Goal: Communication & Community: Participate in discussion

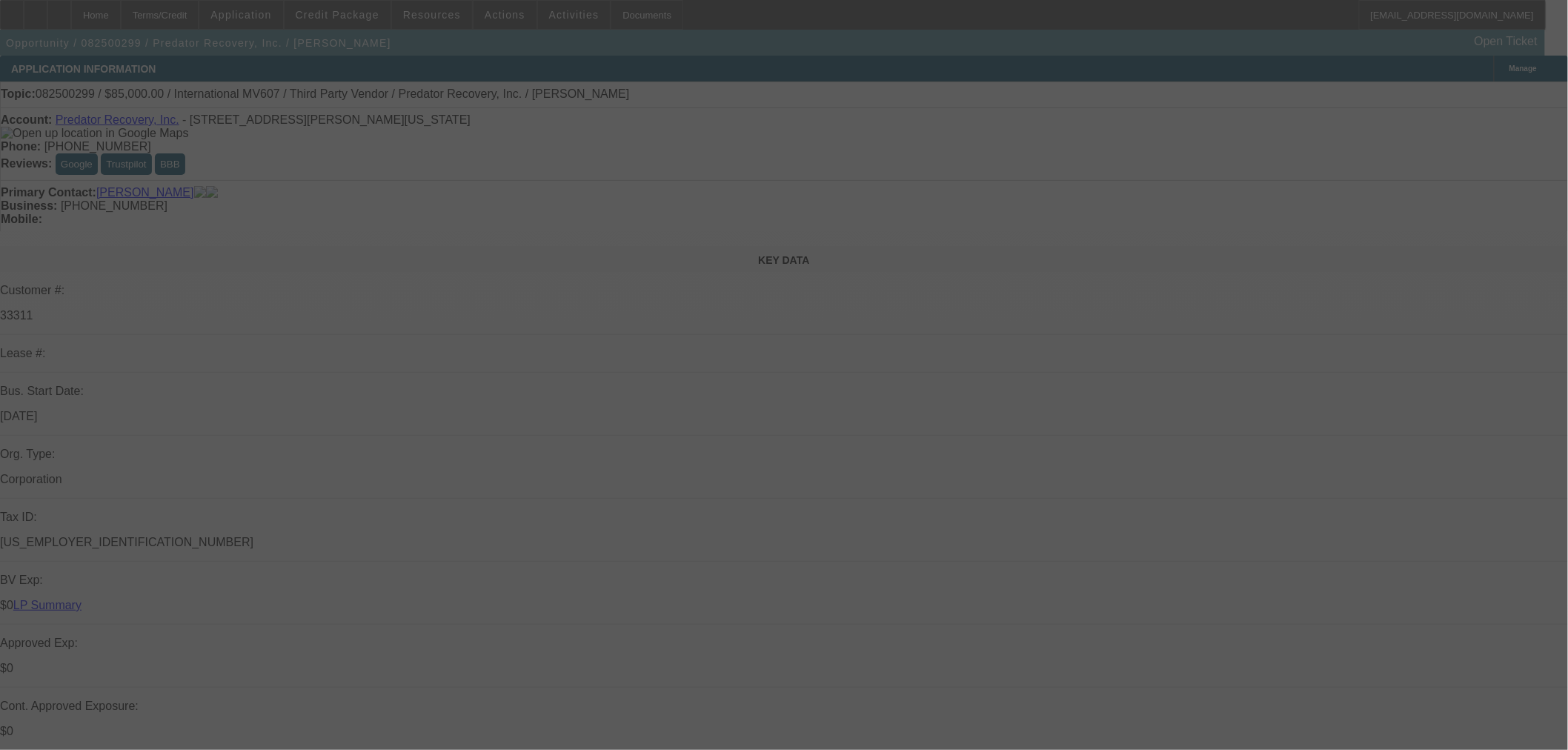
select select "0"
select select "6"
select select "0"
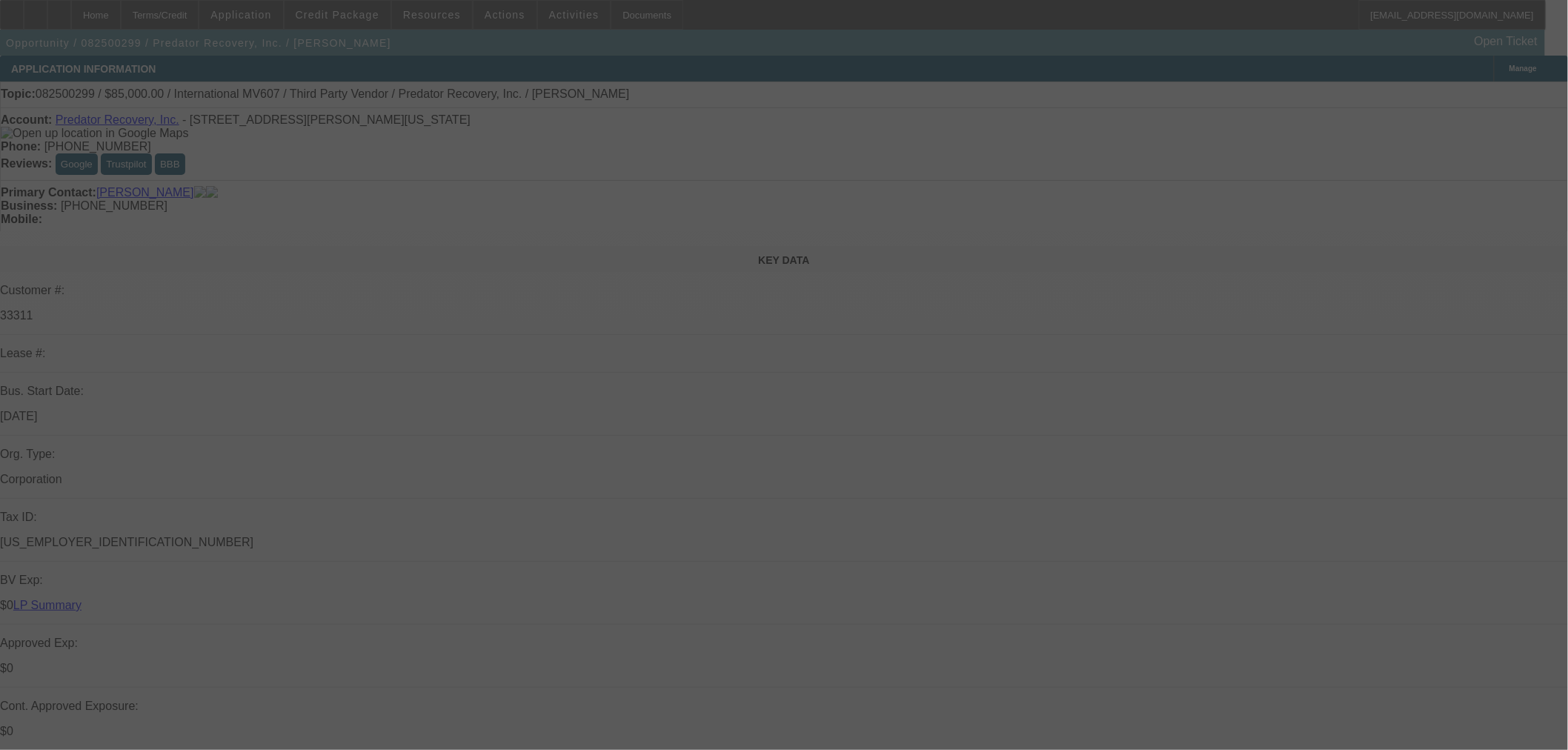
select select "0"
select select "6"
select select "0"
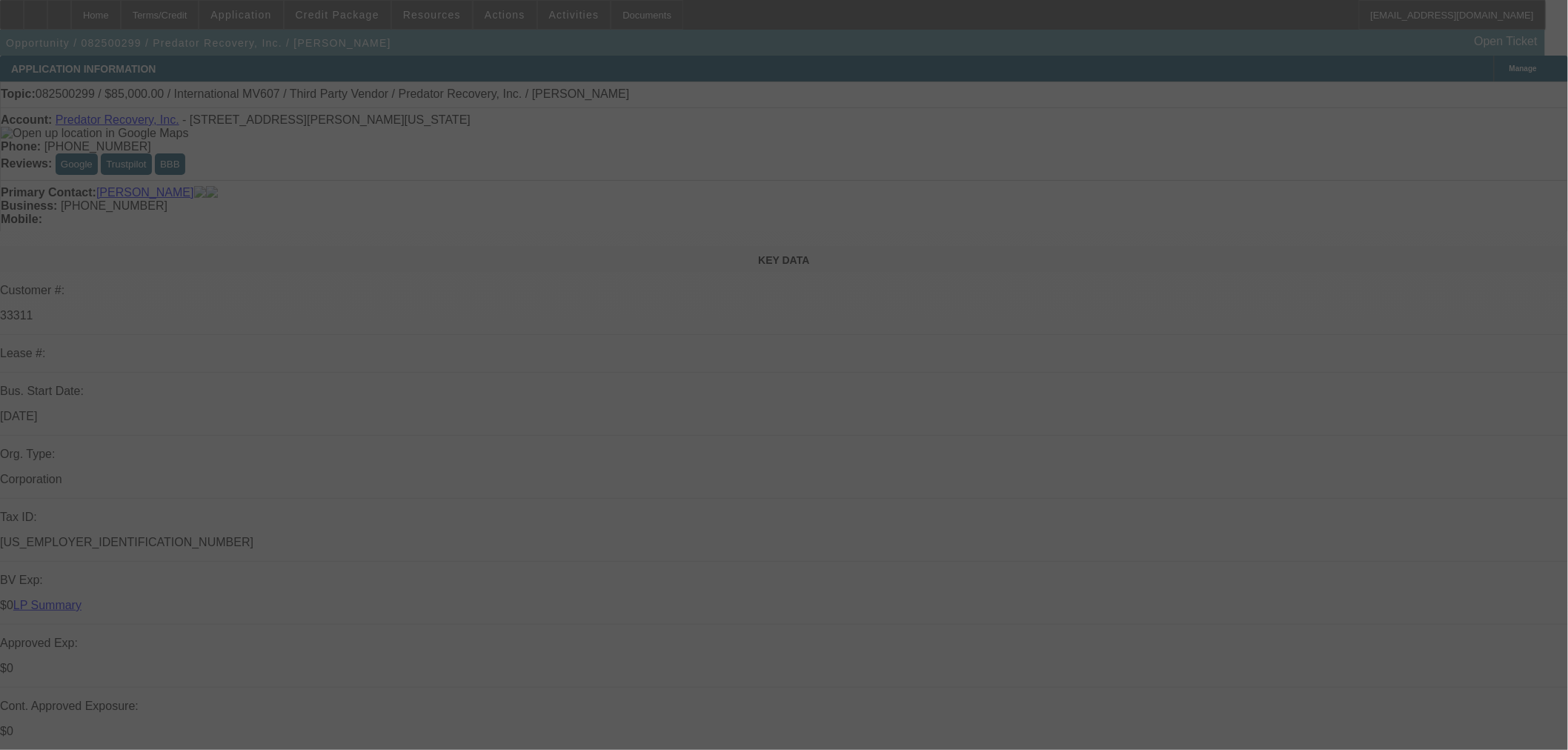
select select "0"
select select "6"
select select "0"
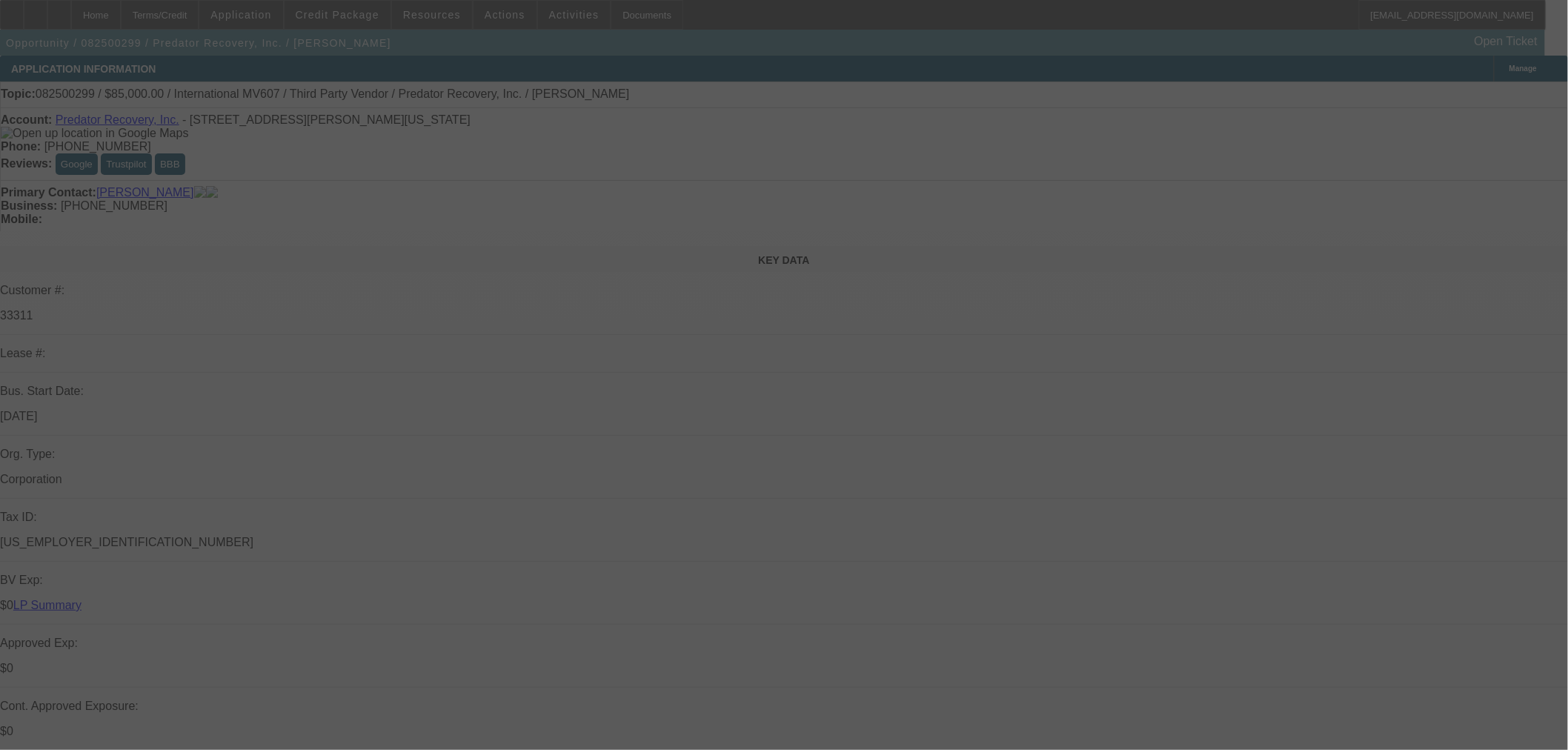
select select "6"
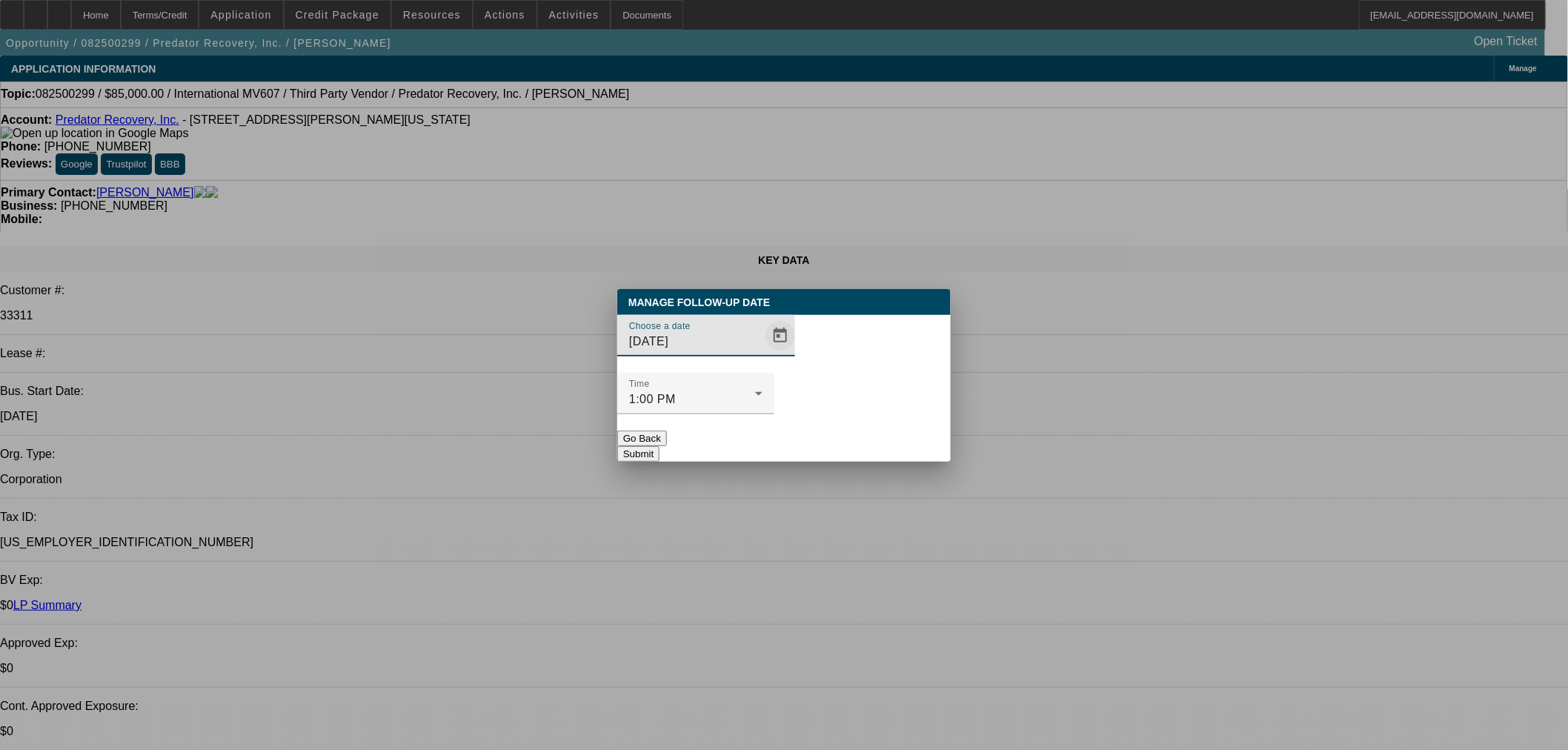
click at [763, 354] on span "Open calendar" at bounding box center [781, 336] width 36 height 36
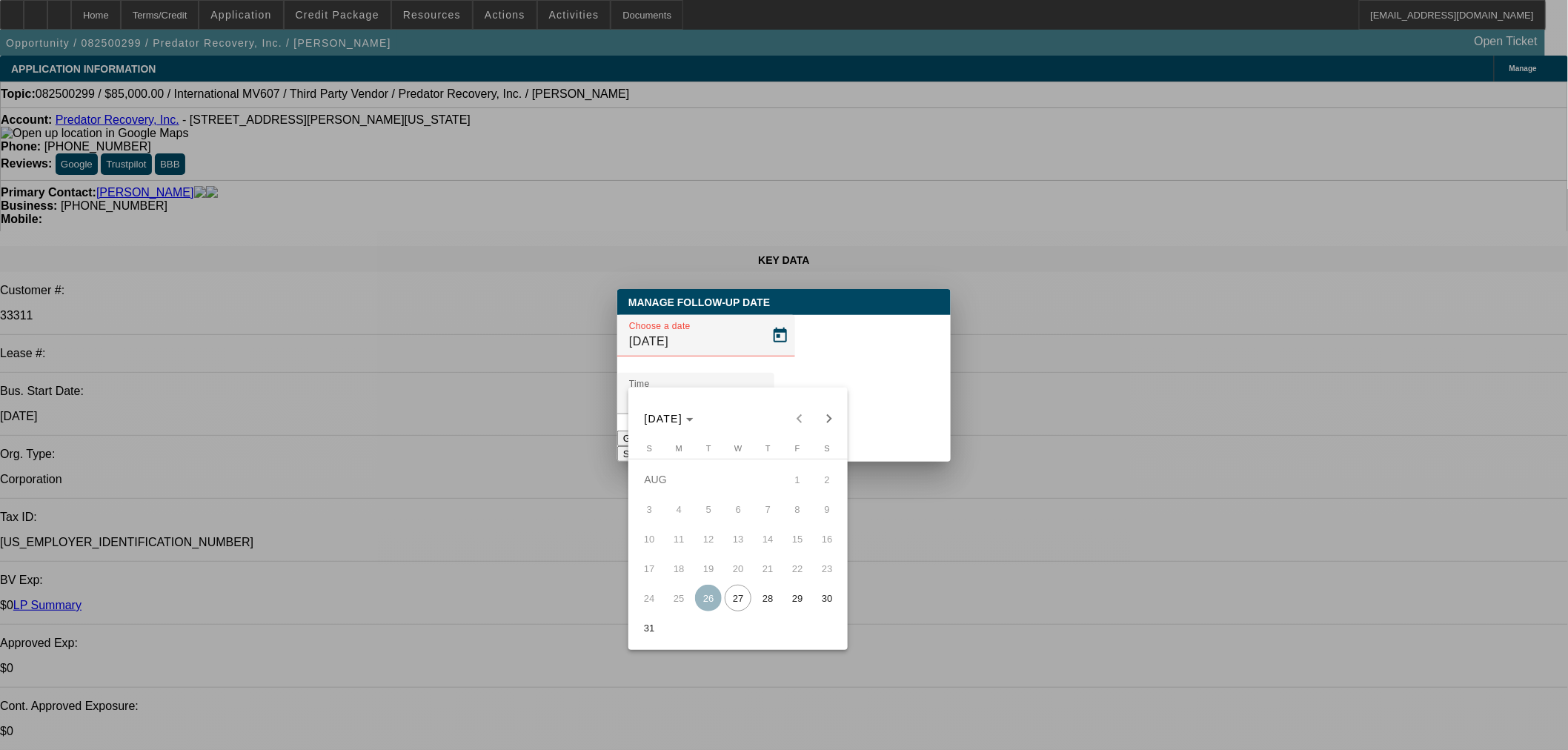
click at [772, 602] on span "28" at bounding box center [767, 598] width 26 height 26
type input "8/28/2025"
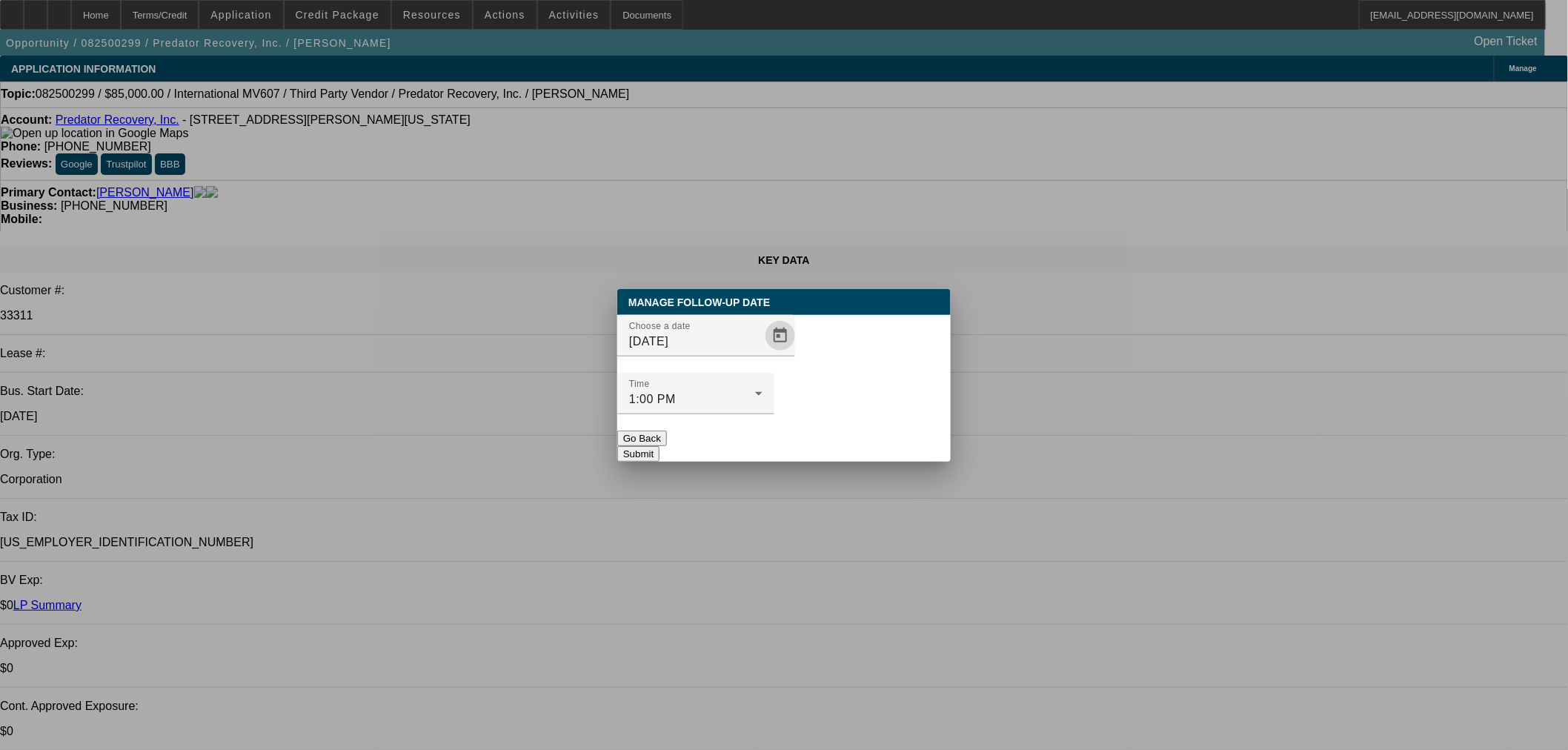
click at [660, 446] on button "Submit" at bounding box center [638, 454] width 42 height 16
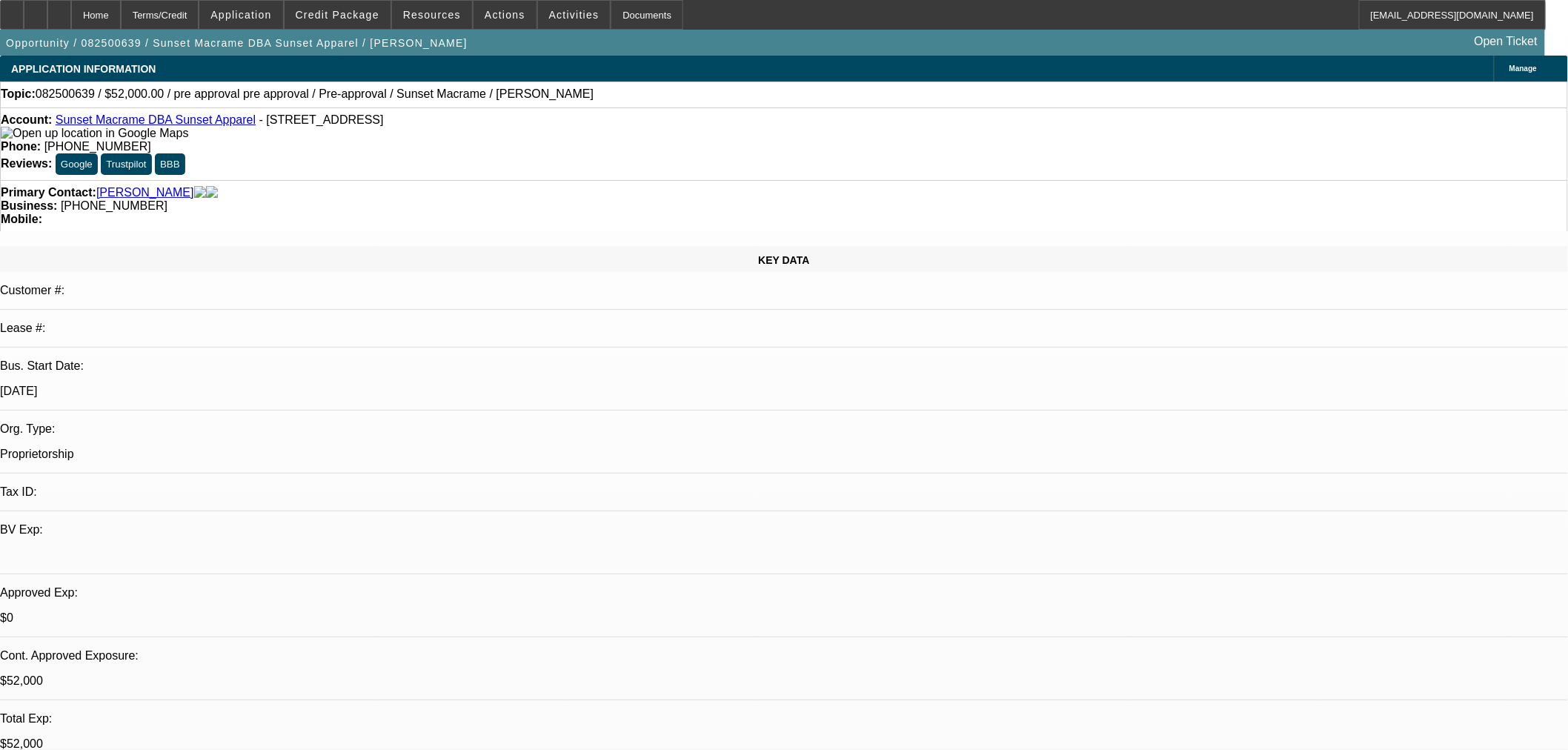
select select "0"
select select "2"
select select "0"
select select "6"
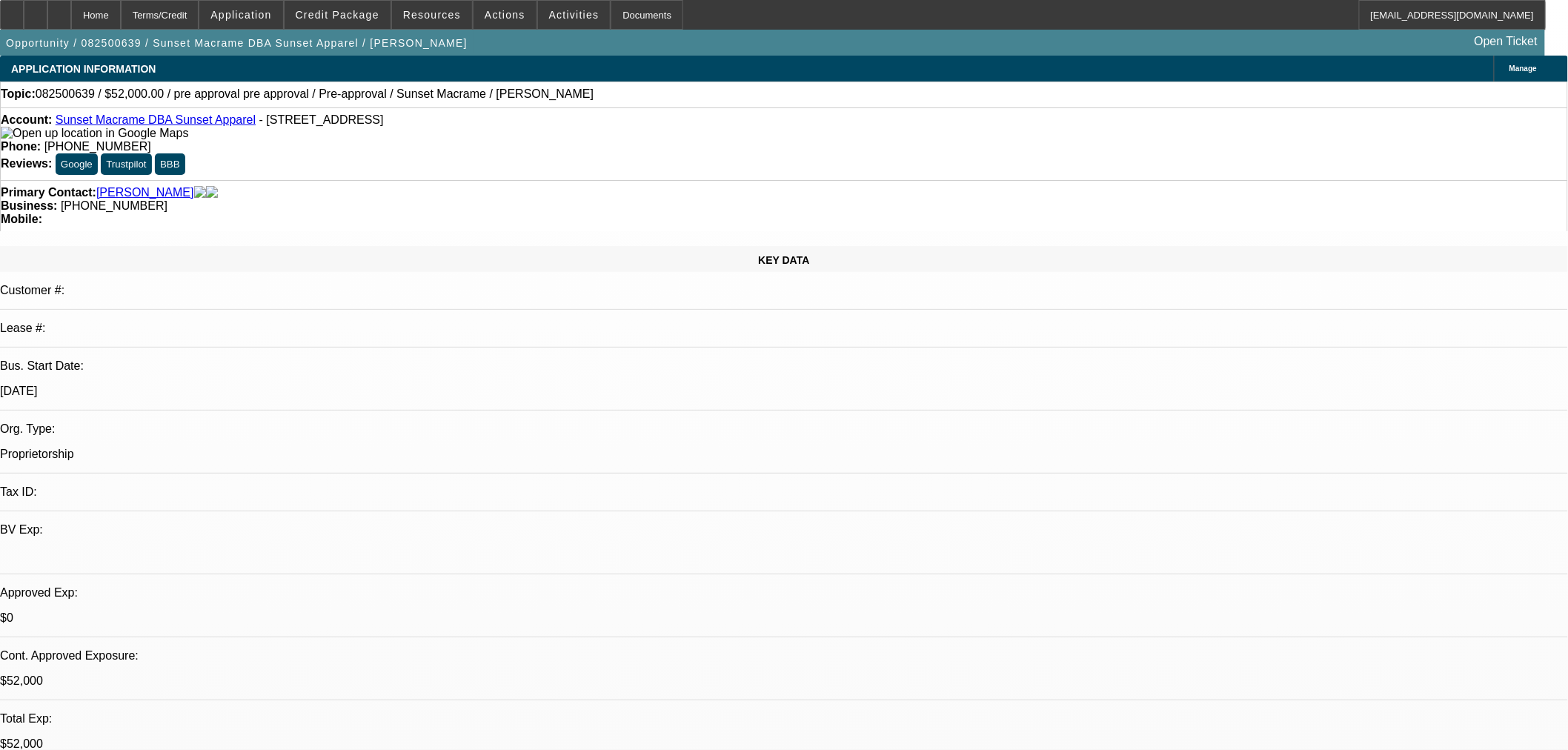
select select "0"
select select "2"
select select "0"
select select "6"
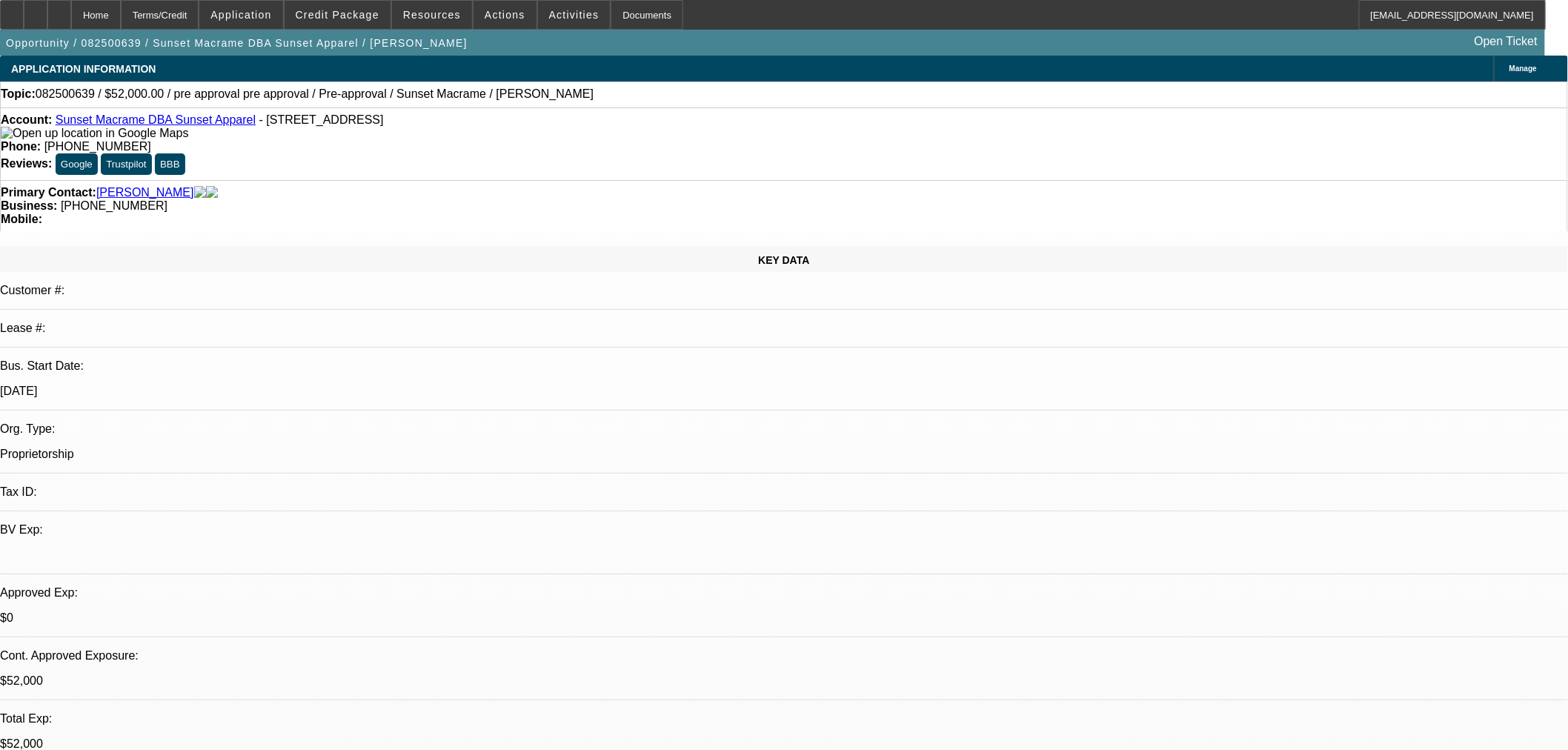
select select "0"
select select "2"
select select "0"
select select "6"
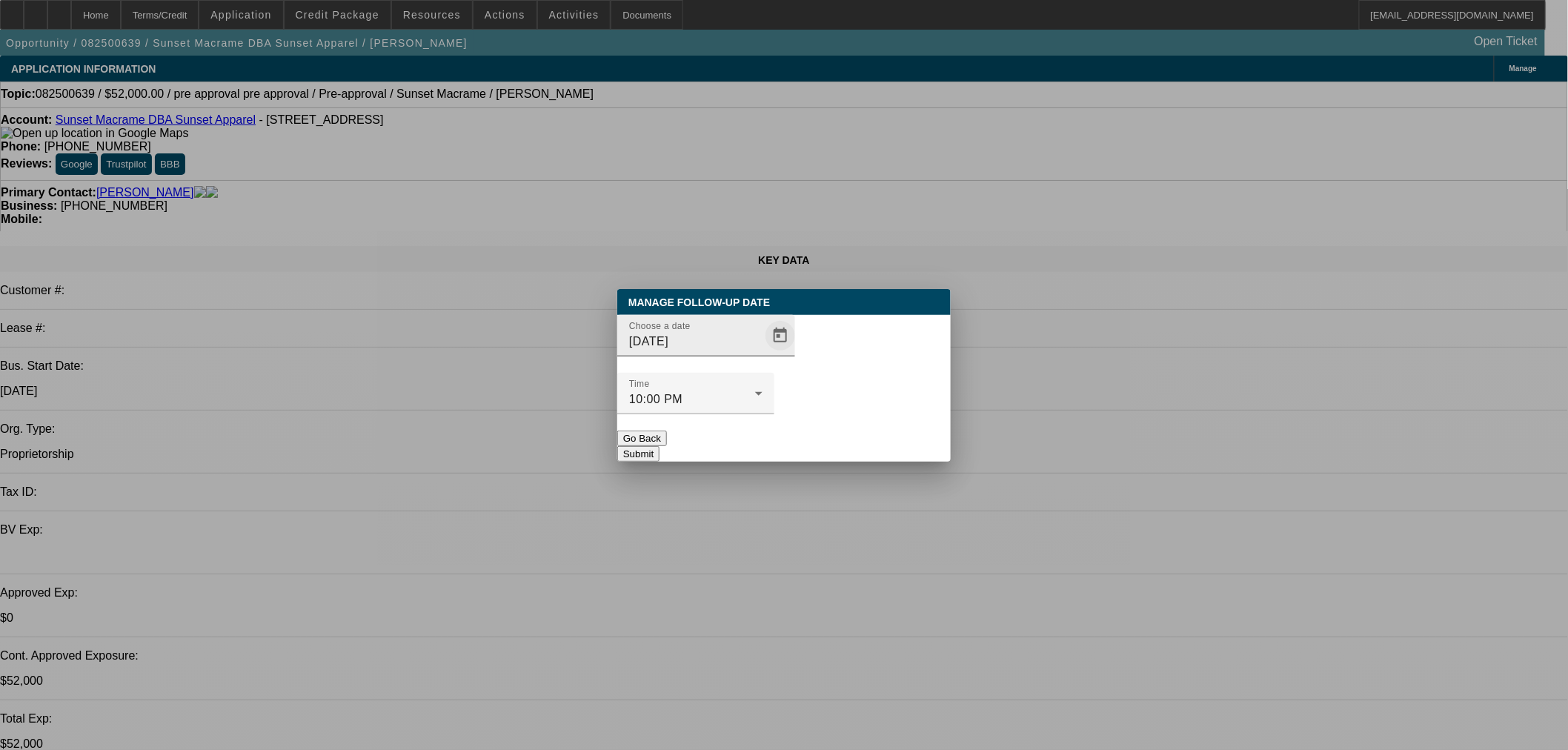
drag, startPoint x: 774, startPoint y: 357, endPoint x: 760, endPoint y: 361, distance: 14.6
click at [764, 360] on div "Choose a date 8/27/2025" at bounding box center [784, 343] width 334 height 58
click at [763, 354] on span "Open calendar" at bounding box center [781, 336] width 36 height 36
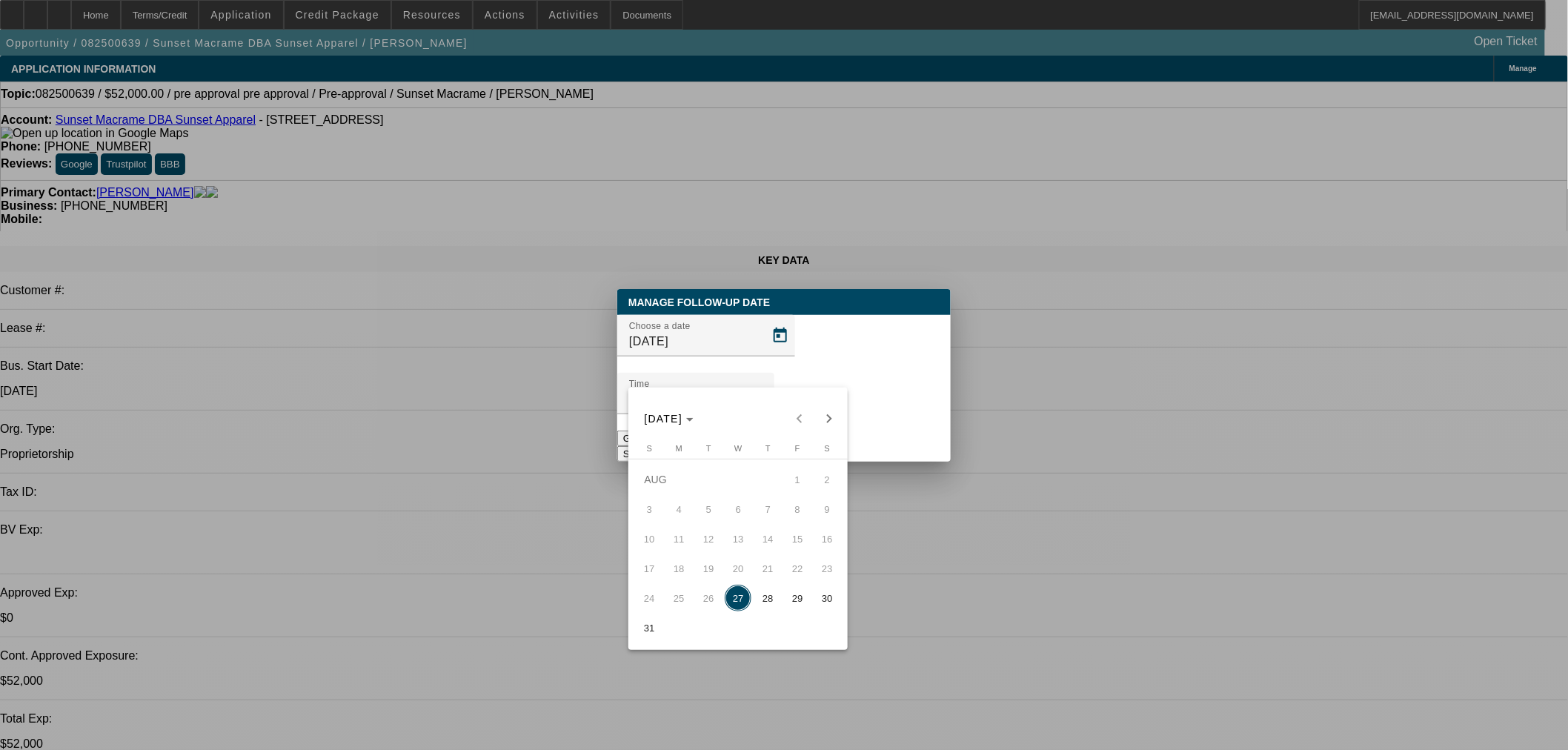
click at [766, 601] on span "28" at bounding box center [767, 598] width 26 height 26
type input "8/28/2025"
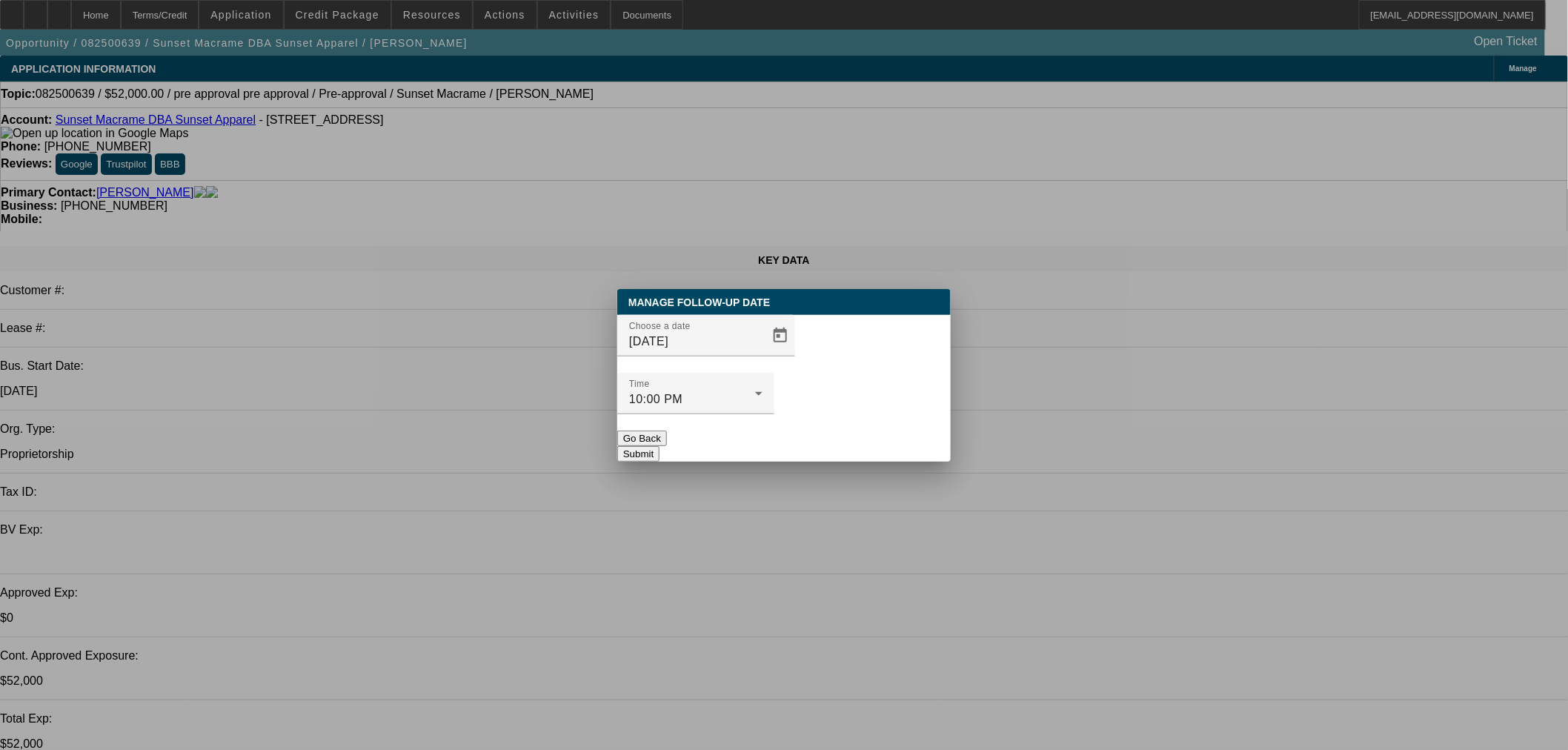
click at [660, 446] on button "Submit" at bounding box center [638, 454] width 42 height 16
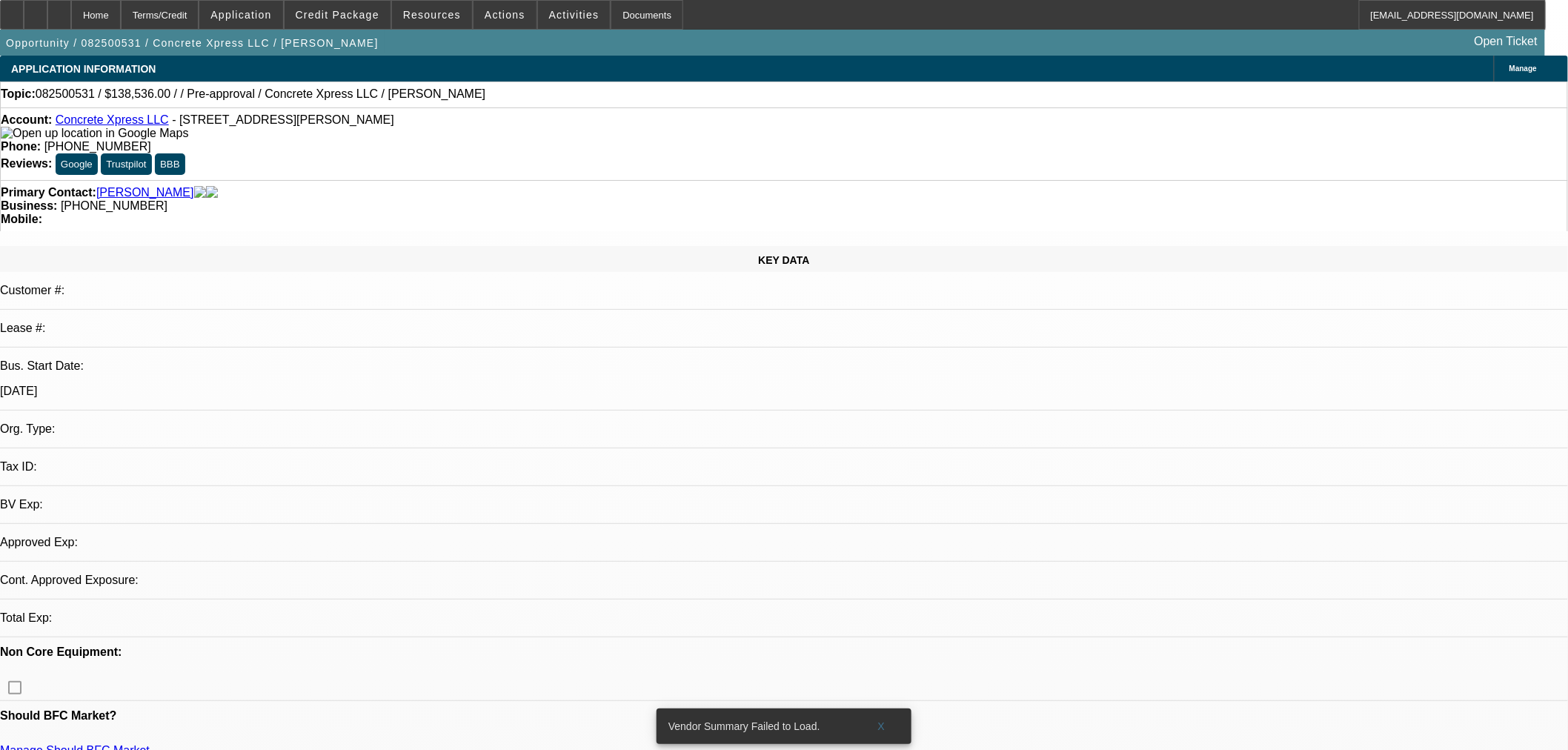
select select "0"
select select "2"
select select "0.1"
select select "4"
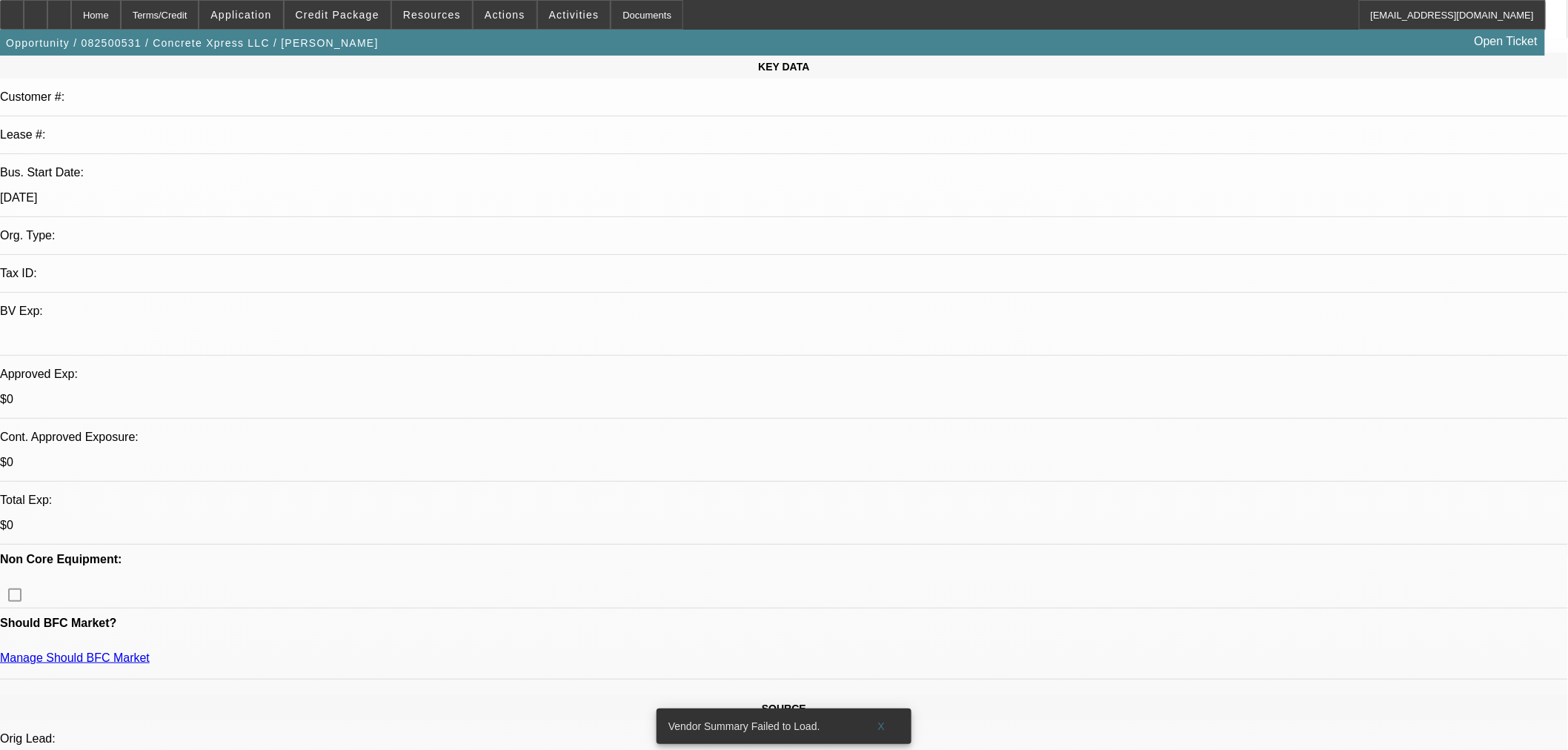
scroll to position [164, 0]
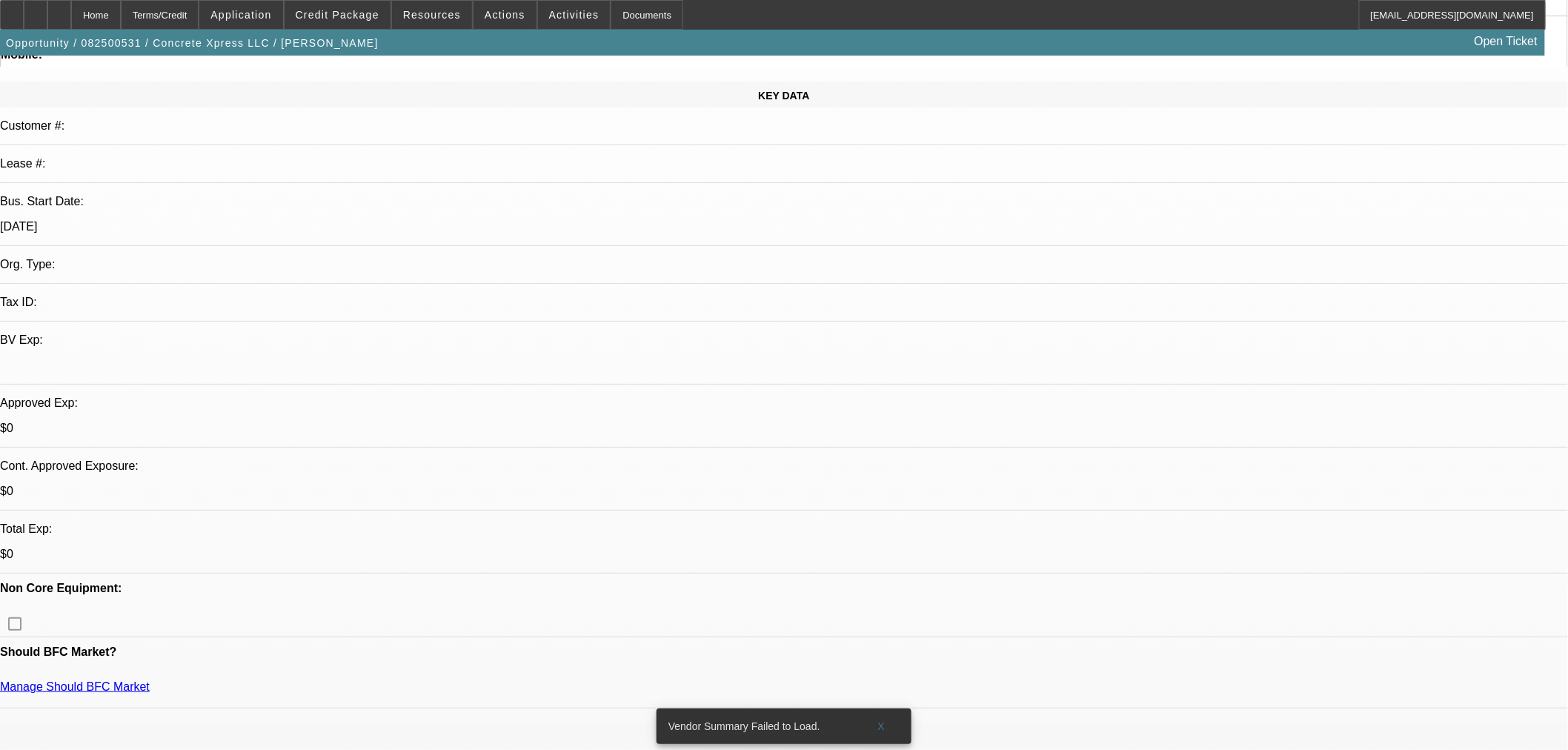
drag, startPoint x: 1216, startPoint y: 130, endPoint x: 1215, endPoint y: 143, distance: 13.0
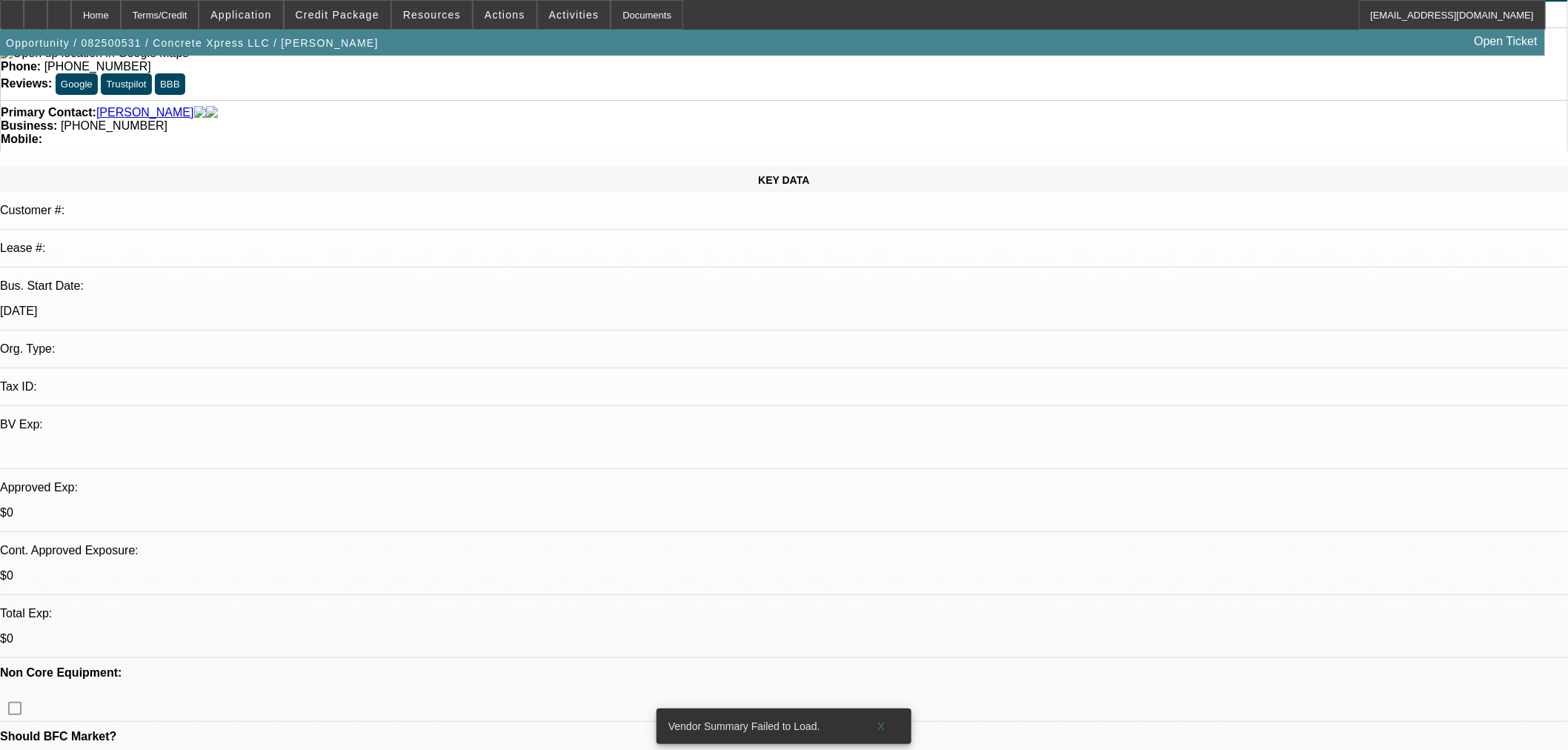
scroll to position [0, 0]
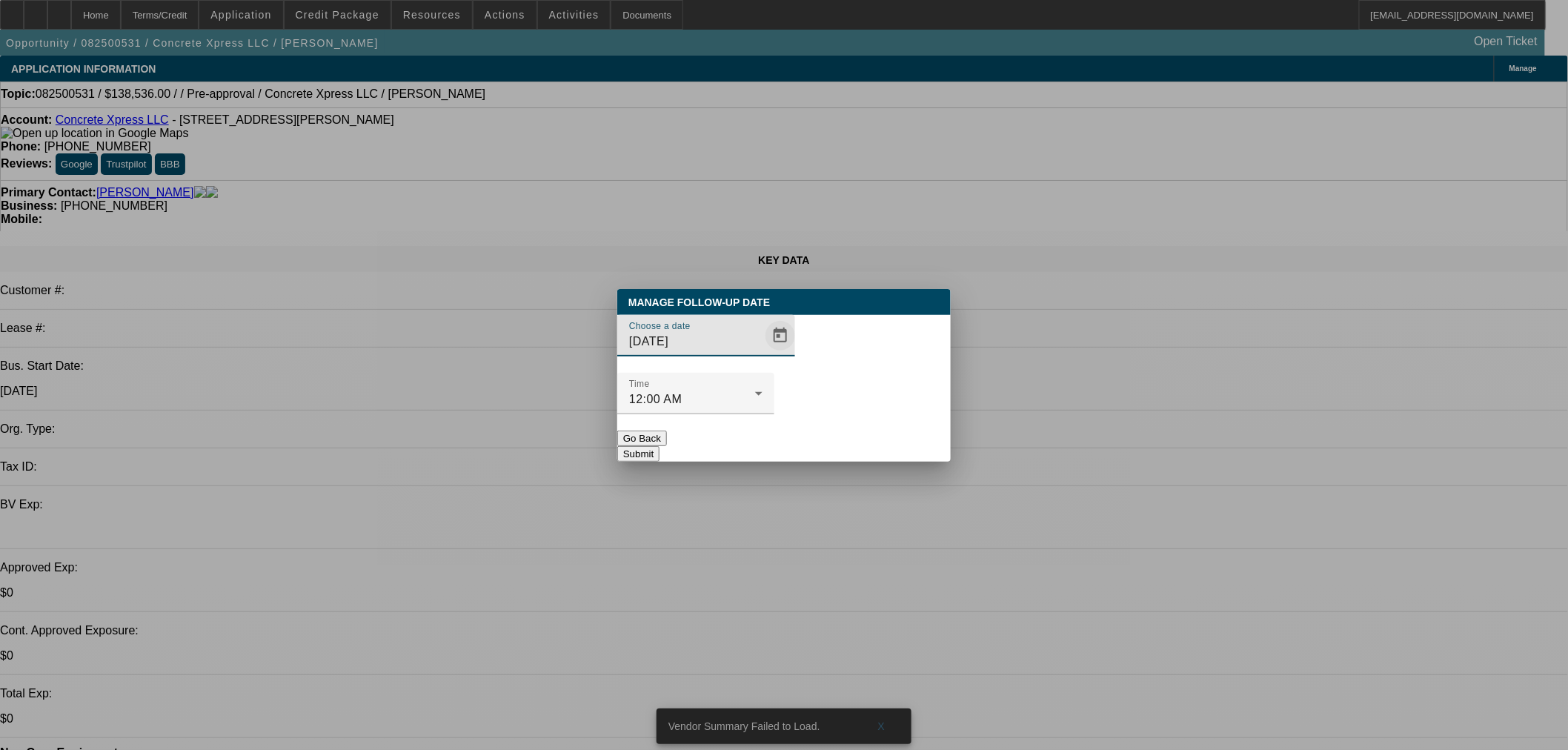
click at [763, 354] on span "Open calendar" at bounding box center [781, 336] width 36 height 36
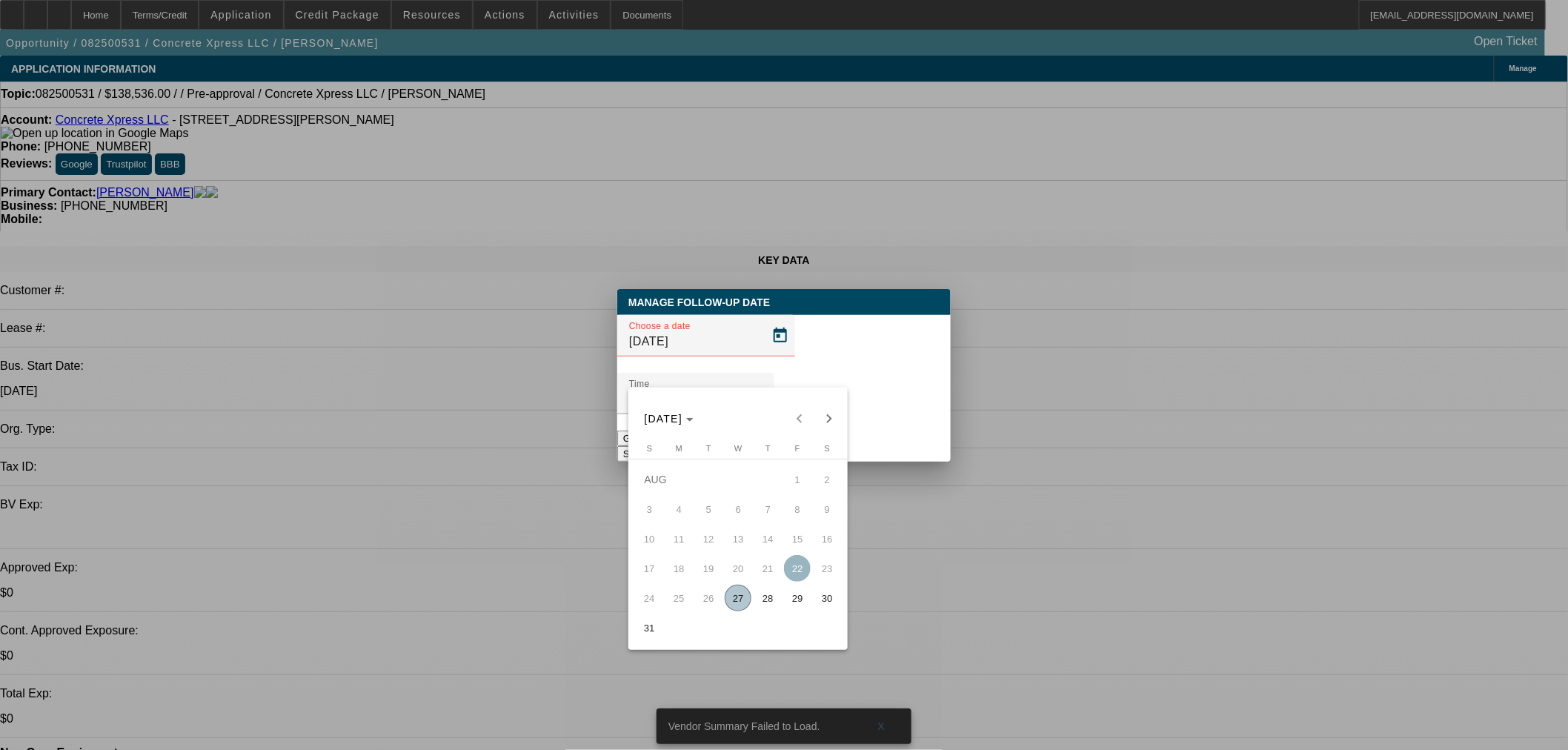
click at [771, 598] on span "28" at bounding box center [767, 598] width 26 height 26
type input "8/28/2025"
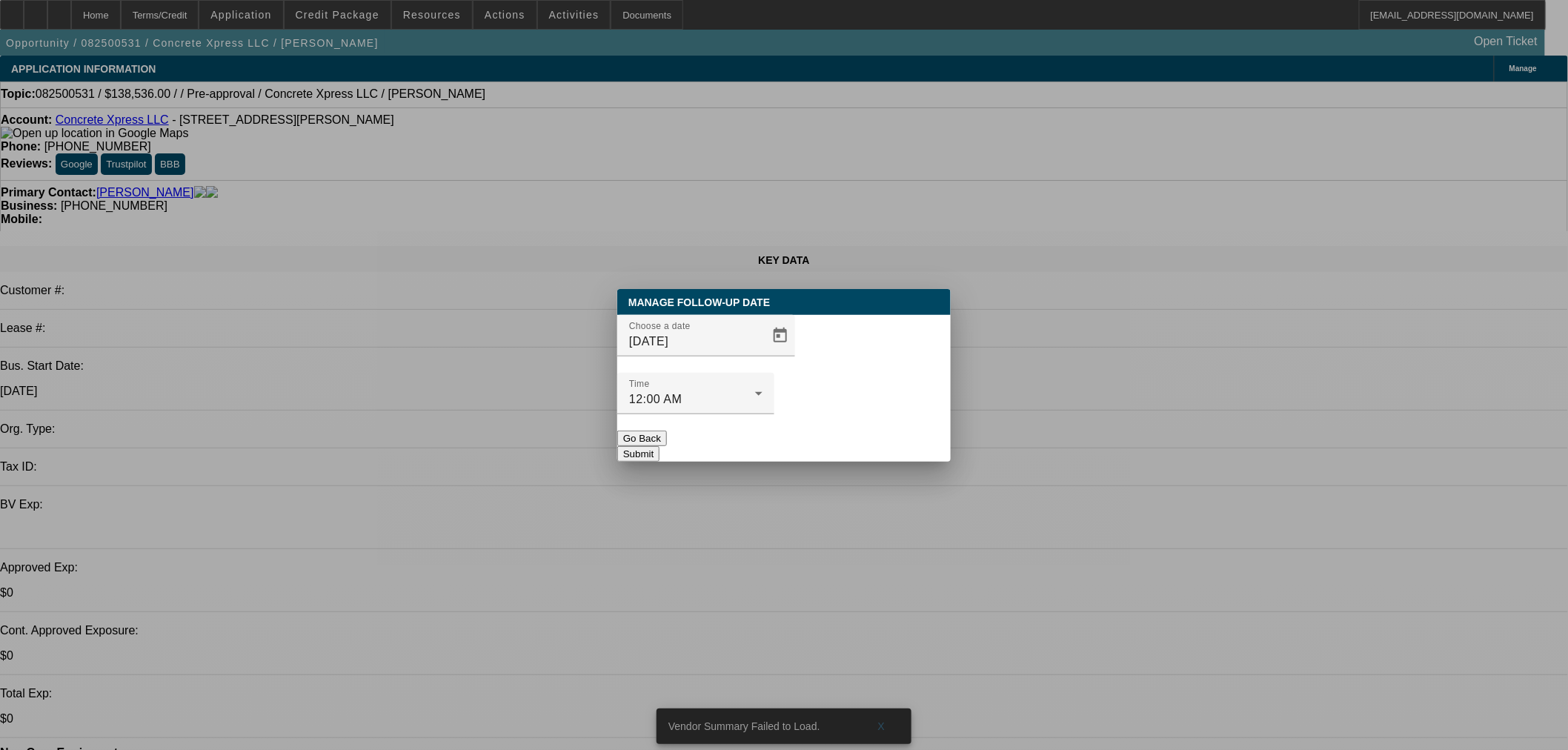
click at [660, 446] on button "Submit" at bounding box center [638, 454] width 42 height 16
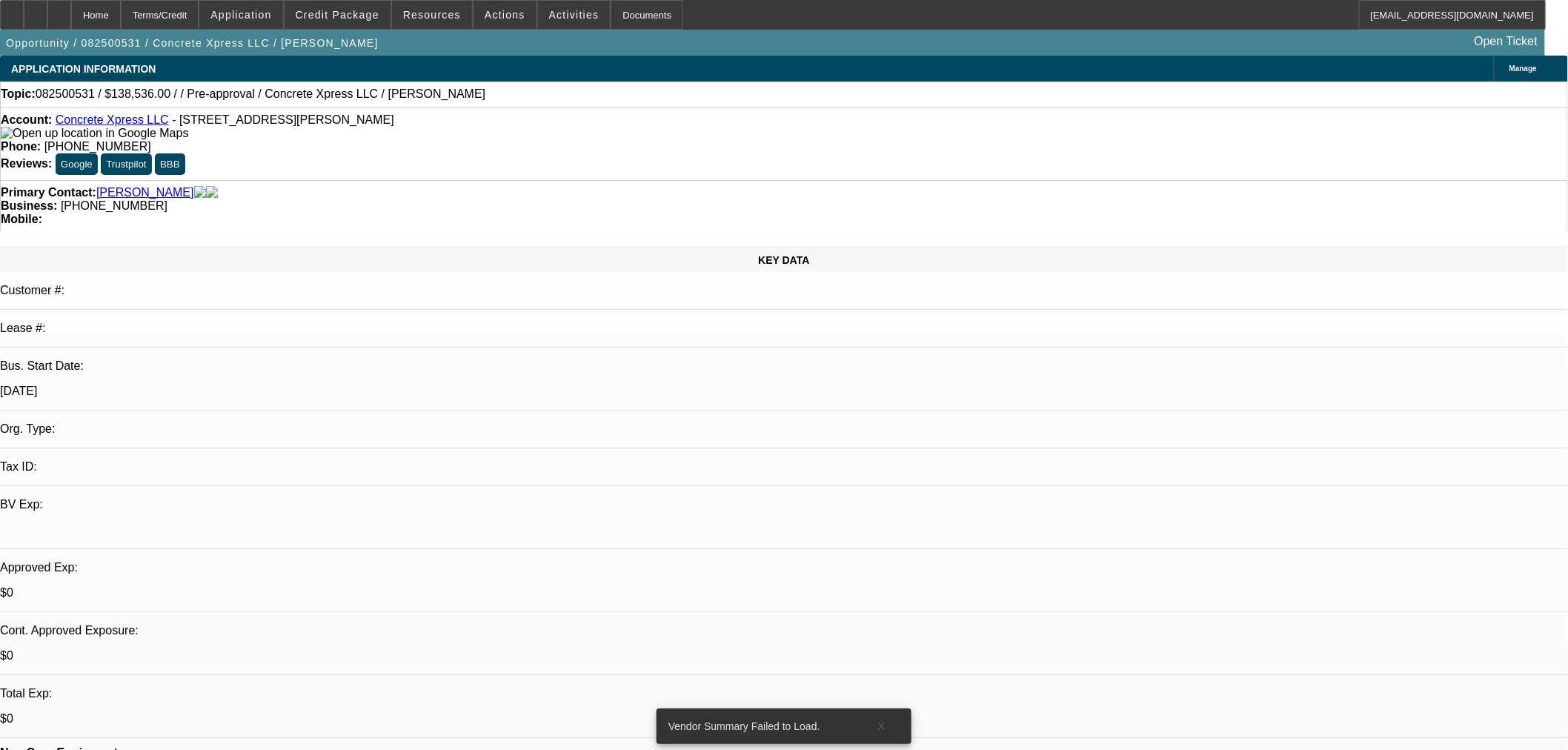
radio input "true"
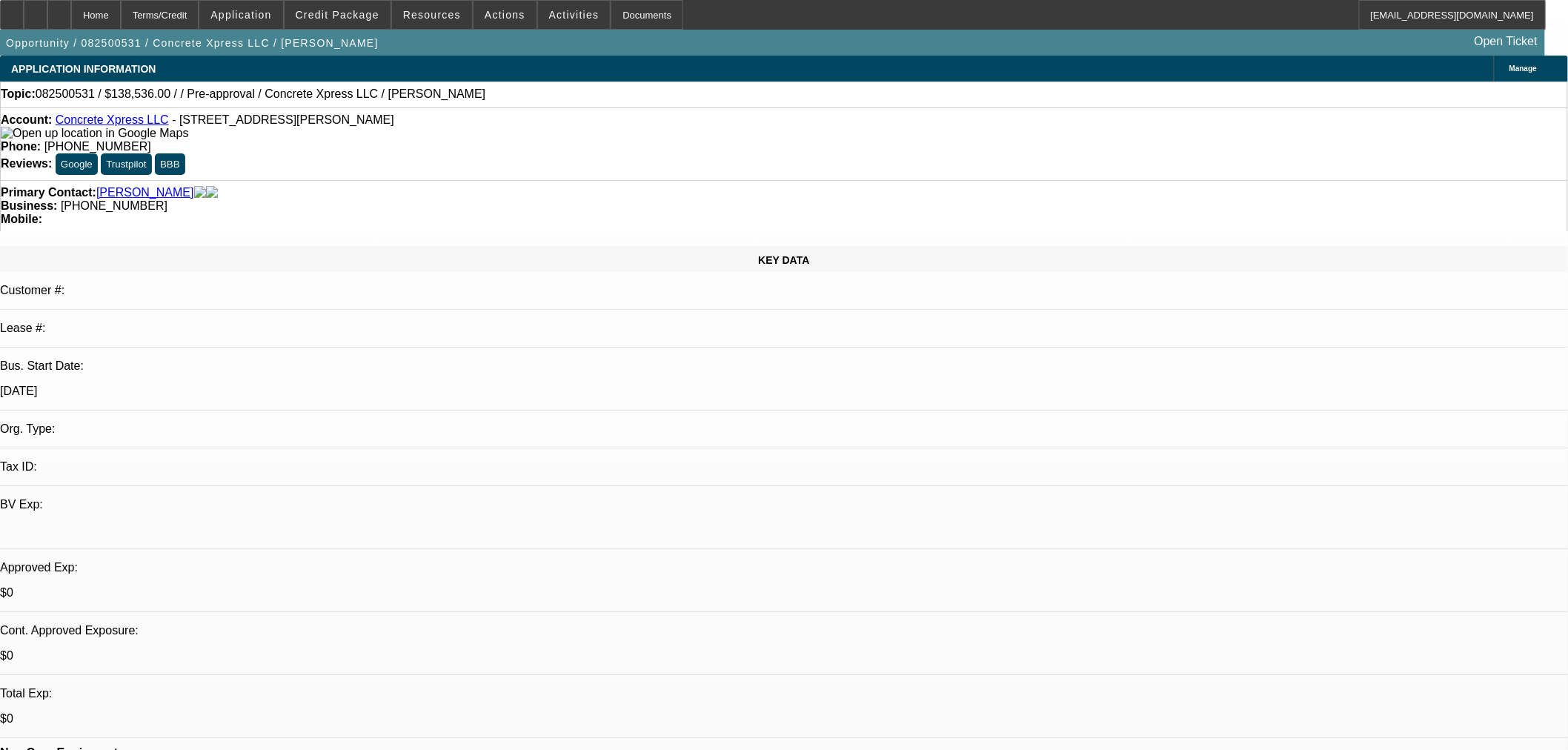
type textarea "Will not ans phone. Need banks. He said before app their are contracts on his p…"
drag, startPoint x: 1424, startPoint y: 283, endPoint x: 1491, endPoint y: 327, distance: 80.2
radio input "true"
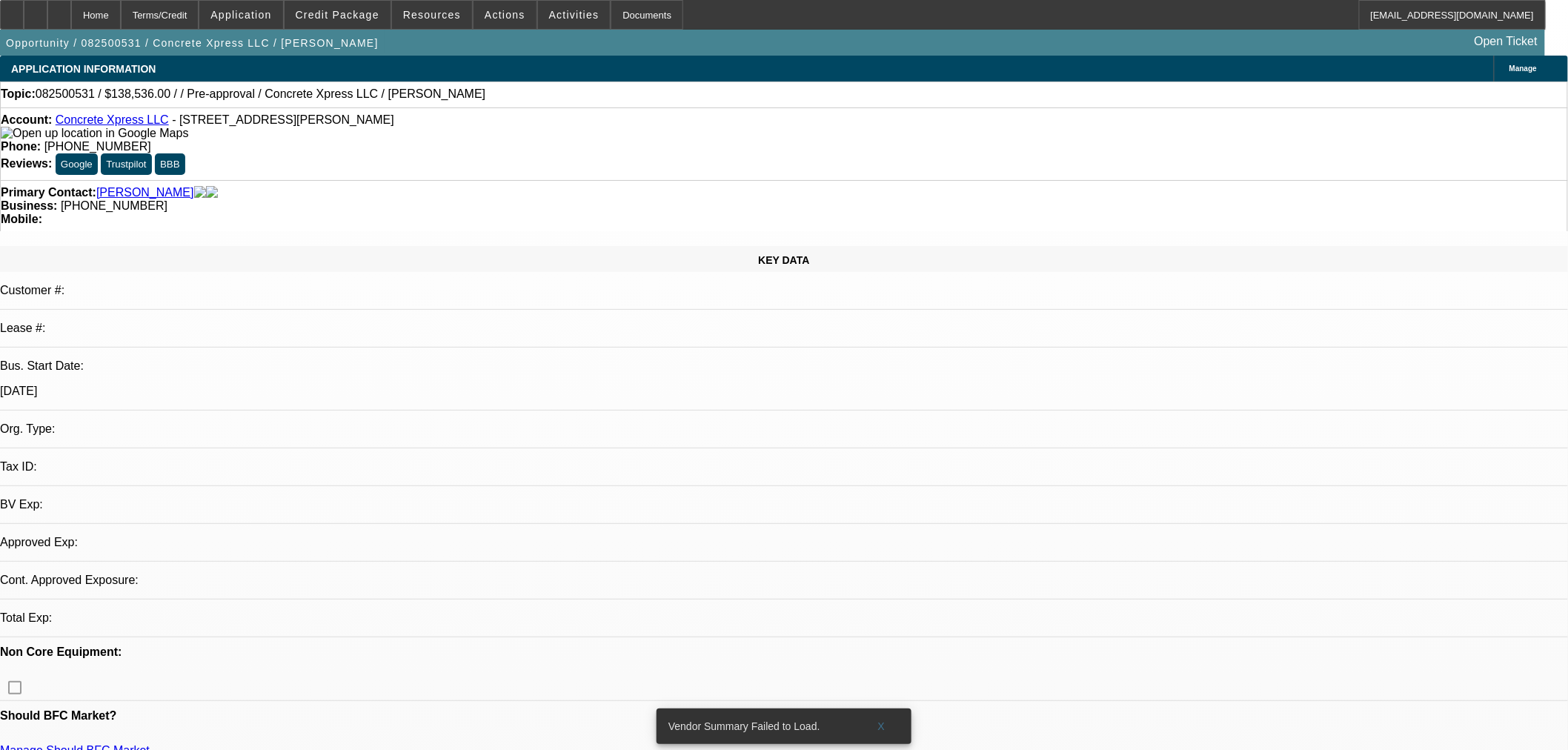
select select "0"
select select "2"
select select "0.1"
select select "4"
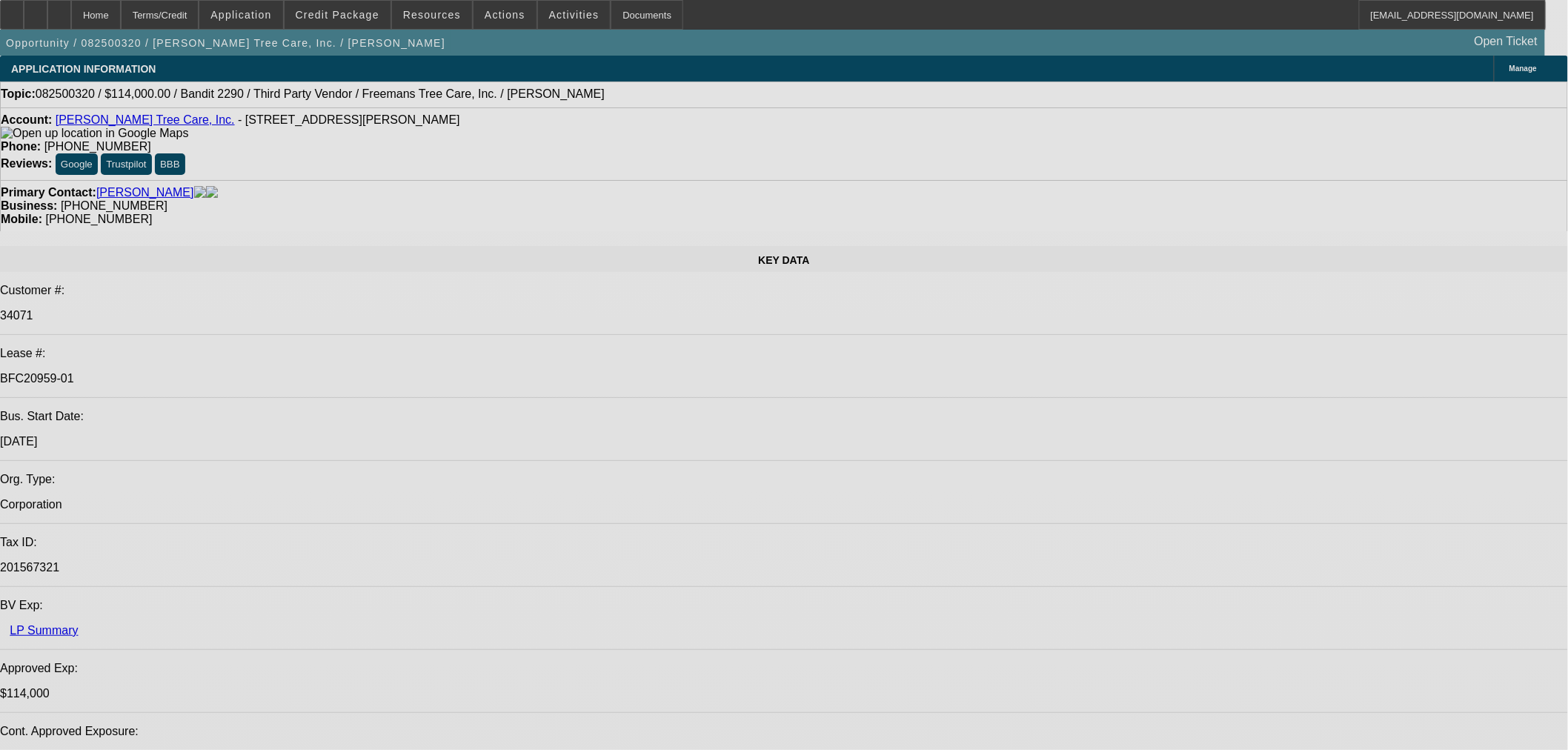
select select "0"
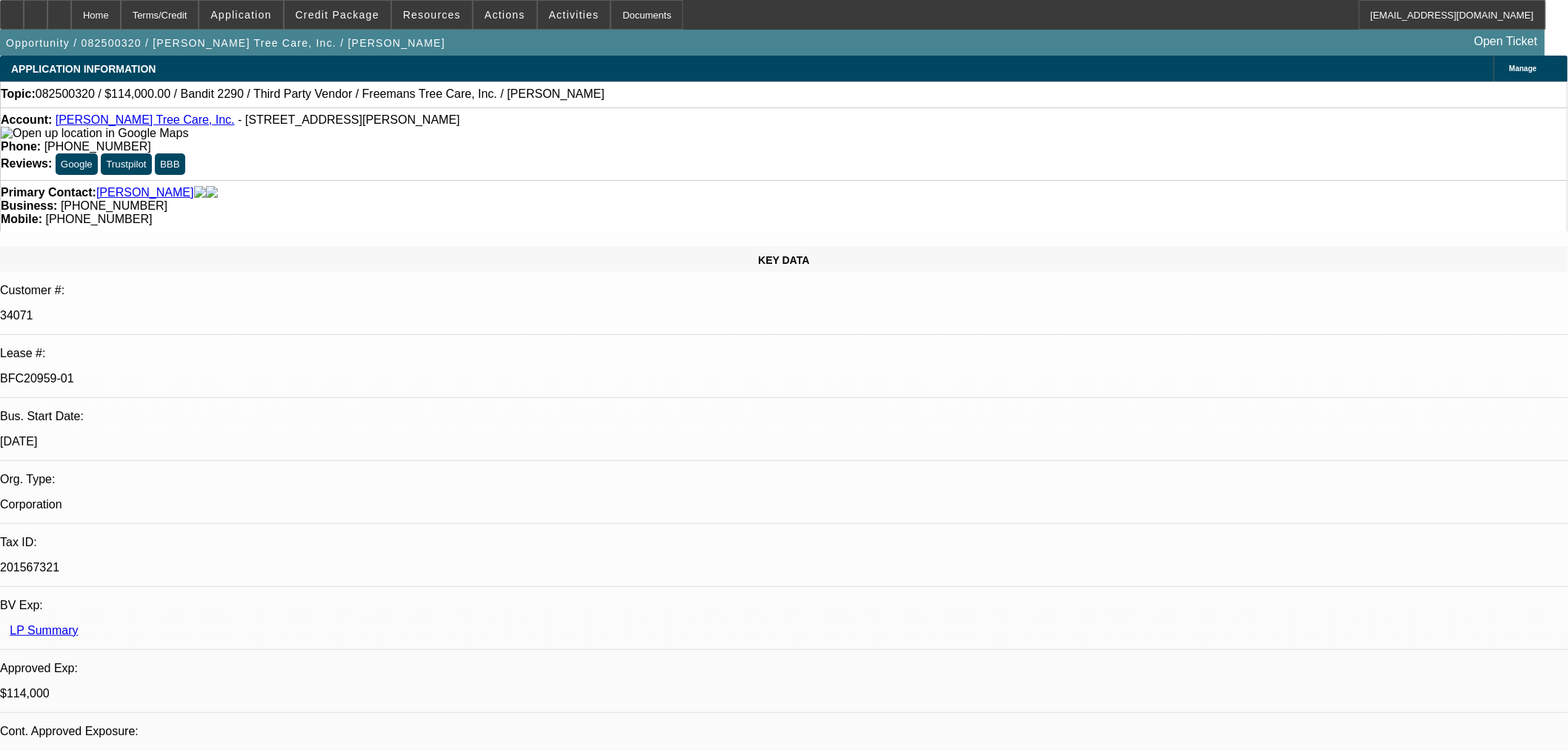
select select "0"
select select "6"
select select "0"
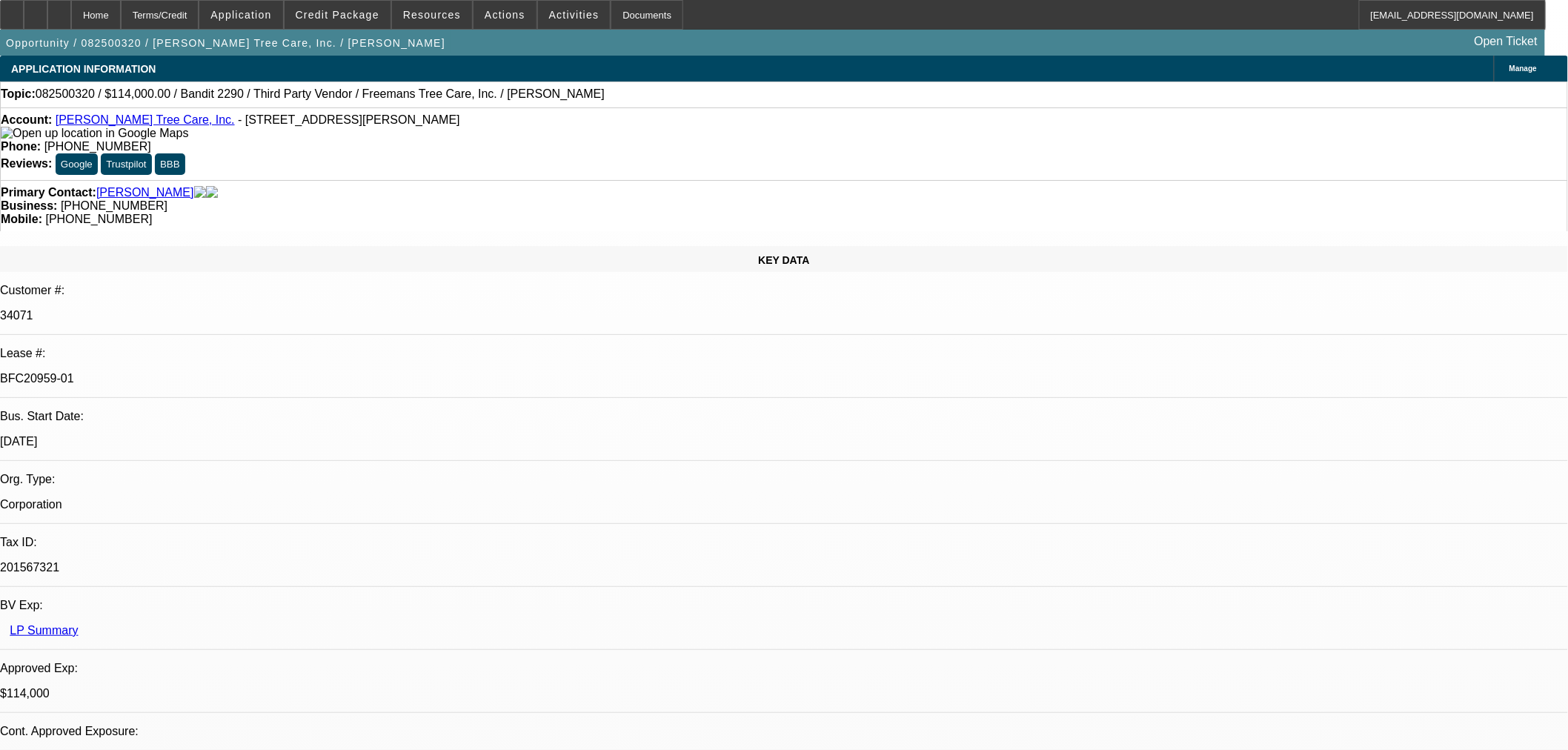
select select "0"
select select "6"
select select "0"
select select "2"
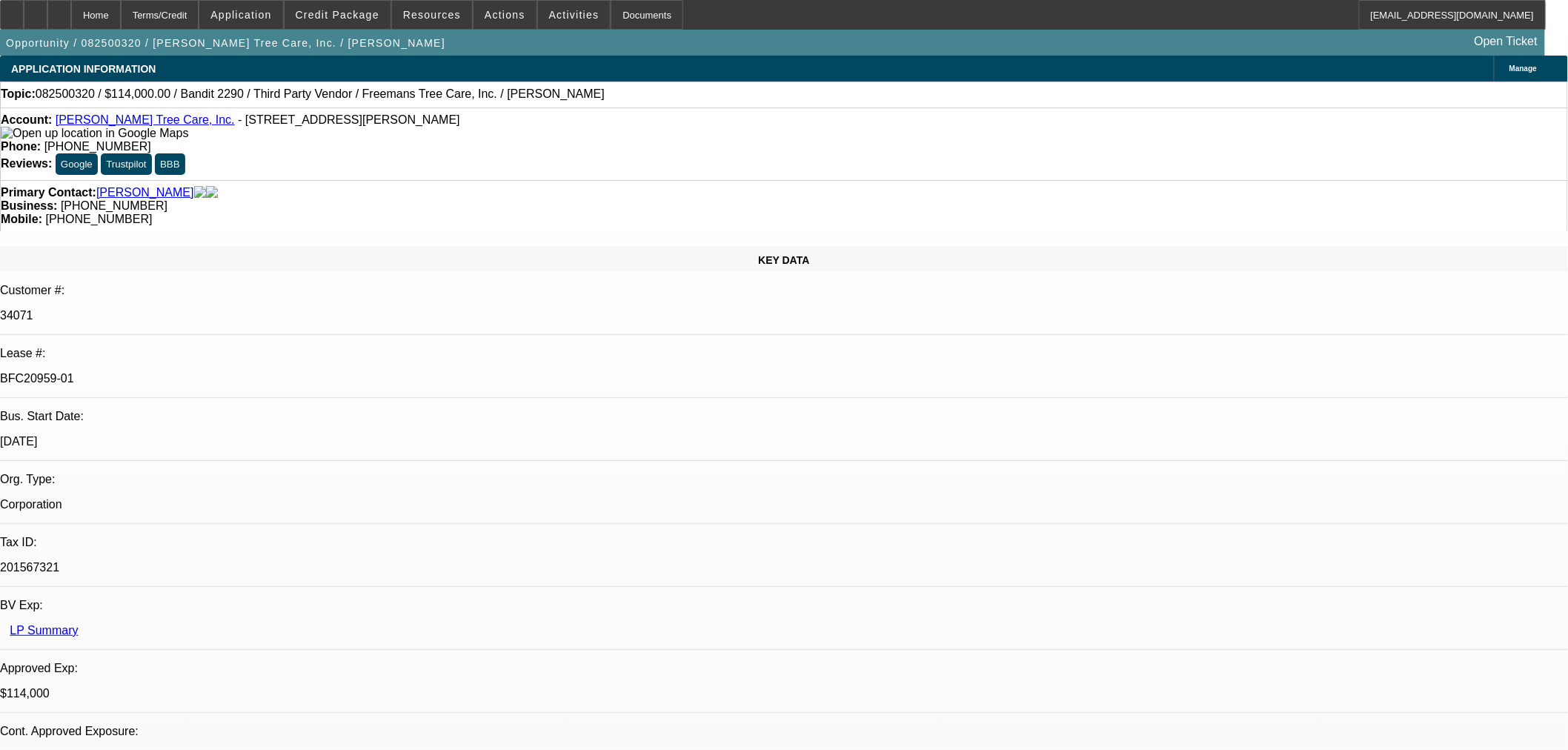
select select "0"
select select "6"
select select "0"
select select "2"
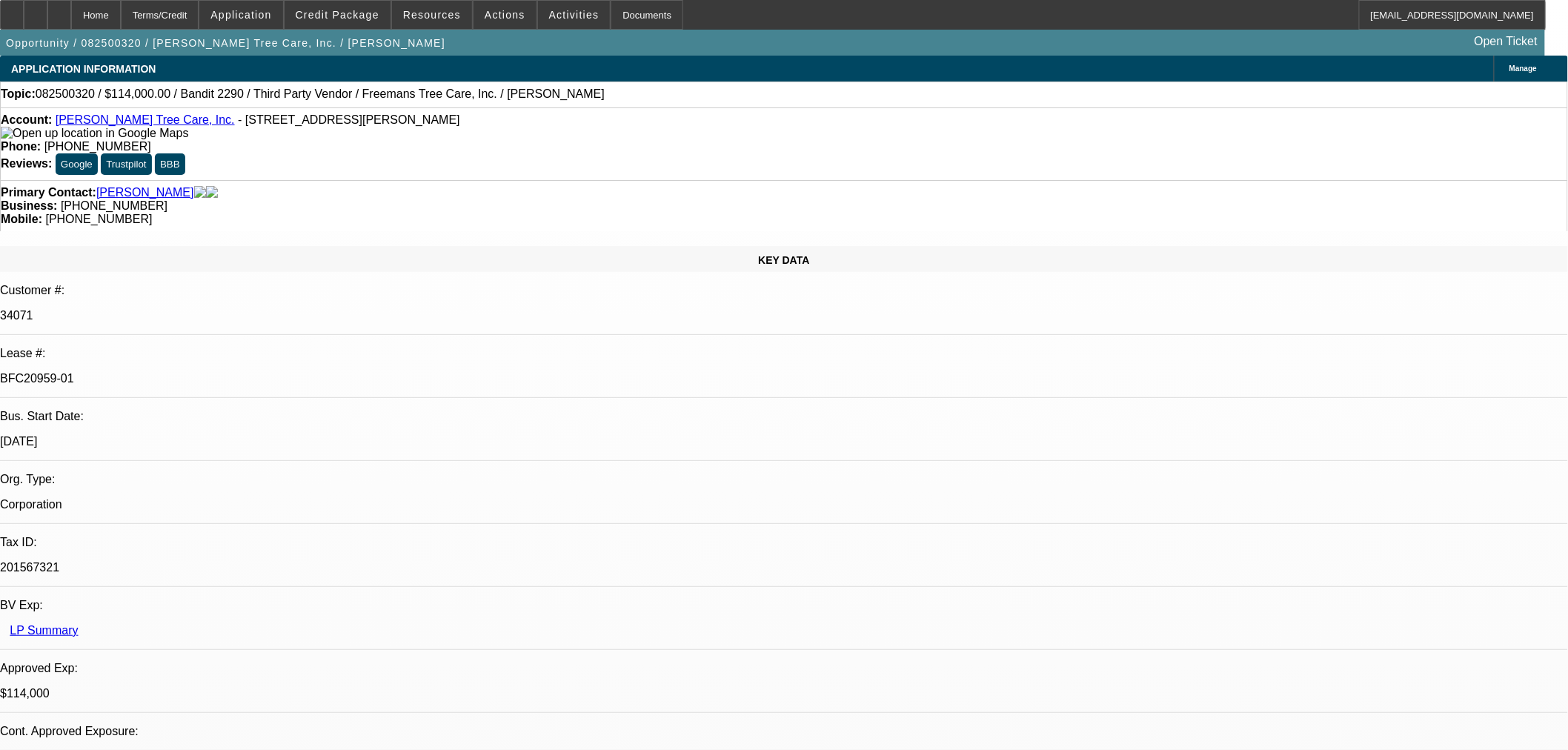
select select "0"
select select "6"
drag, startPoint x: 1093, startPoint y: 462, endPoint x: 1277, endPoint y: 467, distance: 184.1
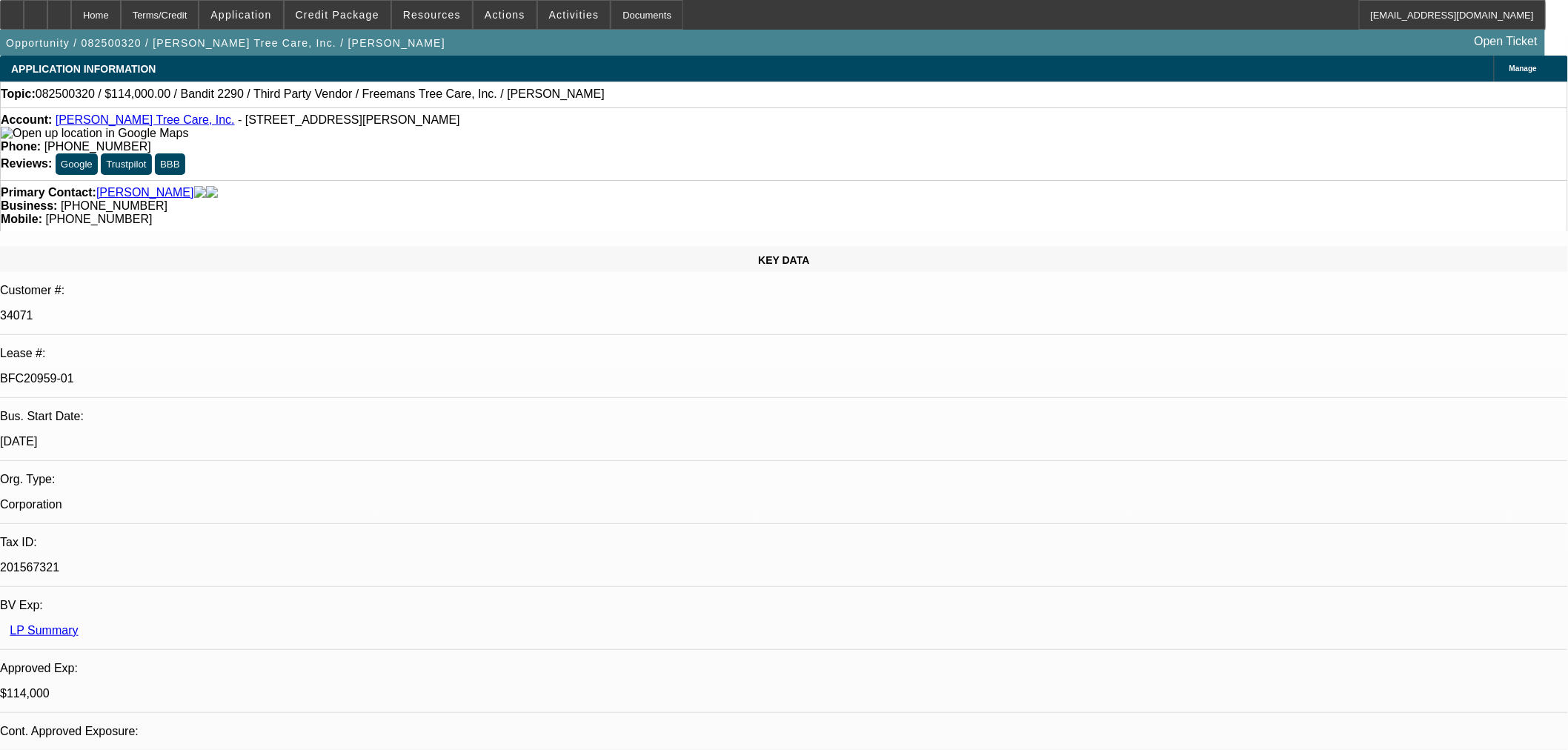
drag, startPoint x: 1463, startPoint y: 509, endPoint x: 1228, endPoint y: 519, distance: 235.2
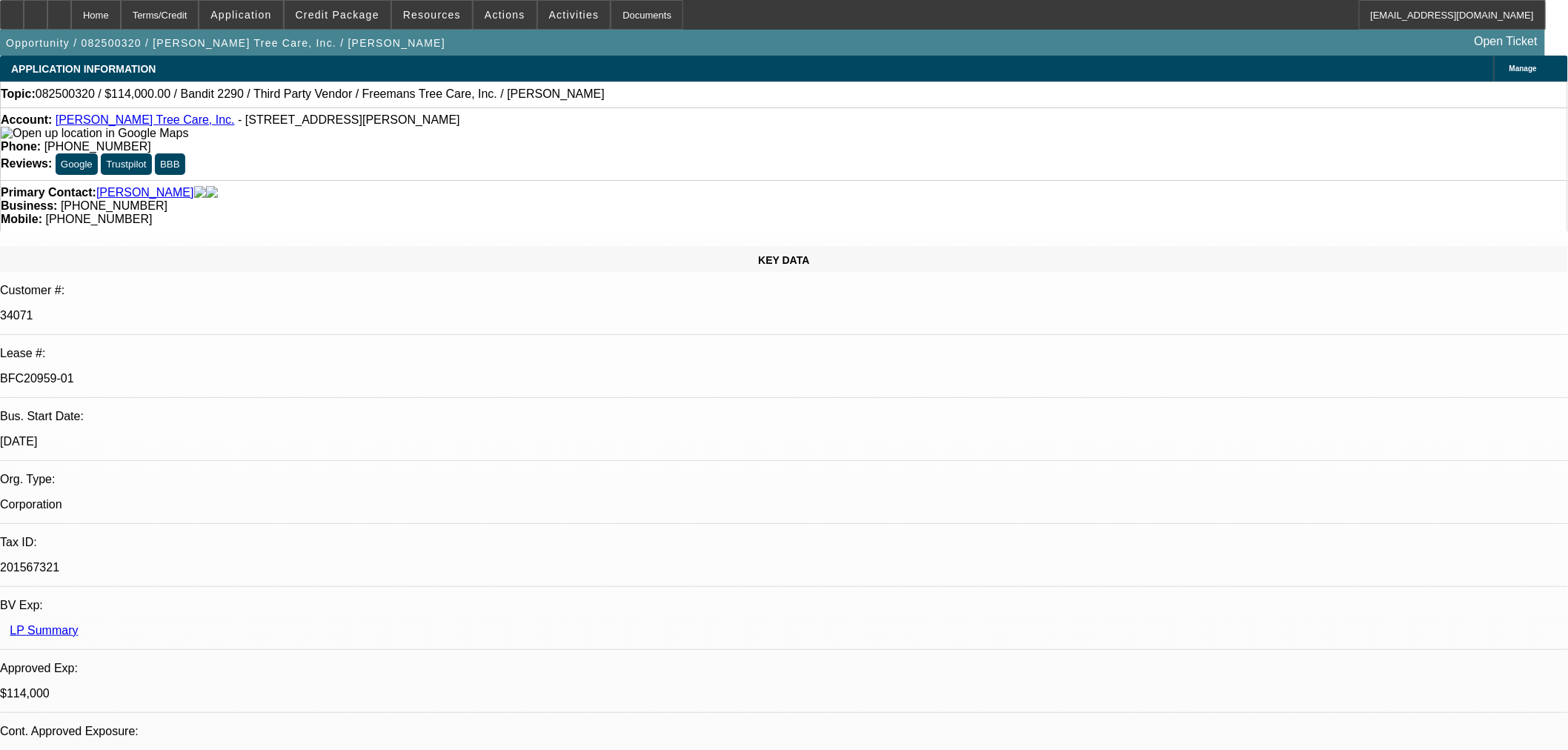
click at [71, 26] on div at bounding box center [58, 14] width 24 height 29
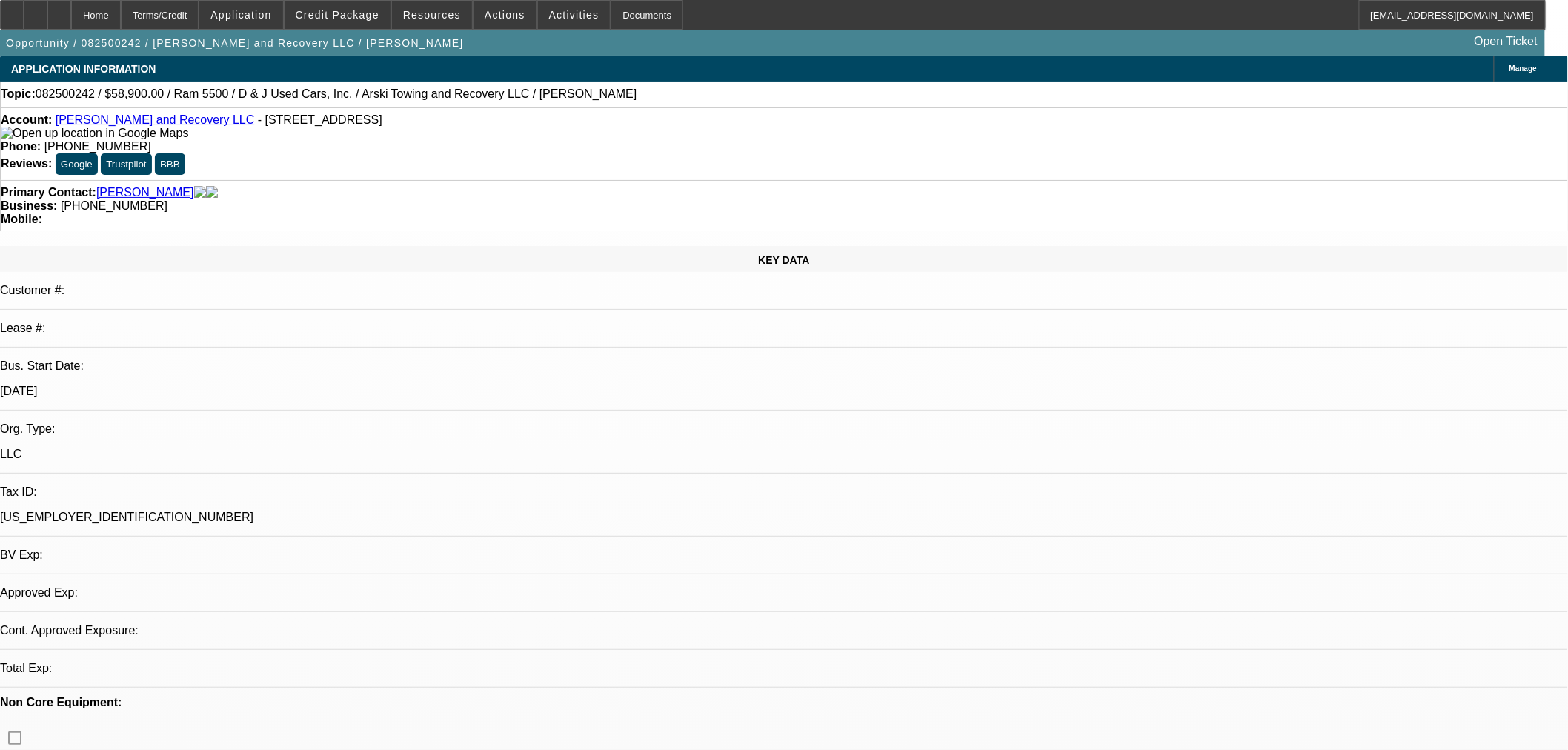
select select "0"
select select "0.1"
select select "4"
select select "0"
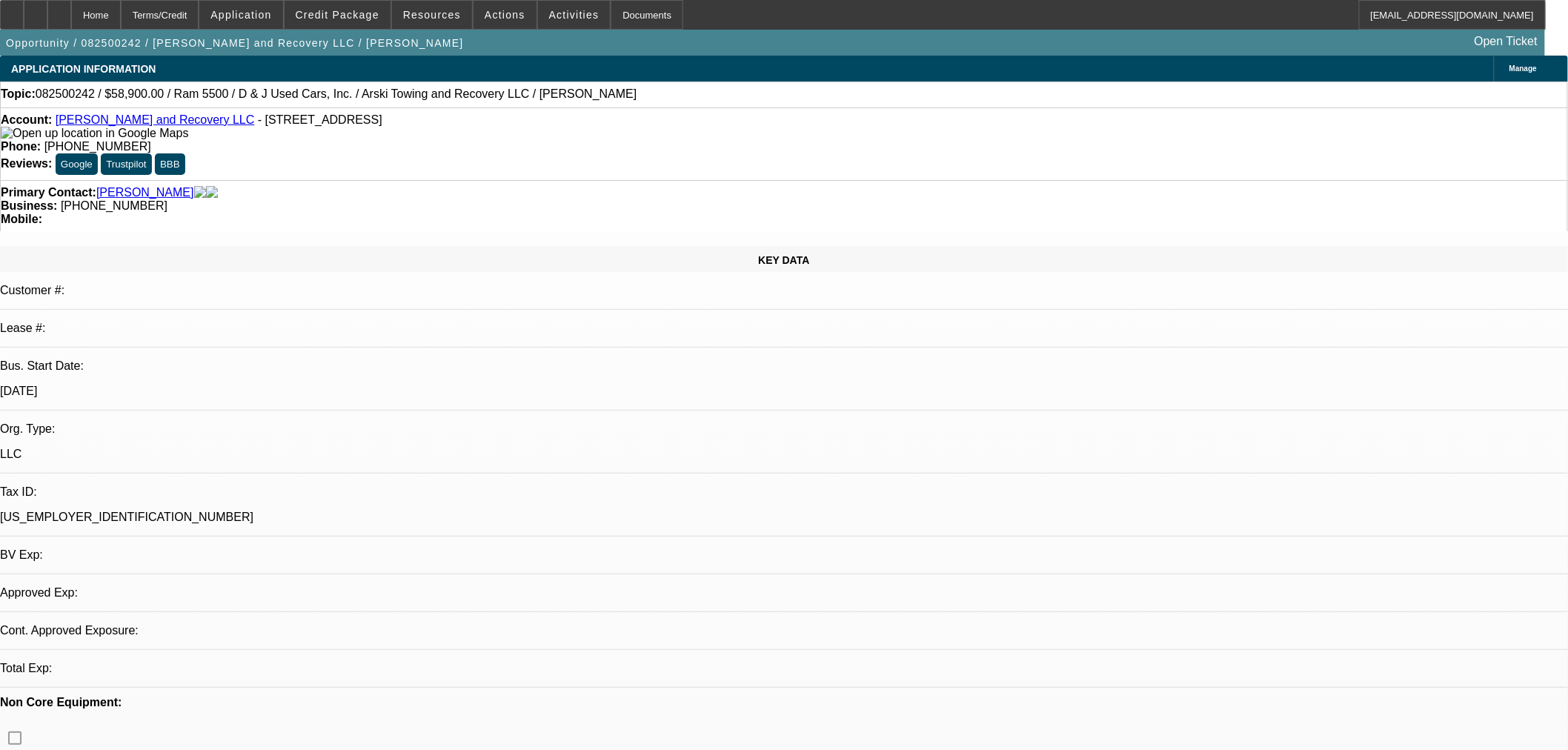
select select "0"
select select "0.1"
select select "4"
click at [514, 16] on span at bounding box center [504, 15] width 63 height 36
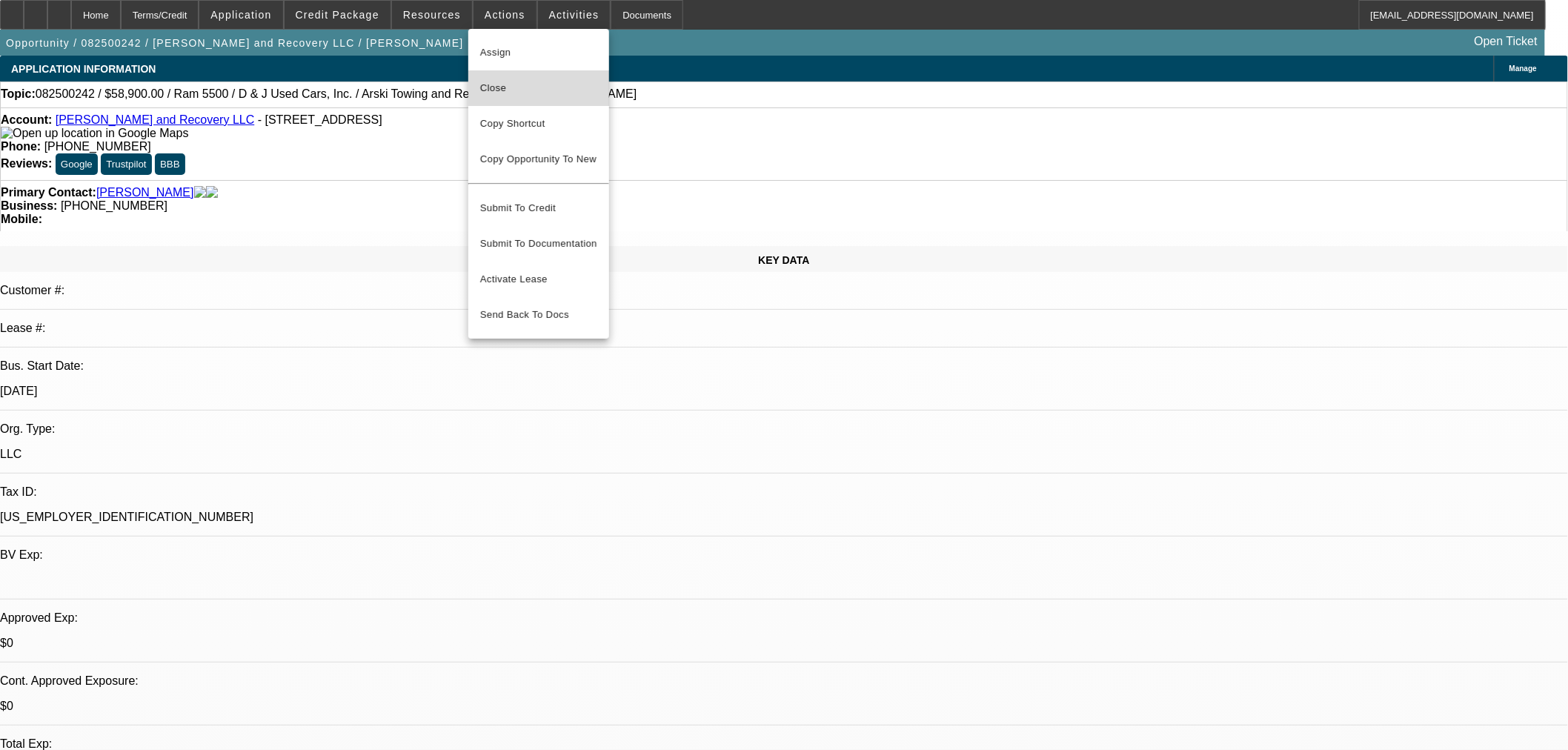
click at [542, 80] on span "Close" at bounding box center [538, 88] width 117 height 18
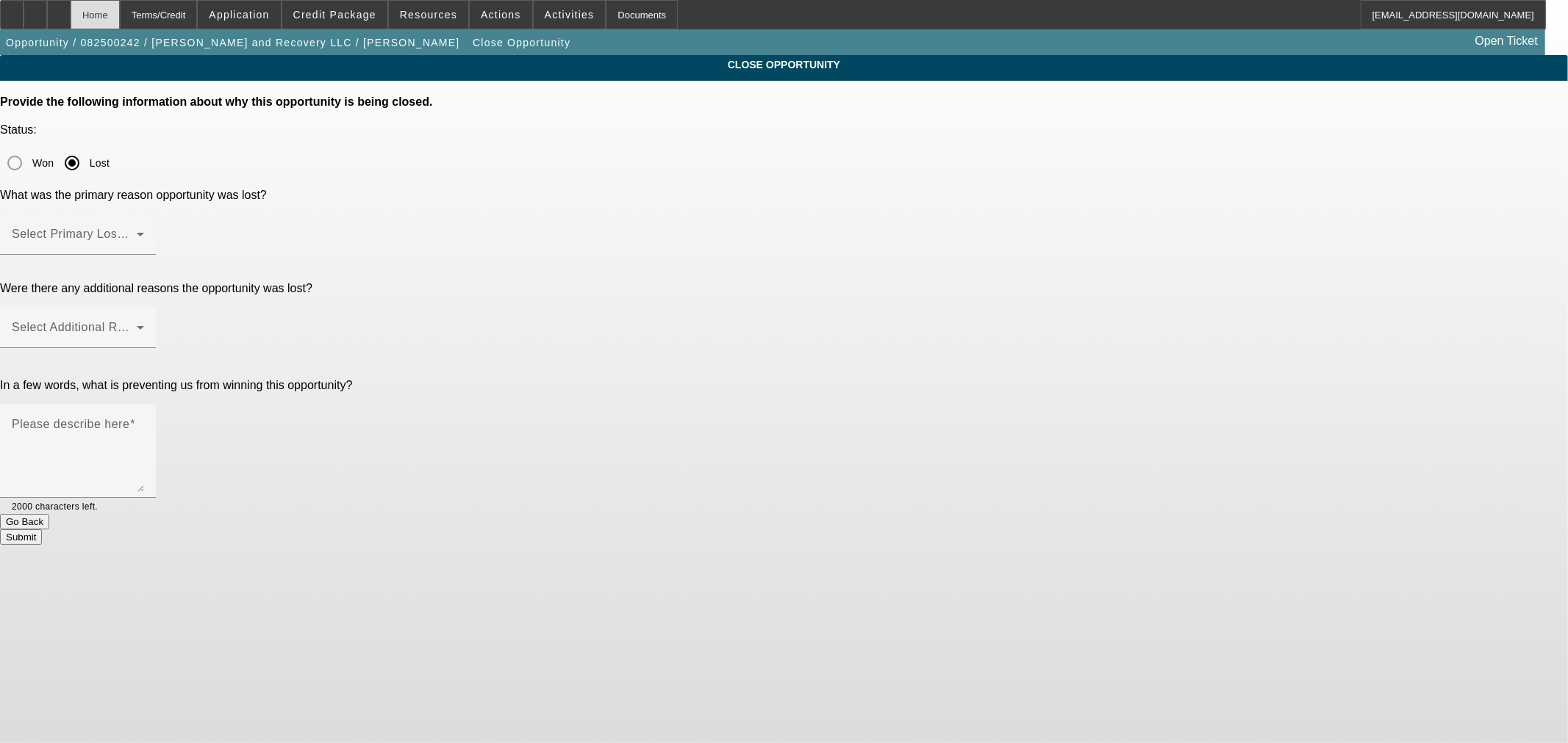
click at [120, 11] on div "Home" at bounding box center [94, 14] width 50 height 29
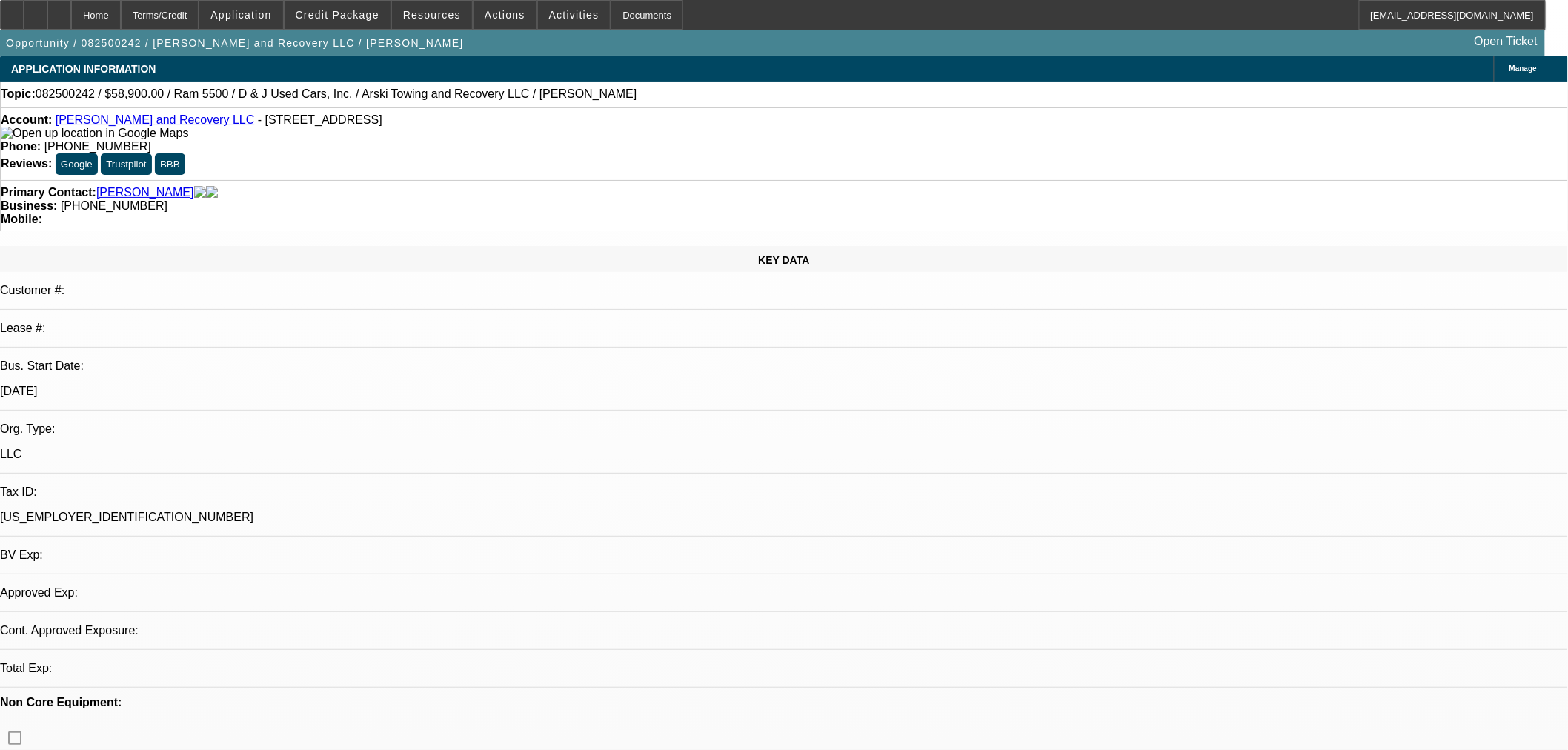
select select "0"
select select "0.1"
select select "4"
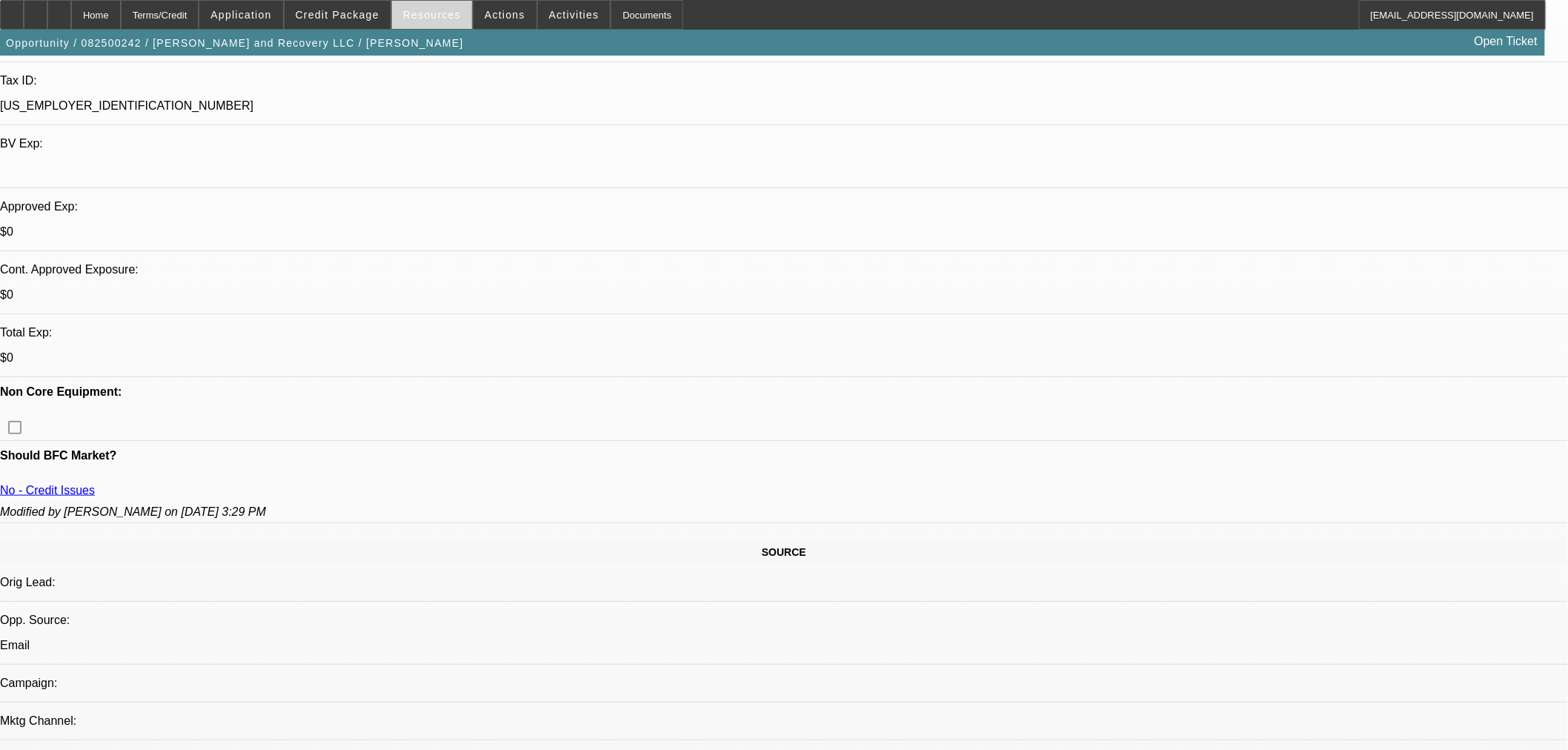
click at [458, 1] on span at bounding box center [432, 15] width 80 height 36
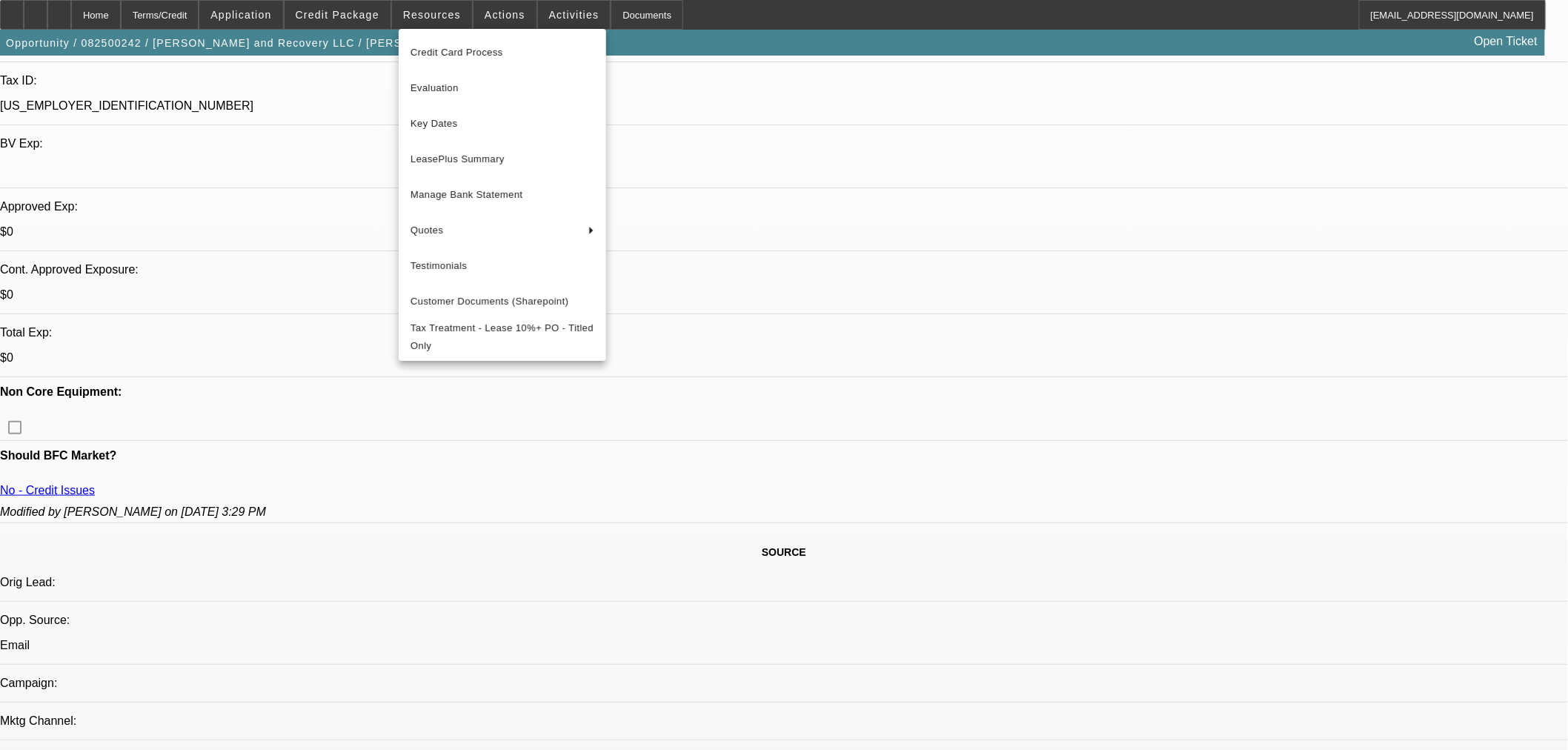
click at [507, 26] on div at bounding box center [784, 375] width 1568 height 750
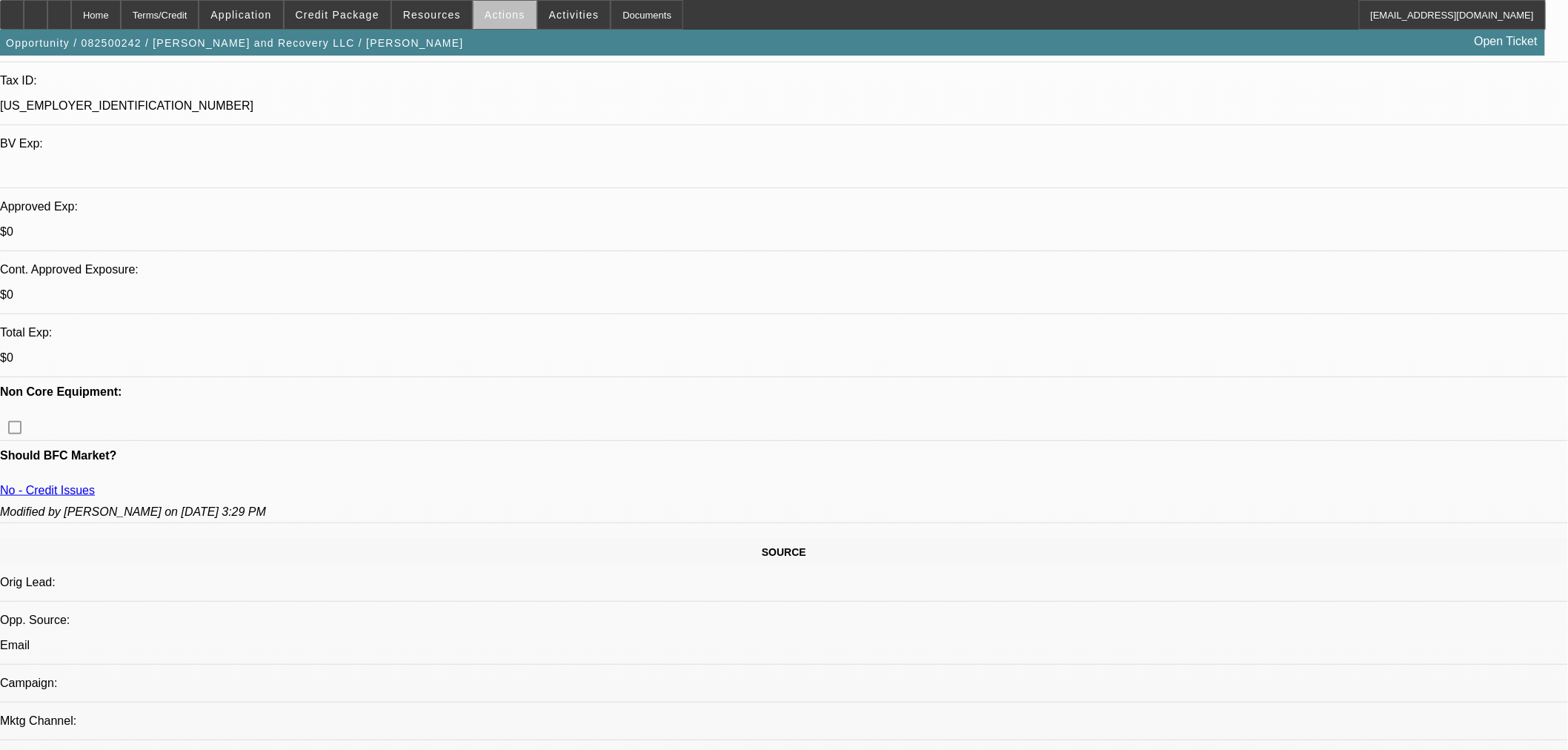
click at [503, 23] on span at bounding box center [504, 15] width 63 height 36
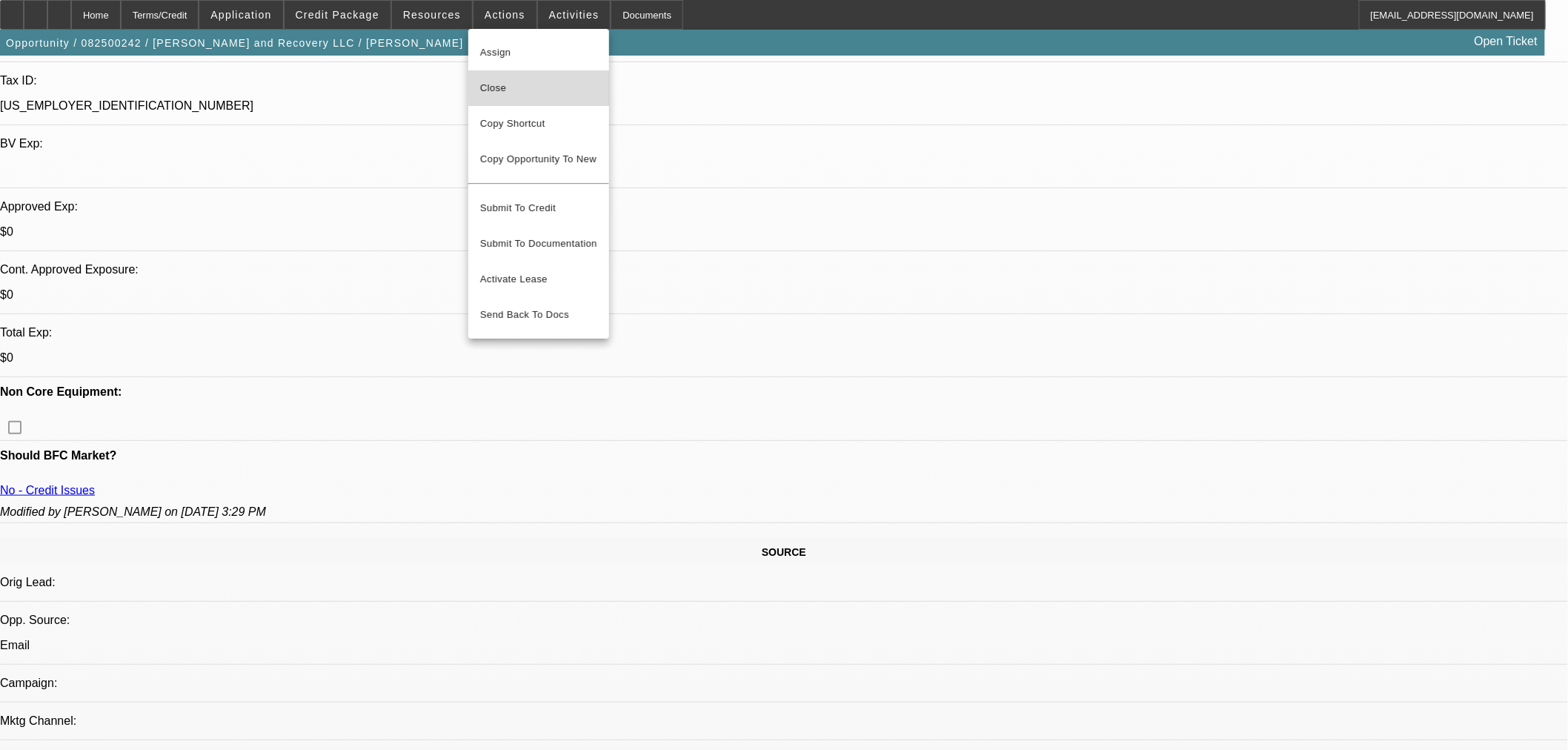
click at [501, 95] on span "Close" at bounding box center [538, 88] width 117 height 18
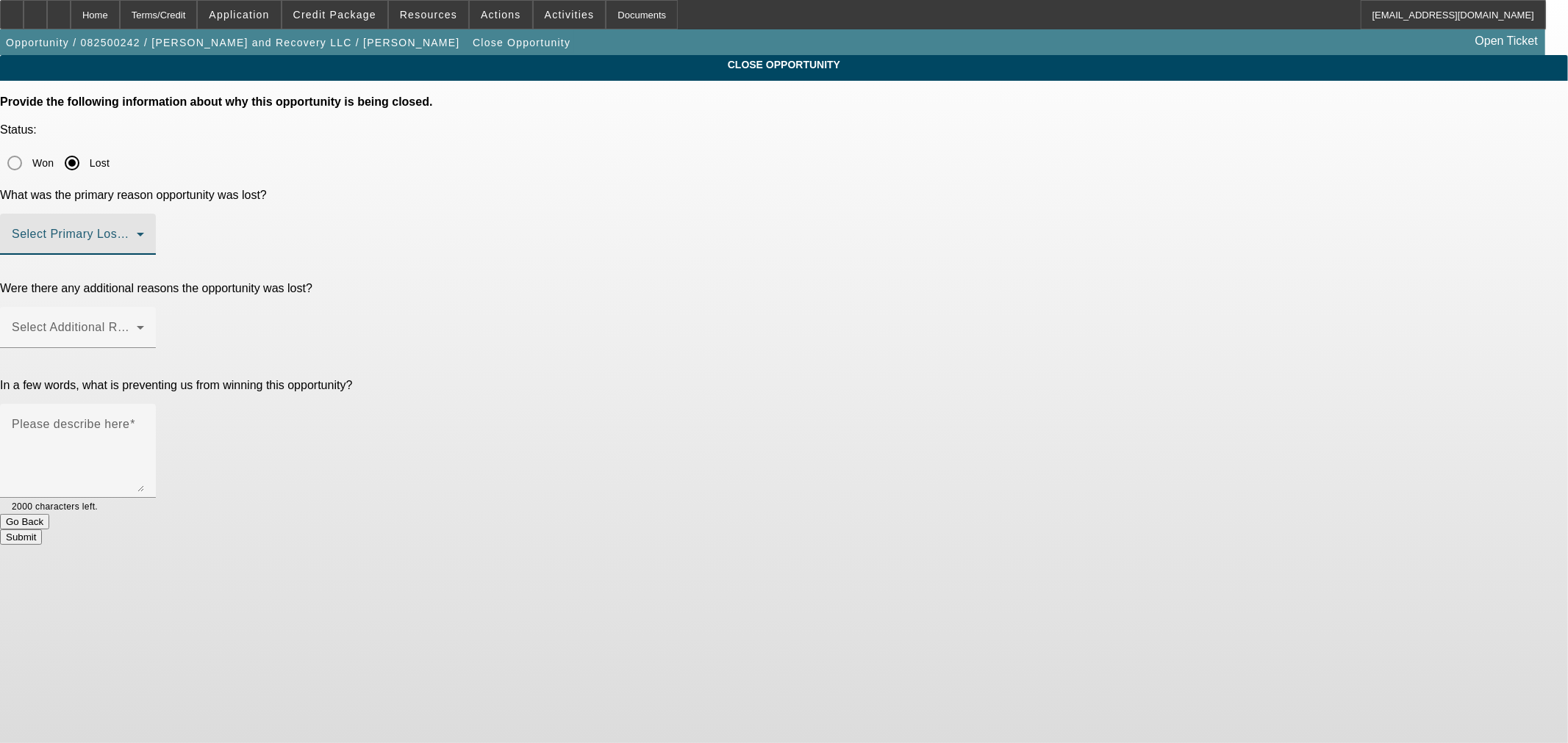
click at [137, 232] on span at bounding box center [75, 240] width 125 height 18
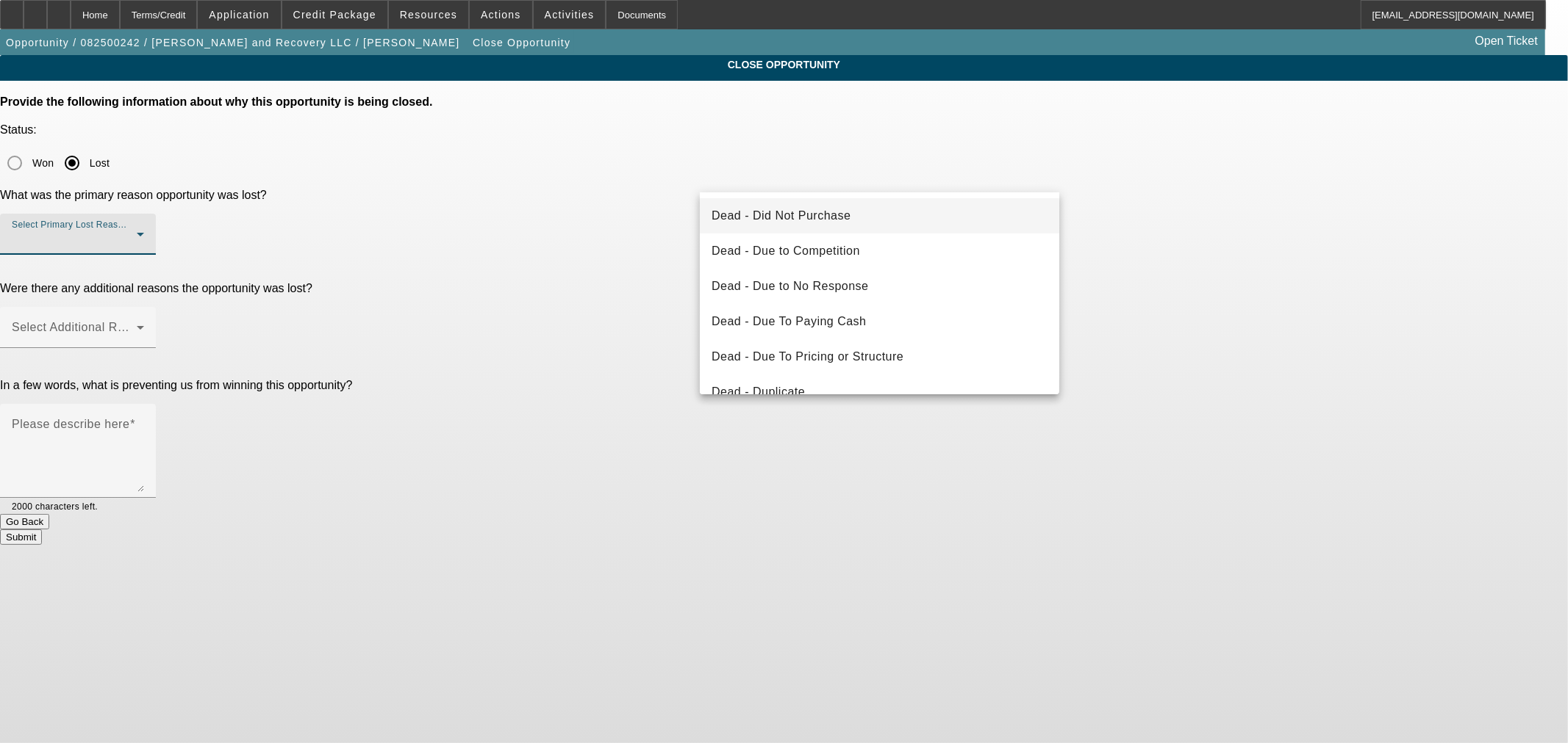
scroll to position [163, 0]
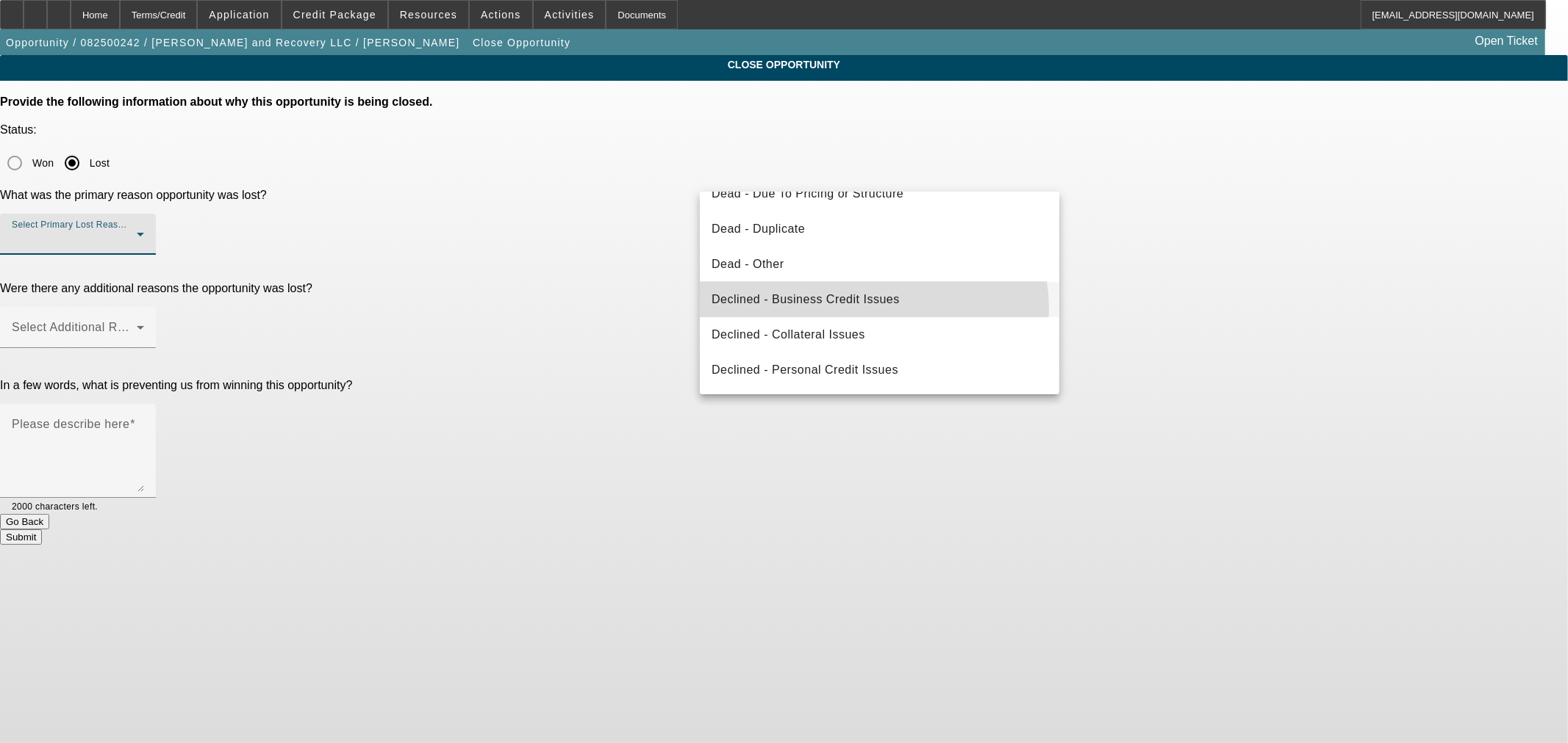
click at [863, 309] on mat-option "Declined - Business Credit Issues" at bounding box center [879, 300] width 359 height 36
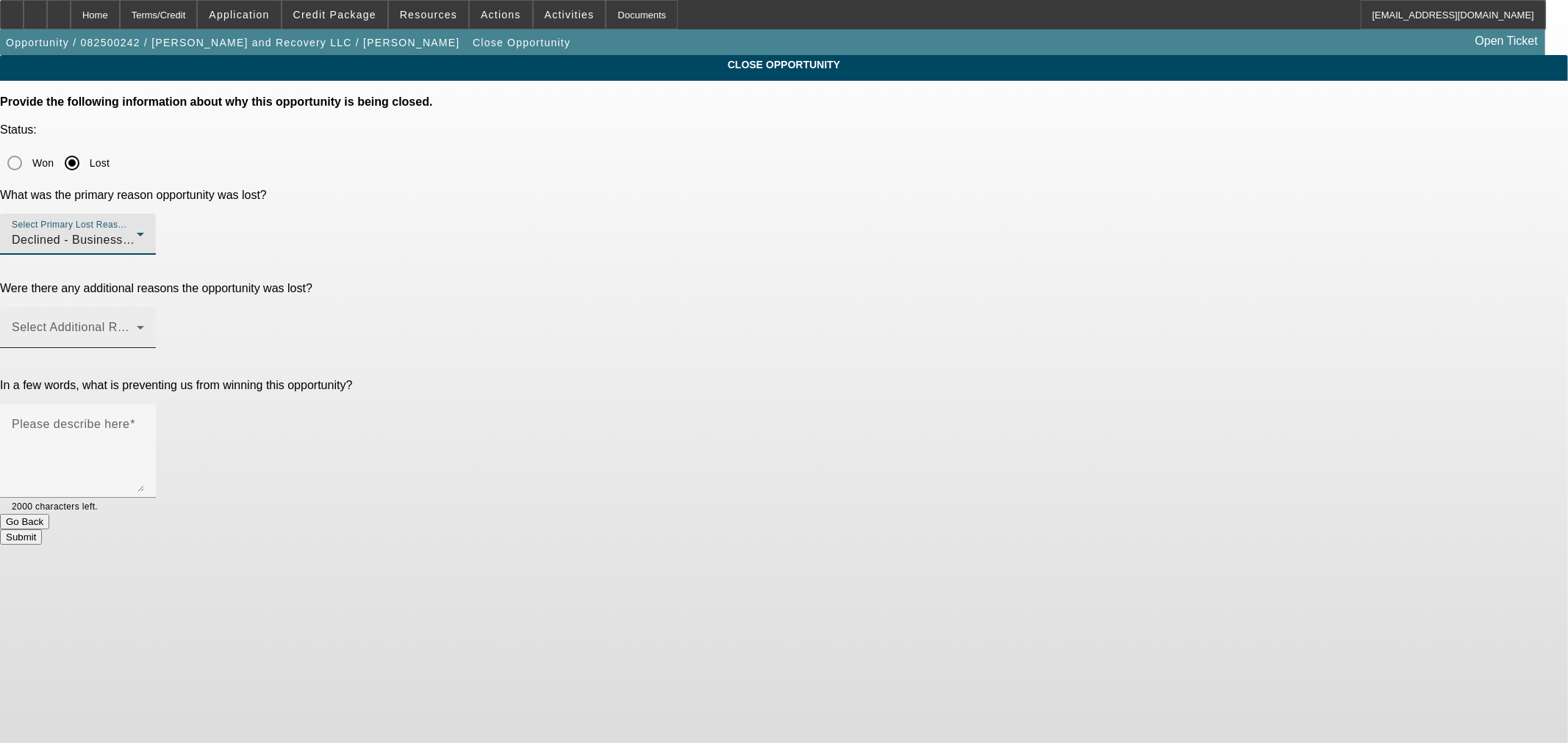
click at [144, 307] on div "Select Additional Reasons" at bounding box center [78, 328] width 132 height 41
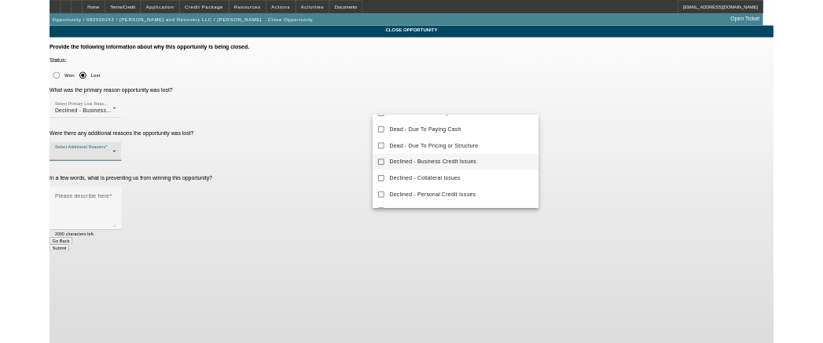
scroll to position [173, 0]
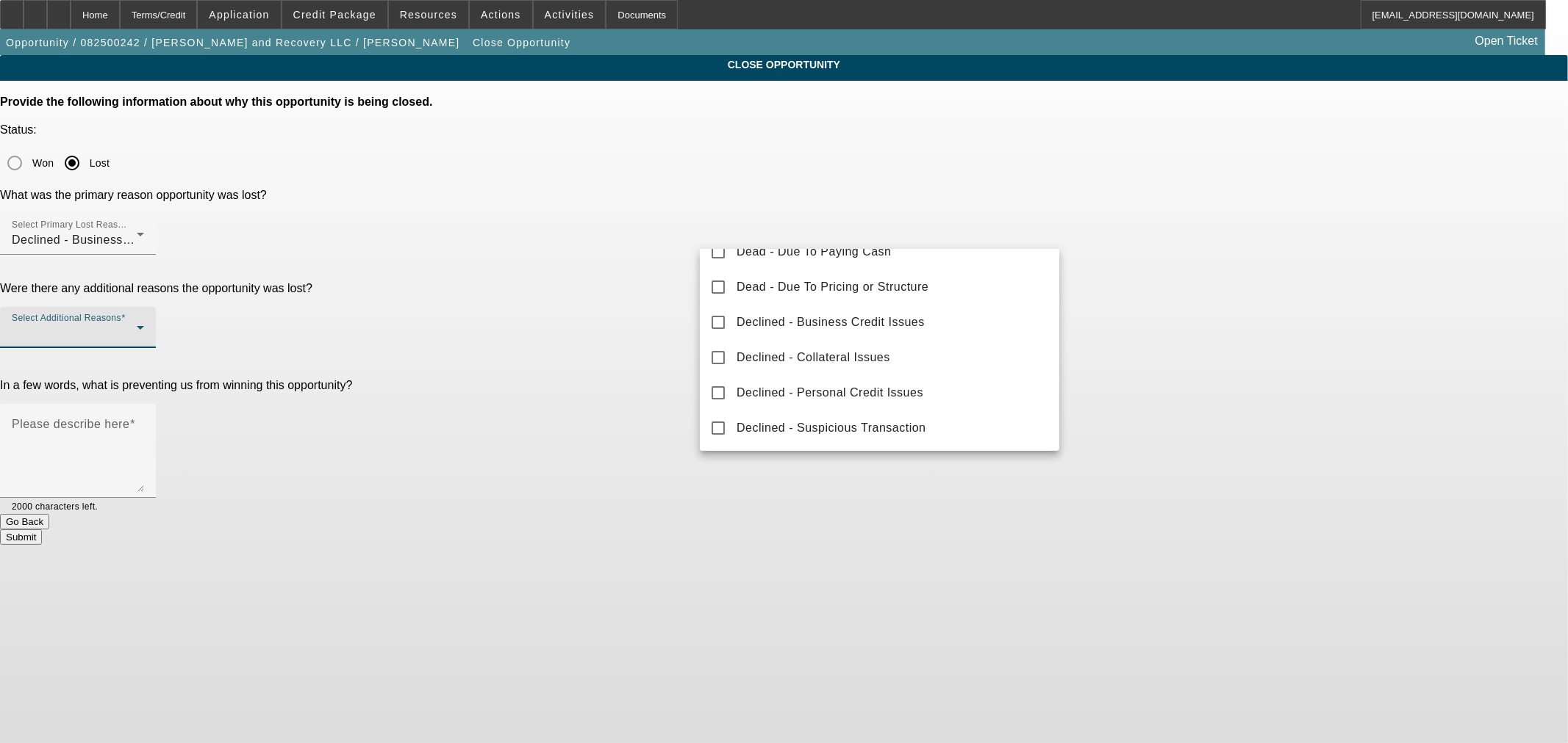
click at [626, 274] on div at bounding box center [784, 371] width 1568 height 743
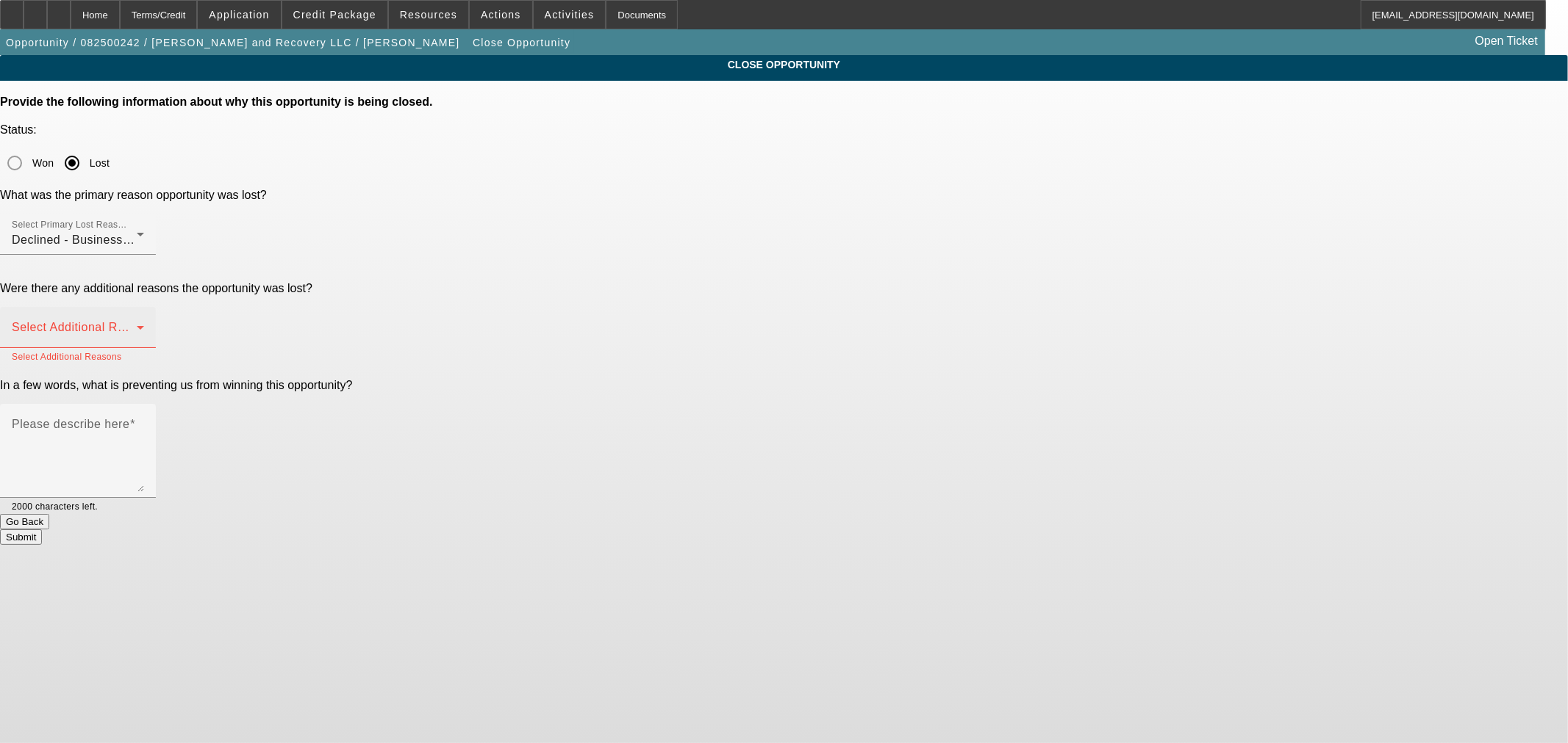
click at [144, 307] on div "Select Additional Reasons" at bounding box center [78, 328] width 132 height 41
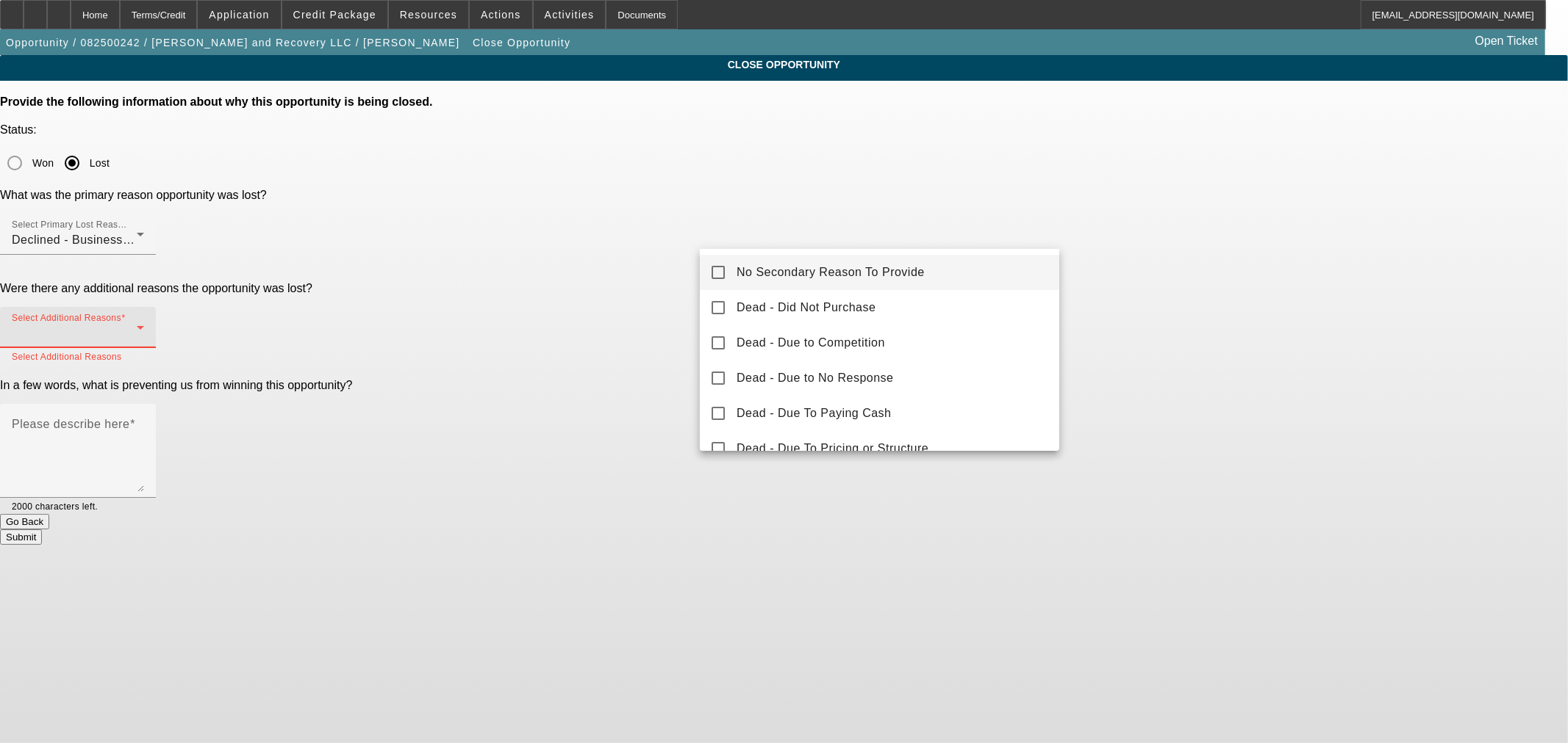
click at [782, 264] on span "No Secondary Reason To Provide" at bounding box center [830, 272] width 188 height 18
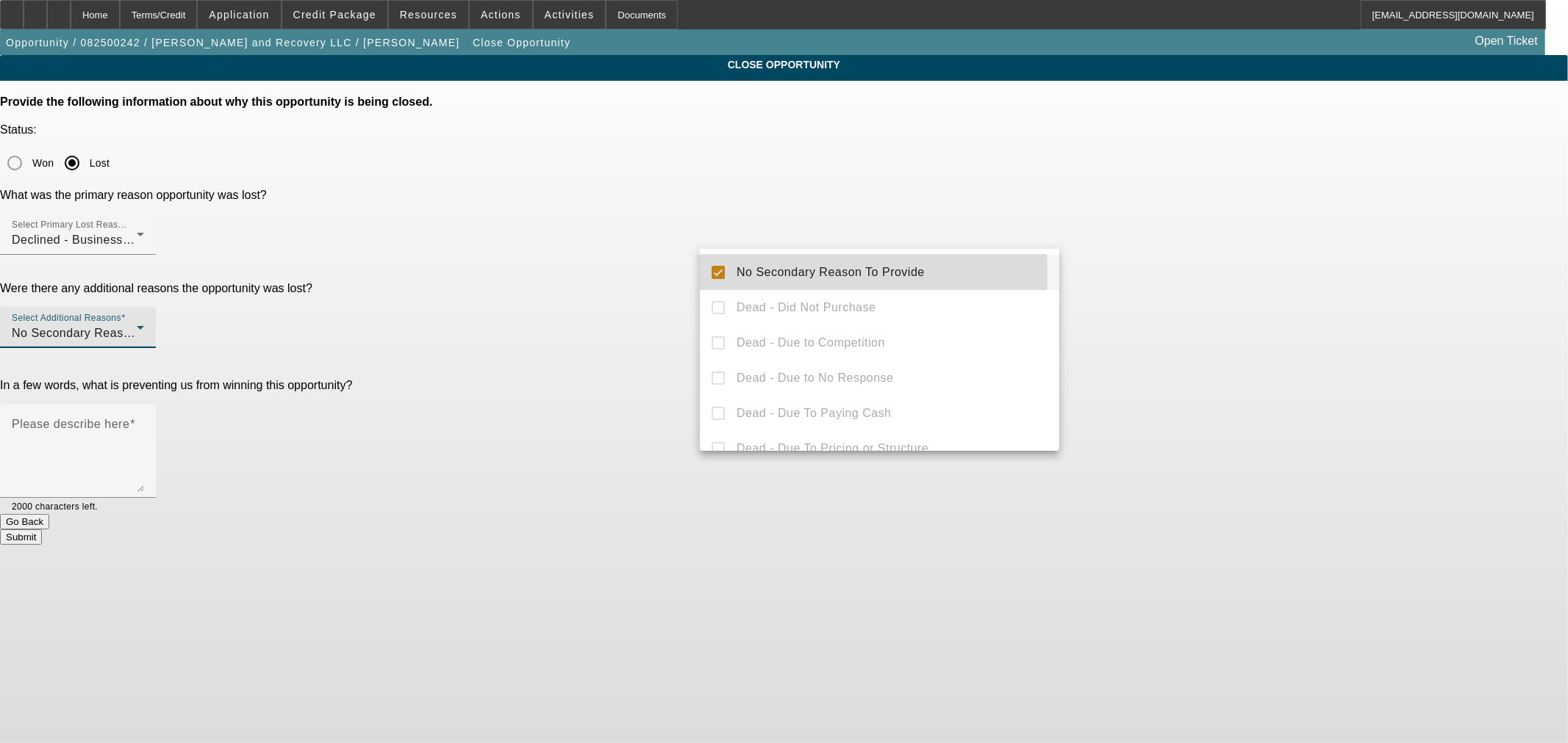
click at [710, 272] on mat-option "No Secondary Reason To Provide" at bounding box center [879, 273] width 359 height 36
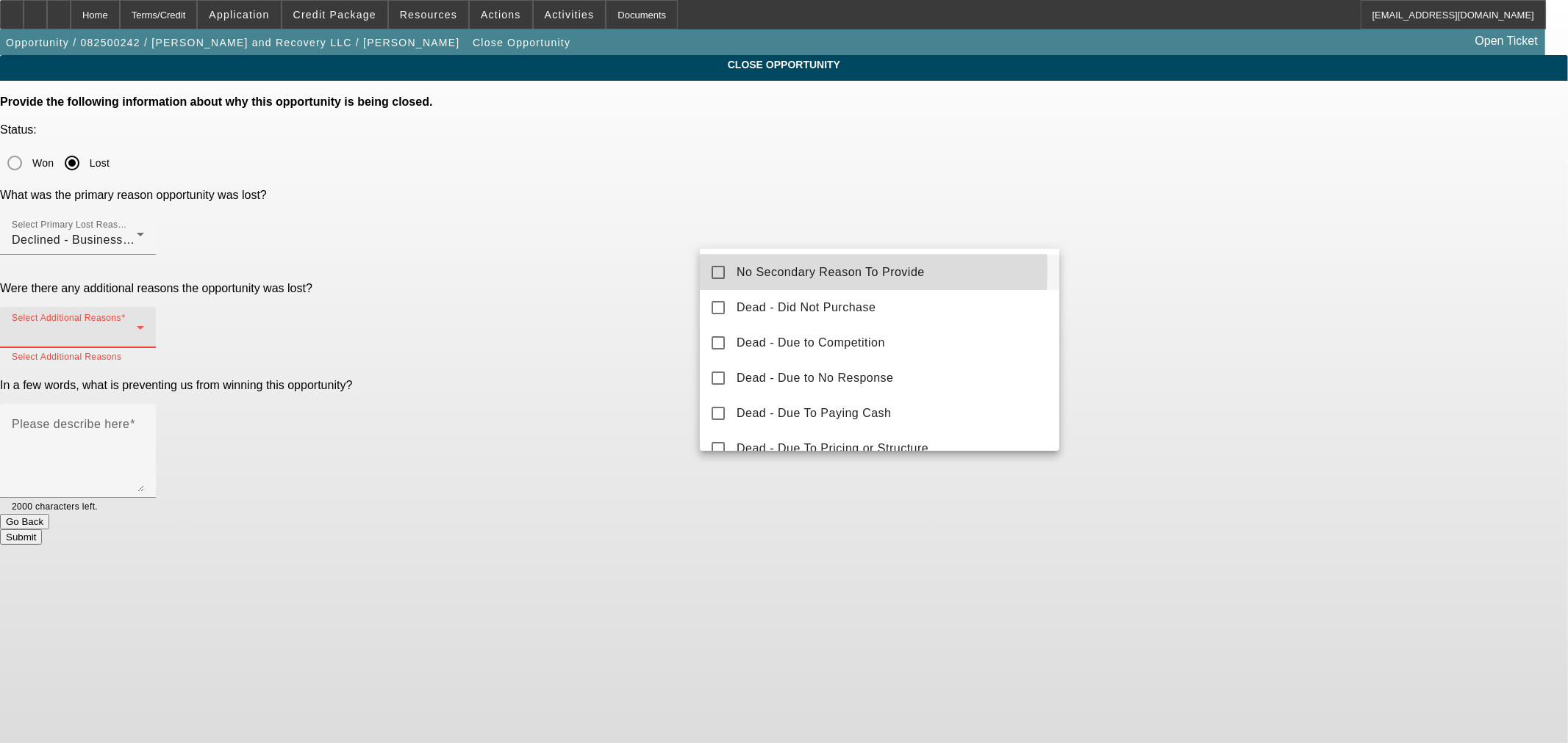
click at [757, 270] on span "No Secondary Reason To Provide" at bounding box center [830, 272] width 188 height 18
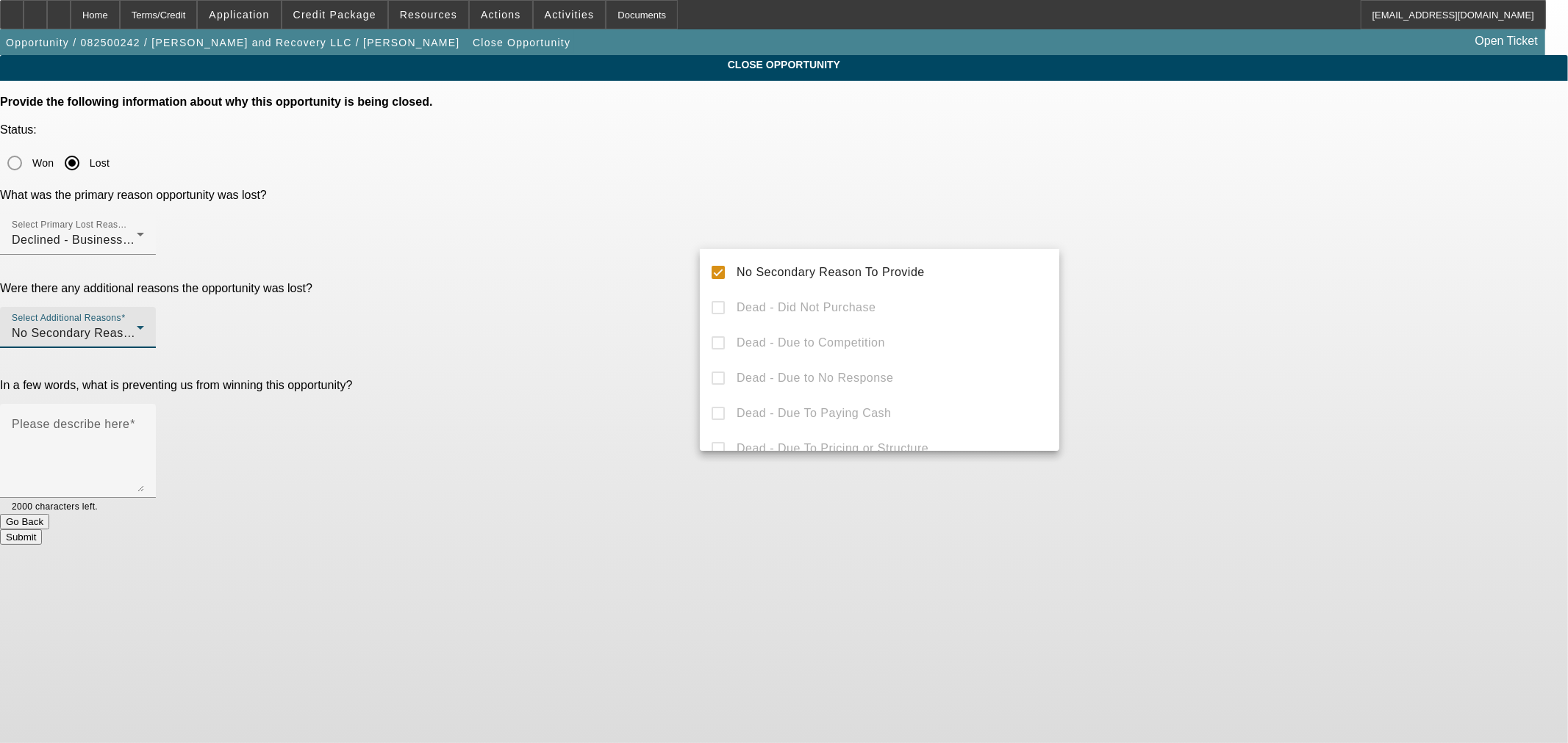
drag, startPoint x: 538, startPoint y: 248, endPoint x: 591, endPoint y: 254, distance: 53.3
click at [541, 248] on div at bounding box center [784, 371] width 1568 height 743
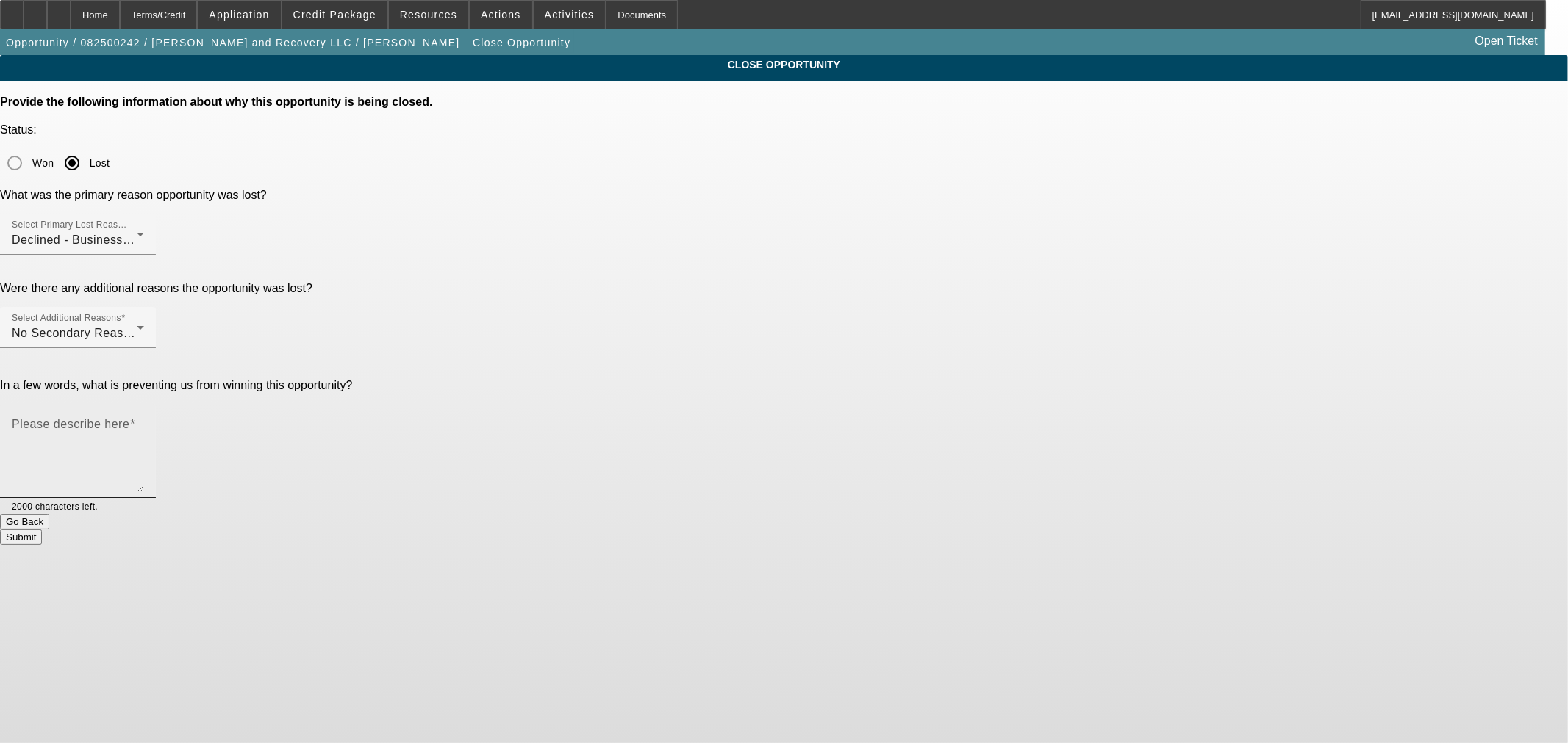
click at [144, 422] on textarea "Please describe here" at bounding box center [78, 456] width 132 height 70
drag, startPoint x: 752, startPoint y: 294, endPoint x: 655, endPoint y: 283, distance: 97.6
click at [655, 379] on div "In a few words, what is preventing us from winning this opportunity? Please des…" at bounding box center [784, 447] width 1568 height 136
click at [144, 422] on textarea "PG has some issues on paynet from when here dad died." at bounding box center [78, 456] width 132 height 70
click at [144, 422] on textarea "PG has some issues on paynet from when here dad died and was" at bounding box center [78, 456] width 132 height 70
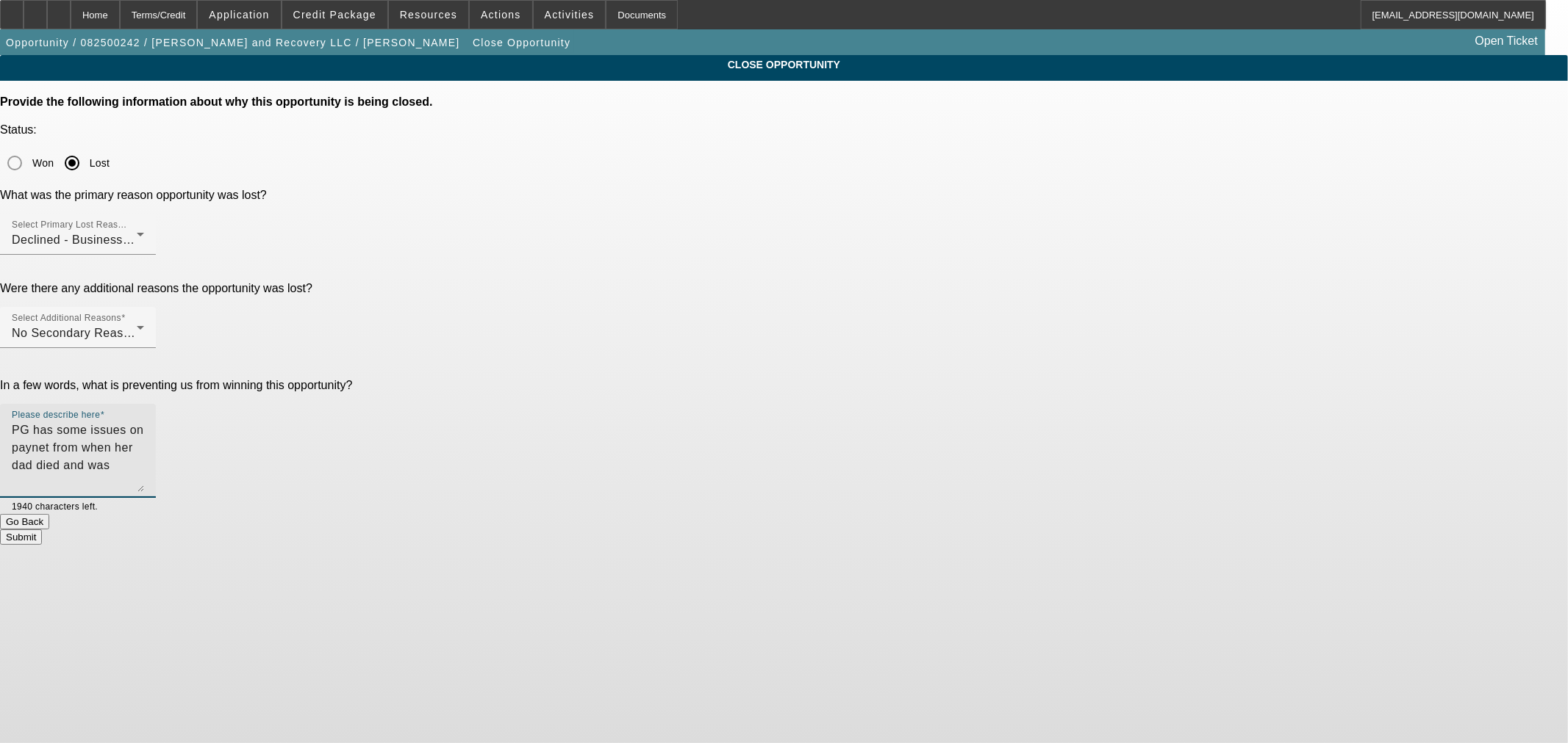
click at [144, 422] on textarea "PG has some issues on paynet from when her dad died and was" at bounding box center [78, 456] width 132 height 70
type textarea "PG has some issues on paynet from when old owner (her dad) died and was unable …"
click at [42, 530] on button "Submit" at bounding box center [21, 537] width 42 height 16
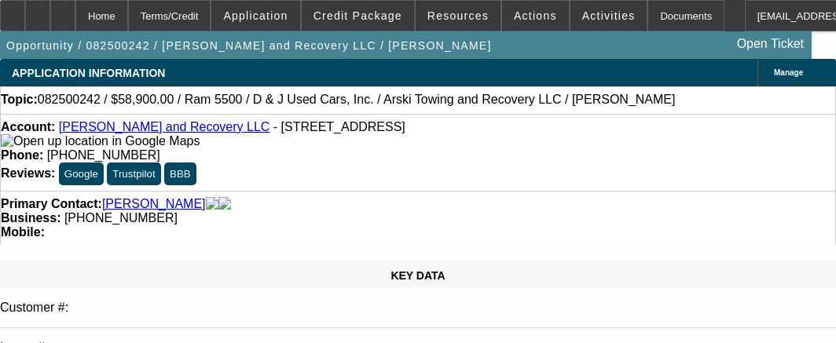
select select "0"
select select "0.1"
select select "4"
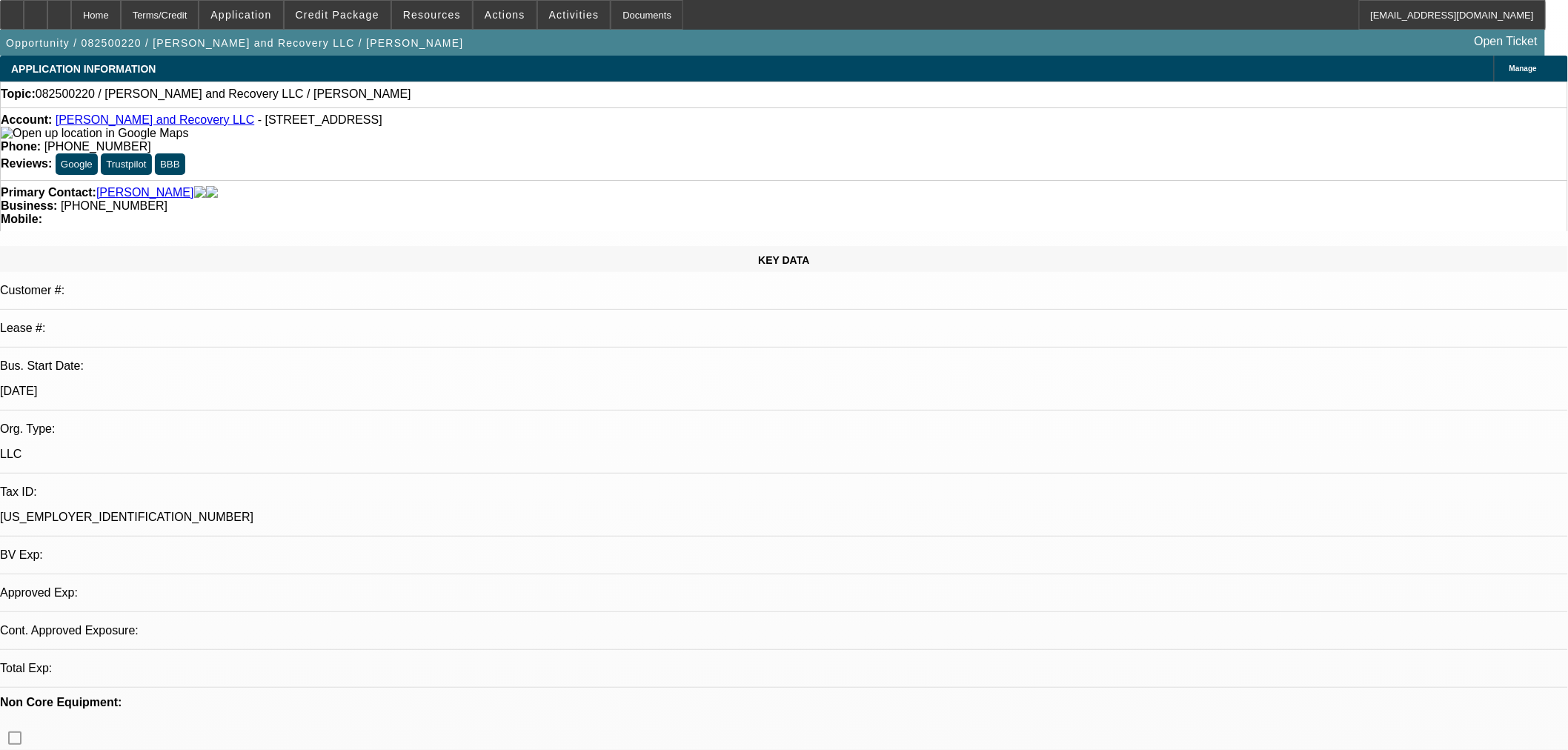
select select "0"
select select "2"
select select "0.1"
select select "4"
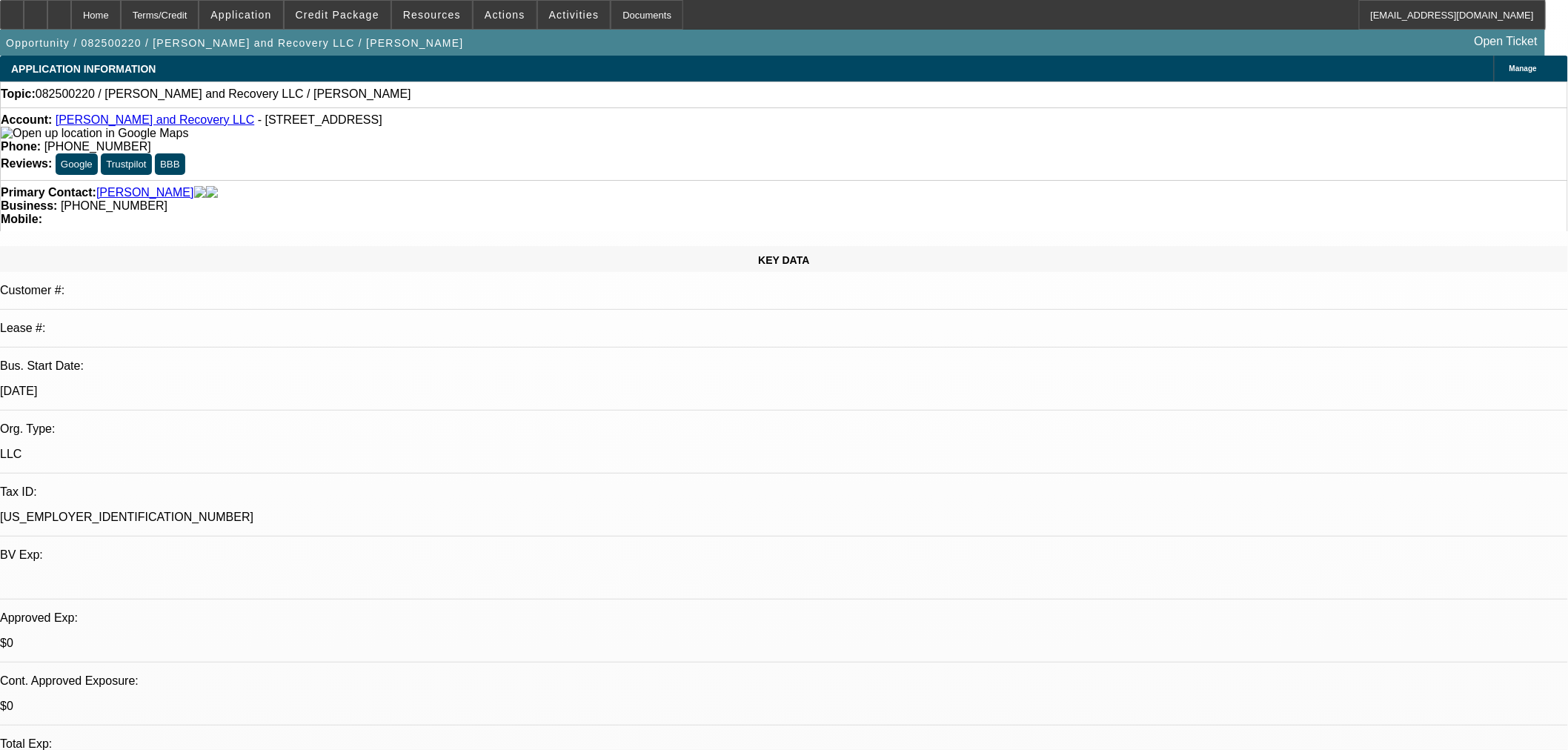
select select "0"
select select "6"
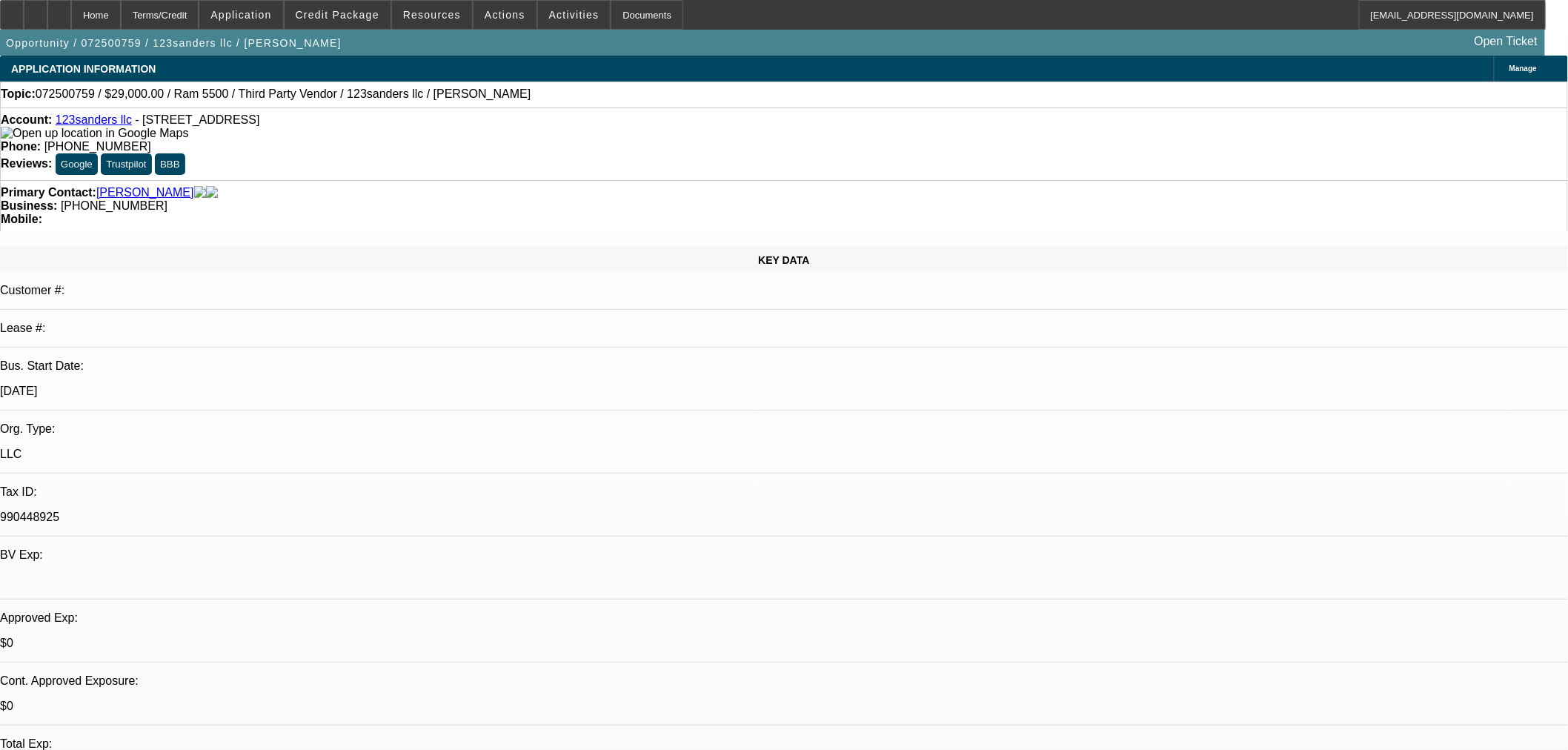
select select "0"
select select "6"
select select "0"
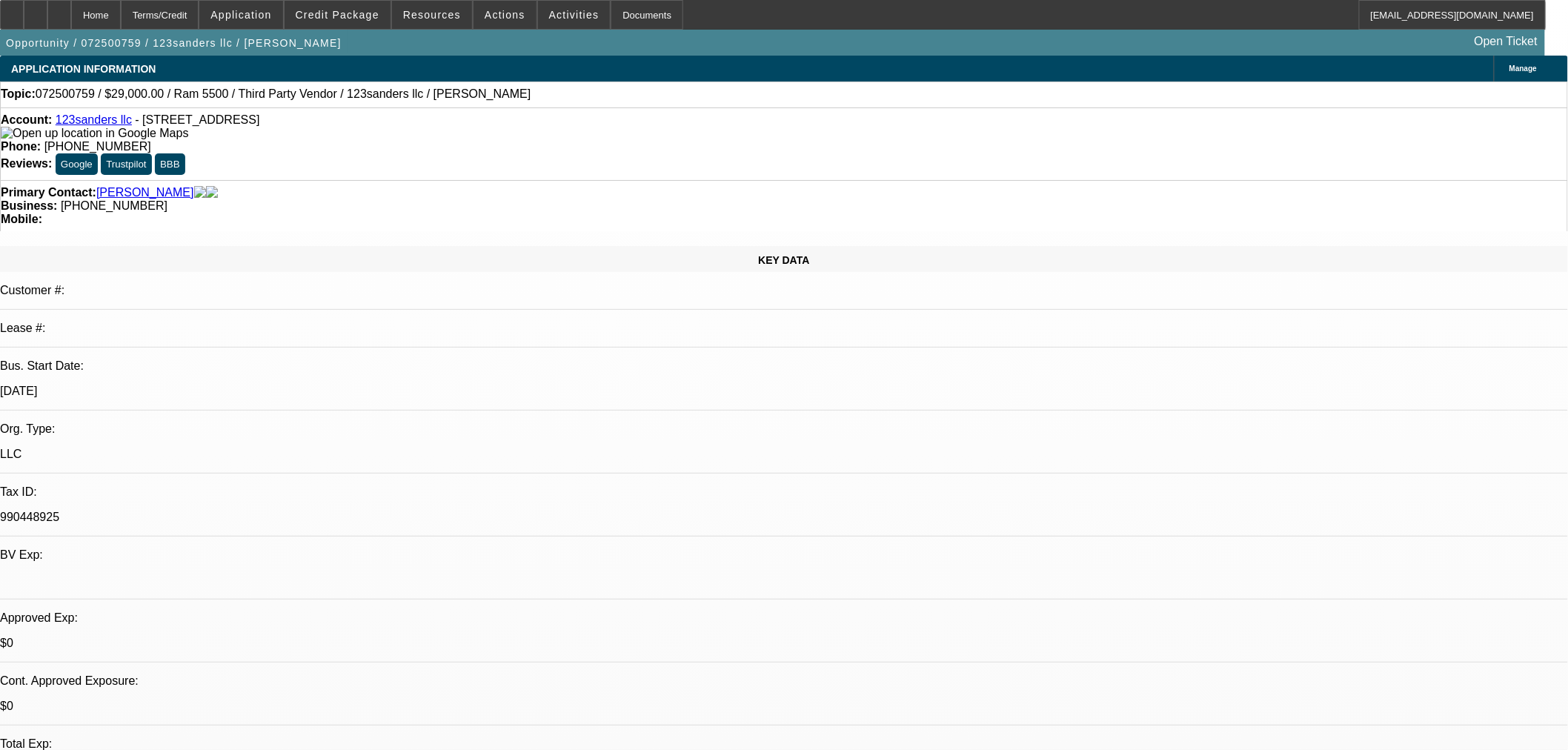
select select "0"
select select "2"
select select "0"
select select "6"
select select "0"
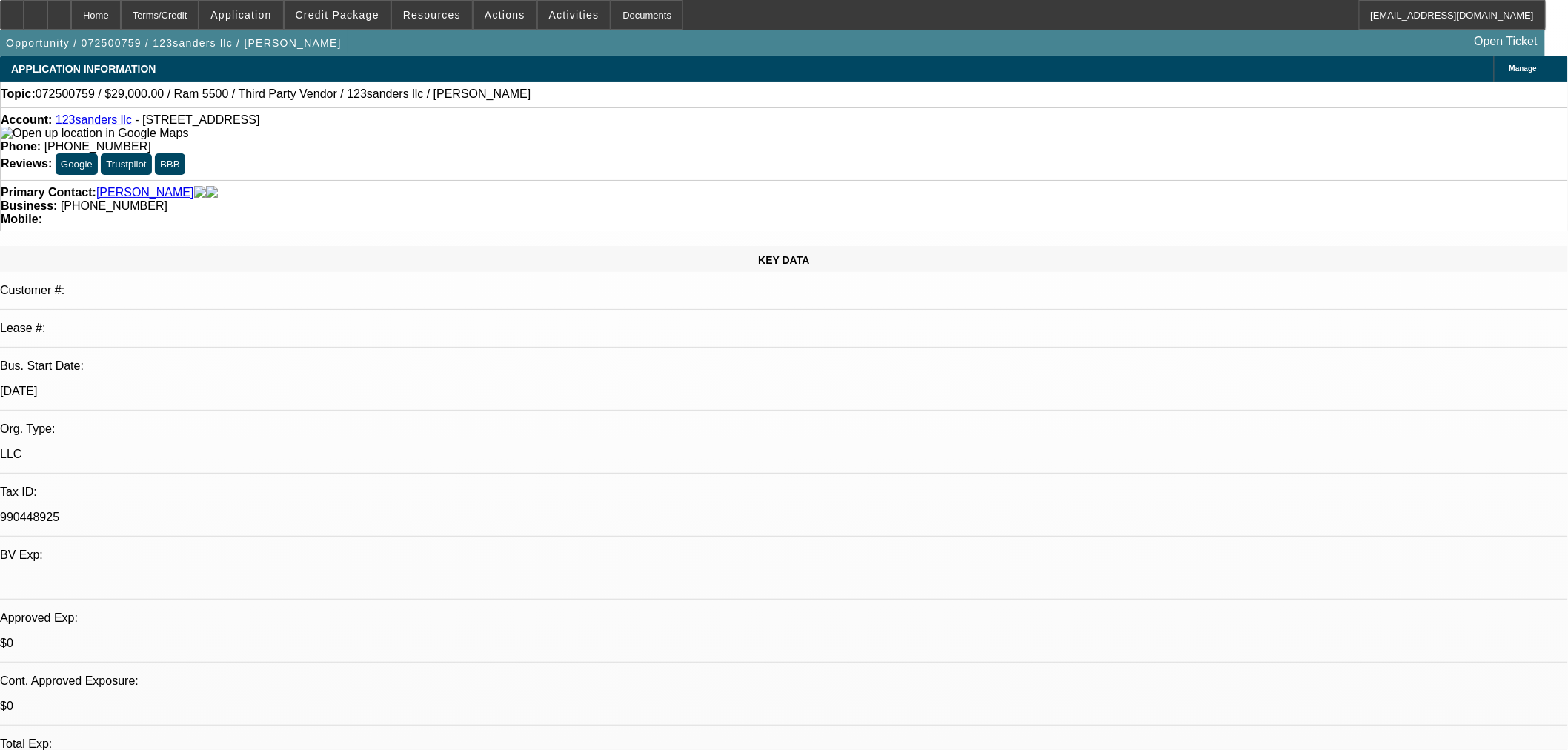
select select "0"
select select "6"
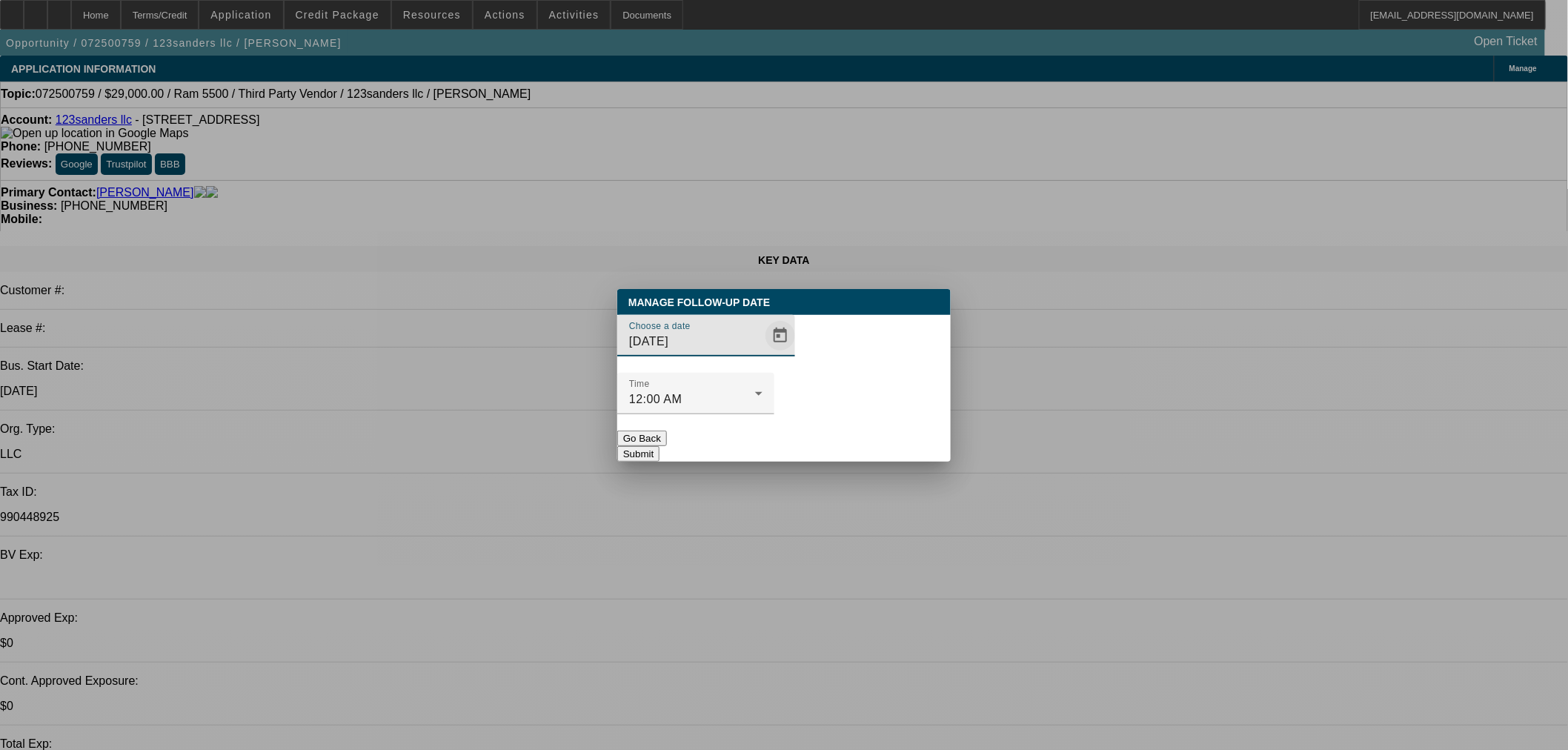
click at [763, 354] on span "Open calendar" at bounding box center [781, 336] width 36 height 36
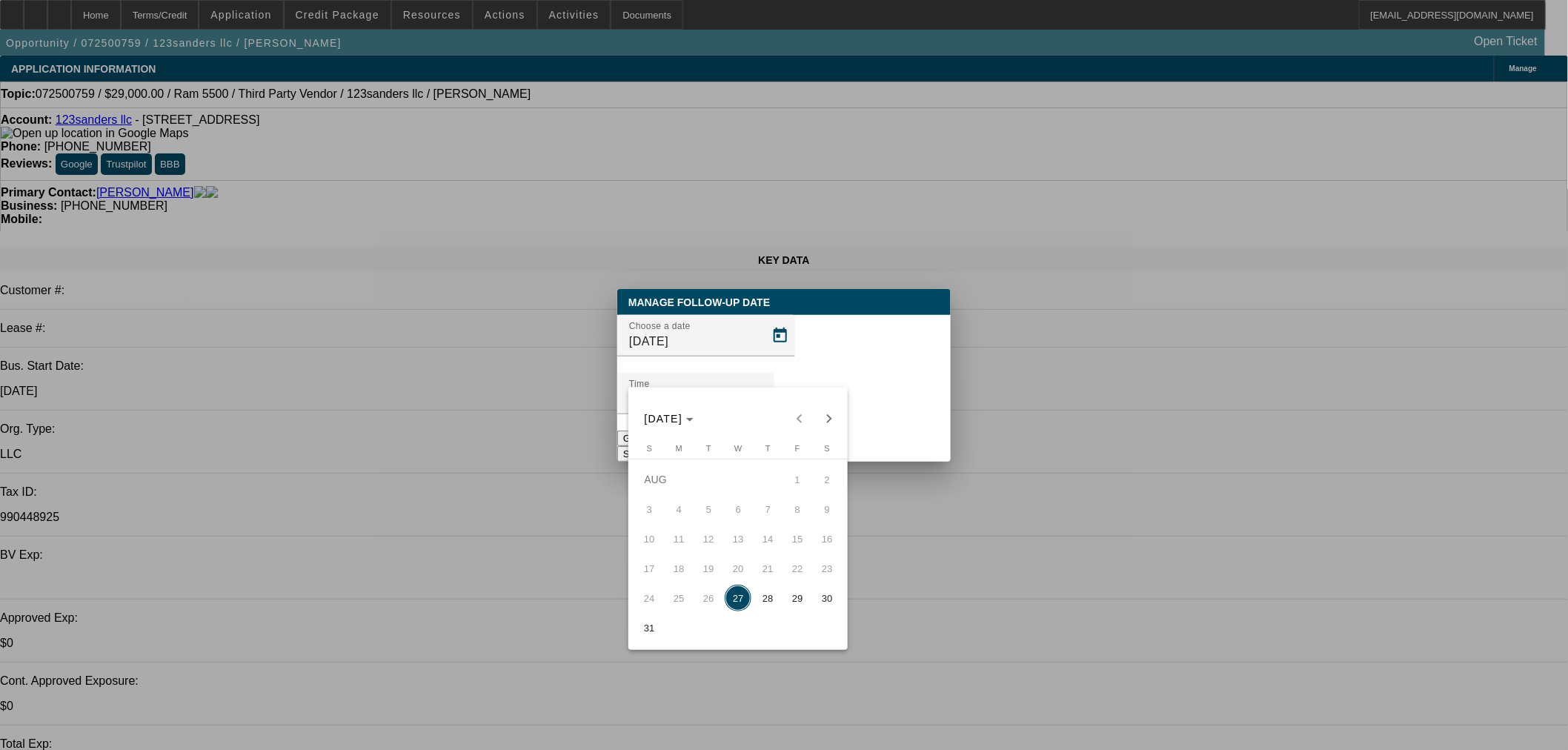
click at [767, 589] on button "28" at bounding box center [767, 598] width 29 height 29
type input "8/28/2025"
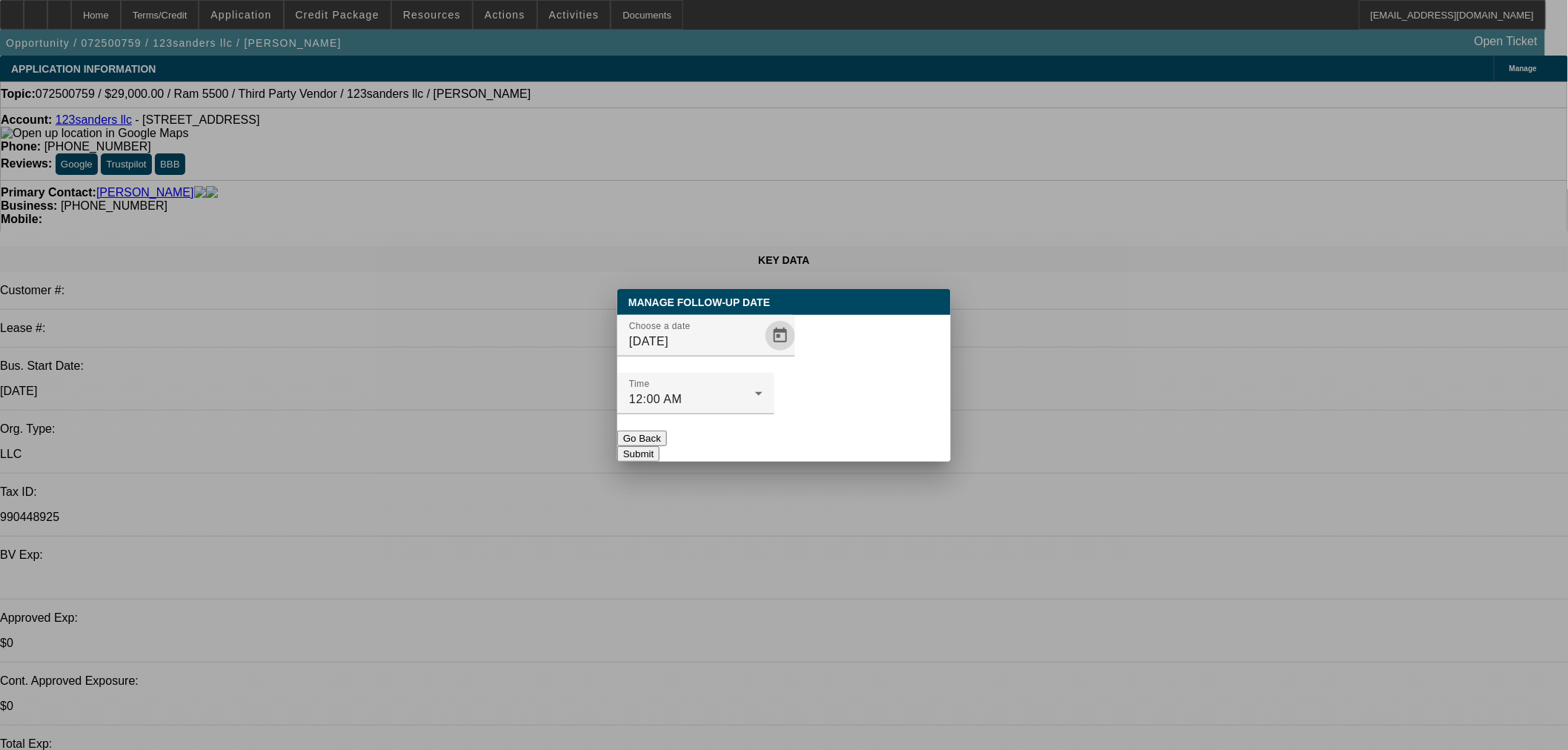
click at [660, 446] on button "Submit" at bounding box center [638, 454] width 42 height 16
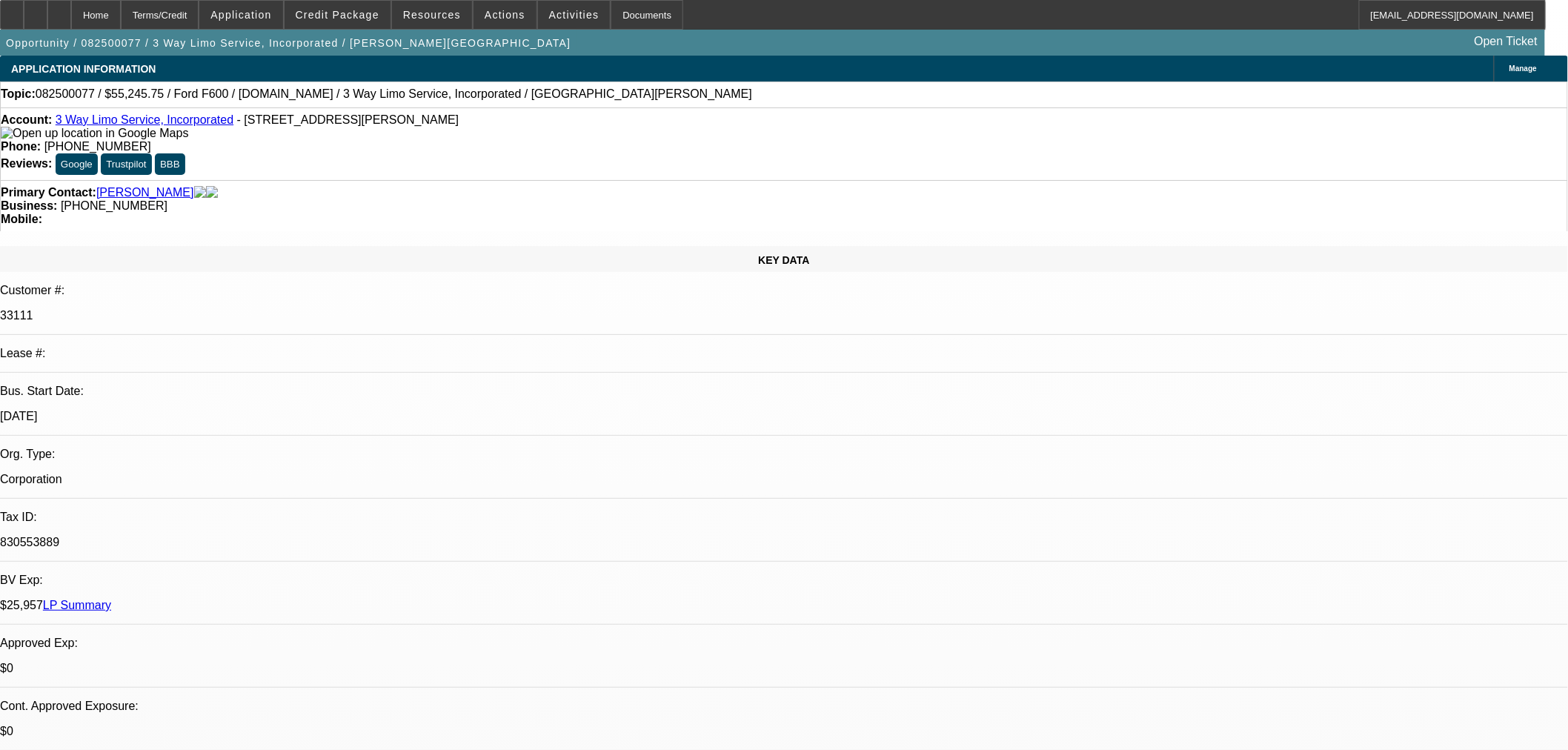
select select "0"
select select "2"
select select "0.1"
select select "4"
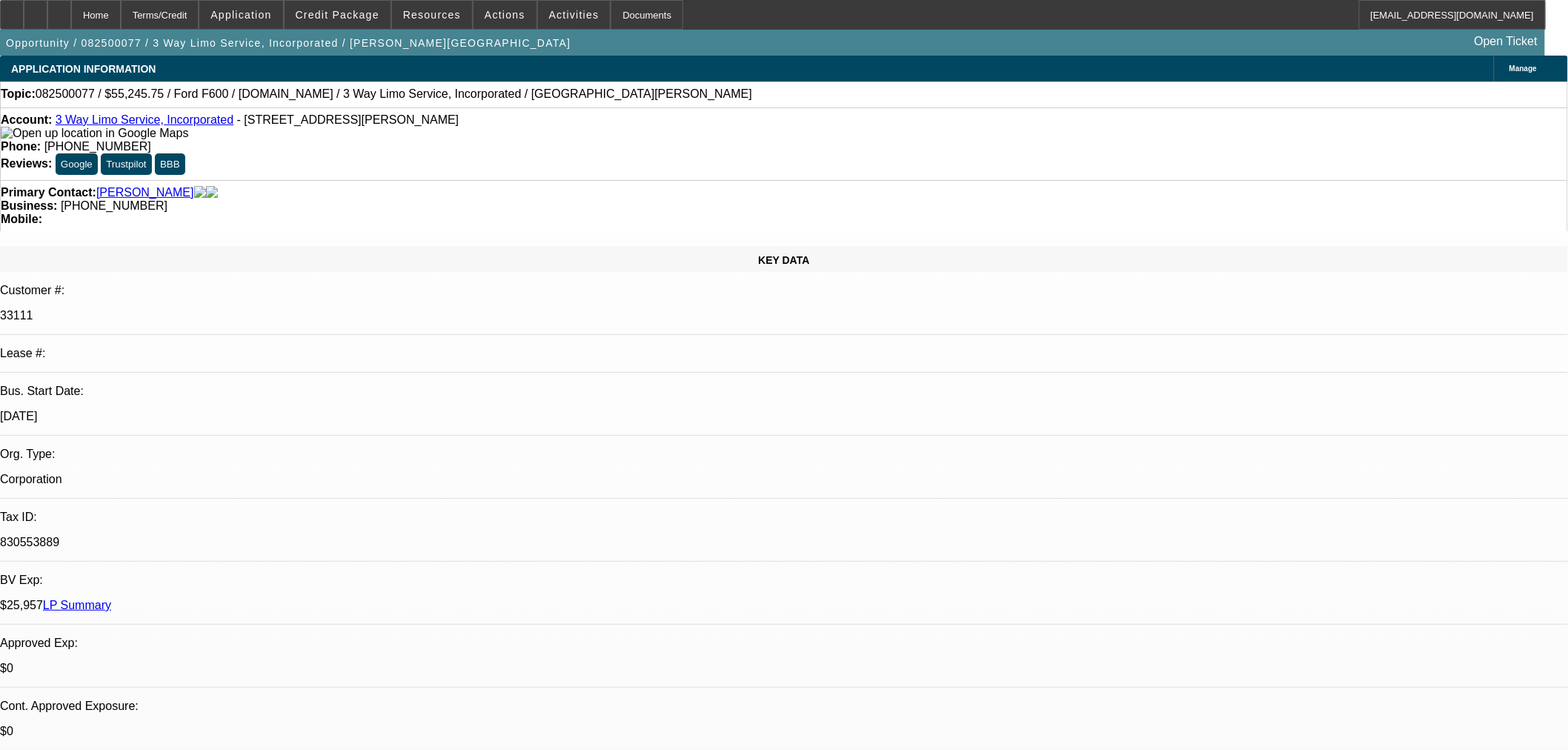
select select "0.15"
select select "0"
select select "0.1"
select select "4"
select select "0.15"
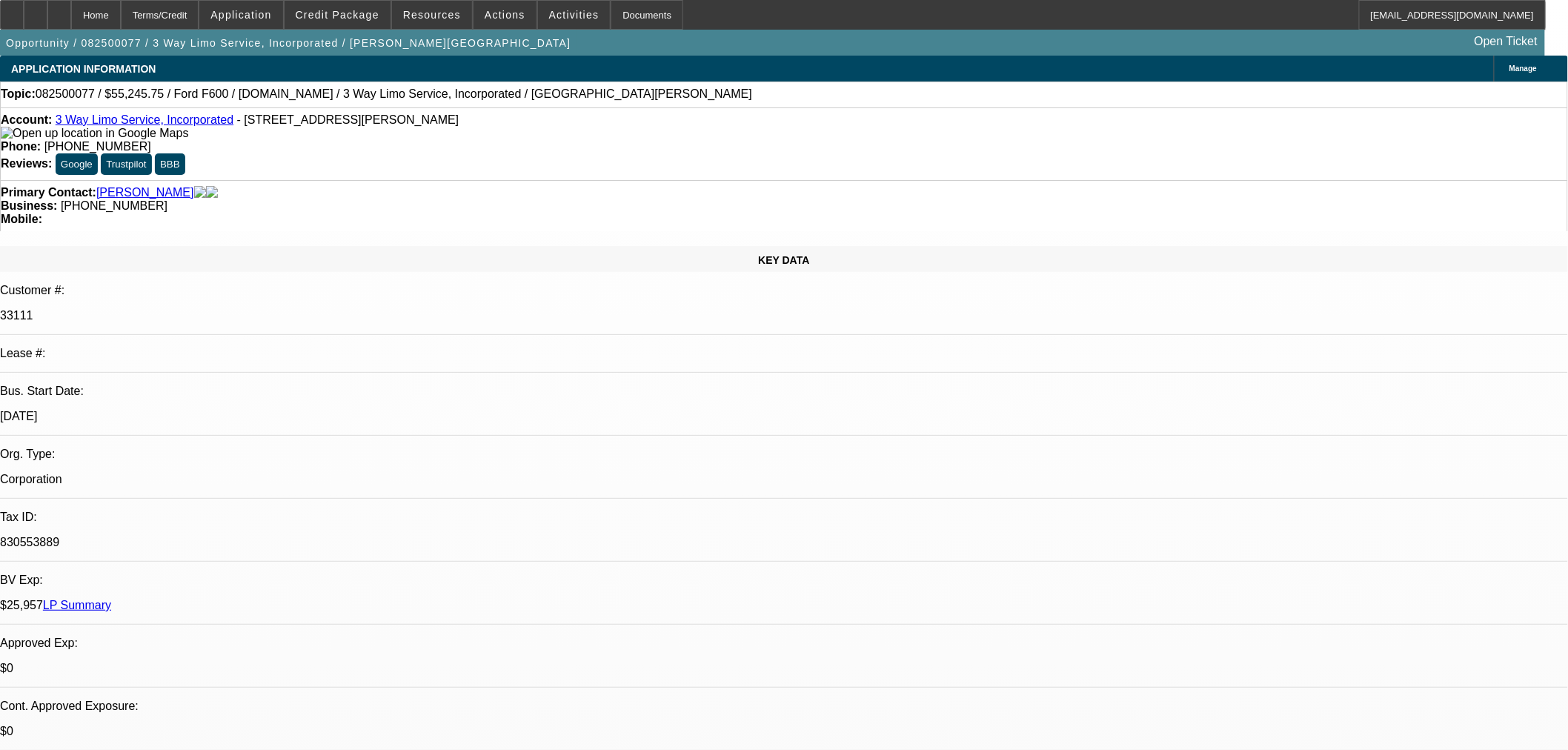
select select "2"
select select "0.1"
select select "4"
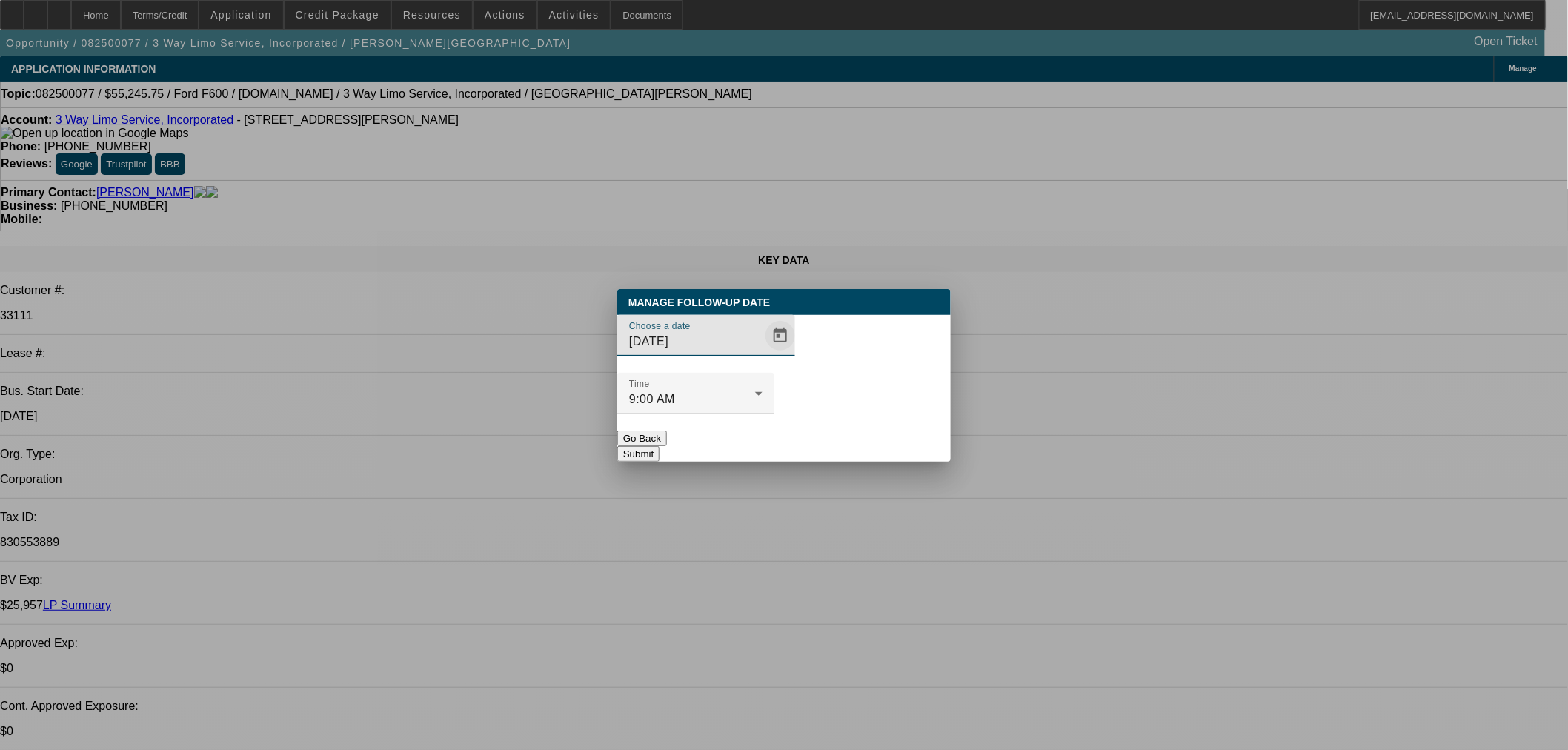
click at [763, 354] on span "Open calendar" at bounding box center [781, 336] width 36 height 36
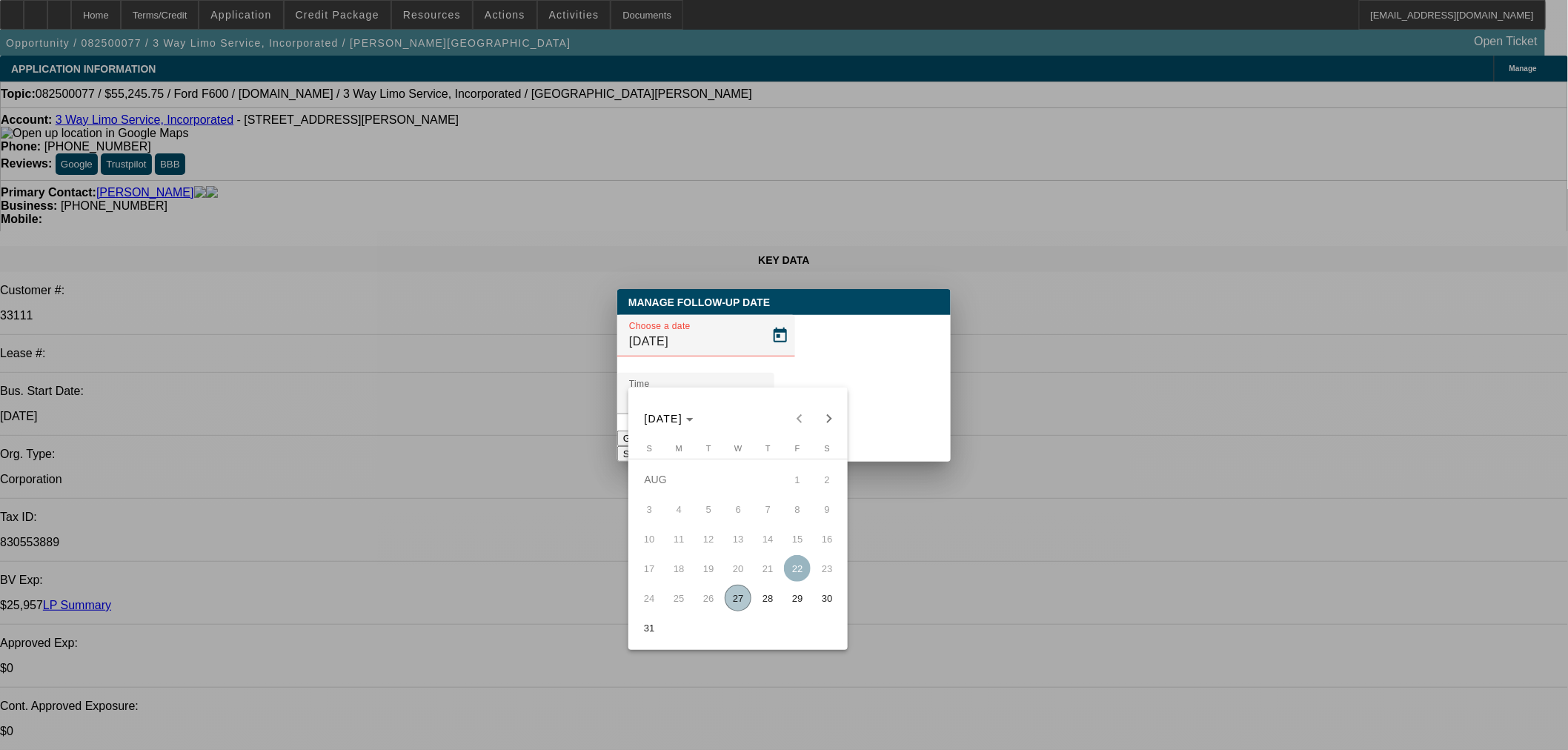
drag, startPoint x: 791, startPoint y: 604, endPoint x: 868, endPoint y: 425, distance: 194.9
click at [801, 598] on span "29" at bounding box center [798, 598] width 26 height 26
type input "[DATE]"
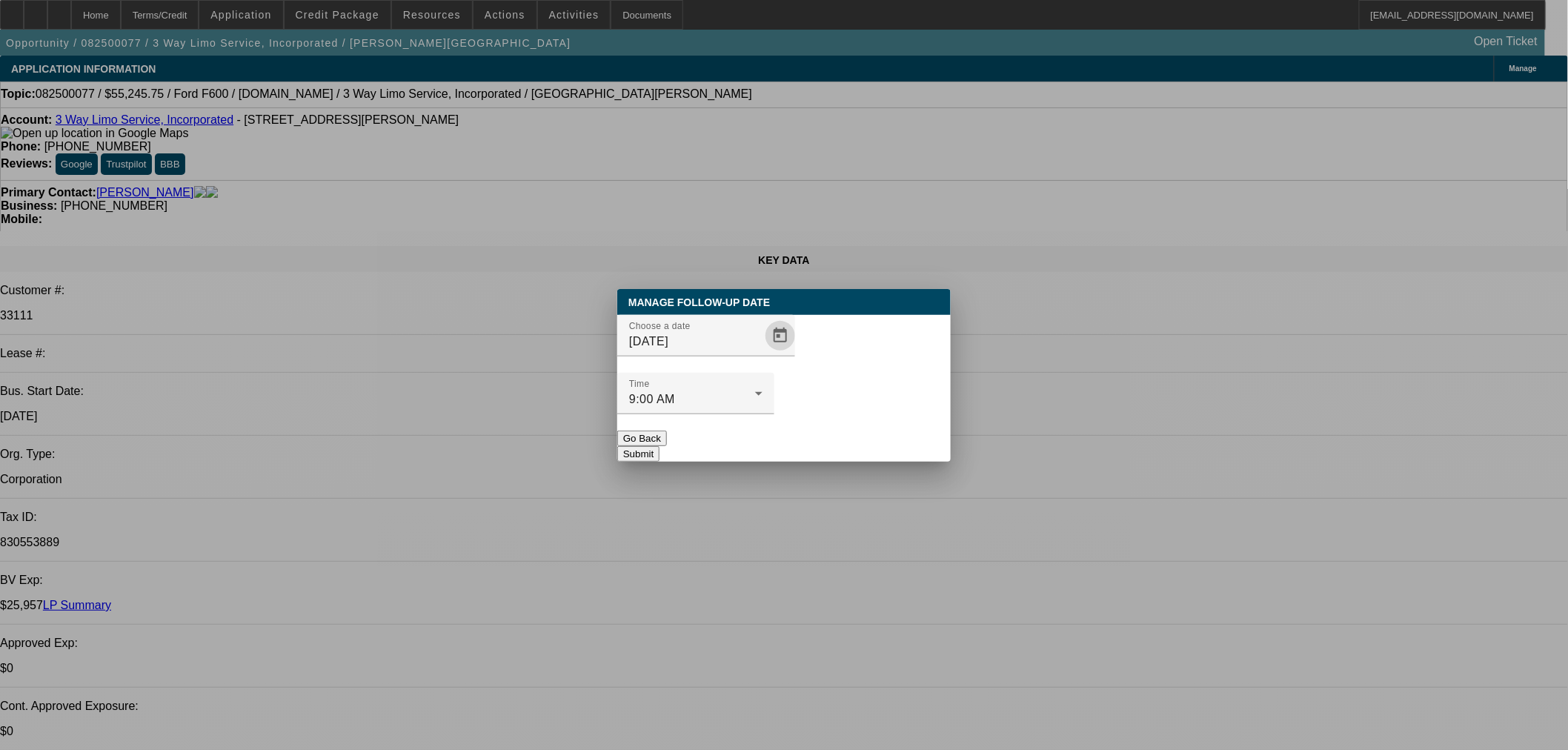
click at [660, 446] on button "Submit" at bounding box center [638, 454] width 42 height 16
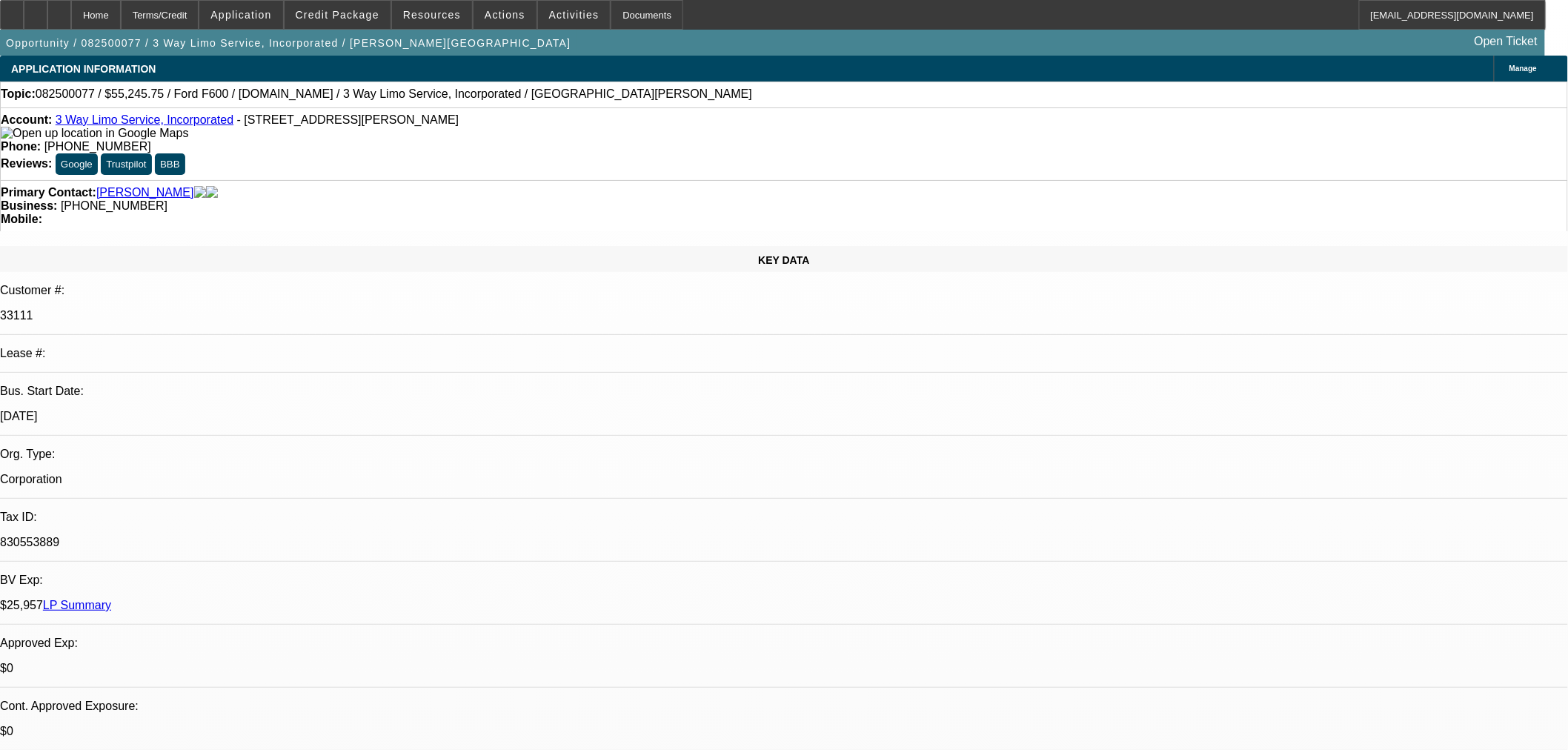
drag, startPoint x: 1175, startPoint y: 85, endPoint x: 1186, endPoint y: 83, distance: 11.2
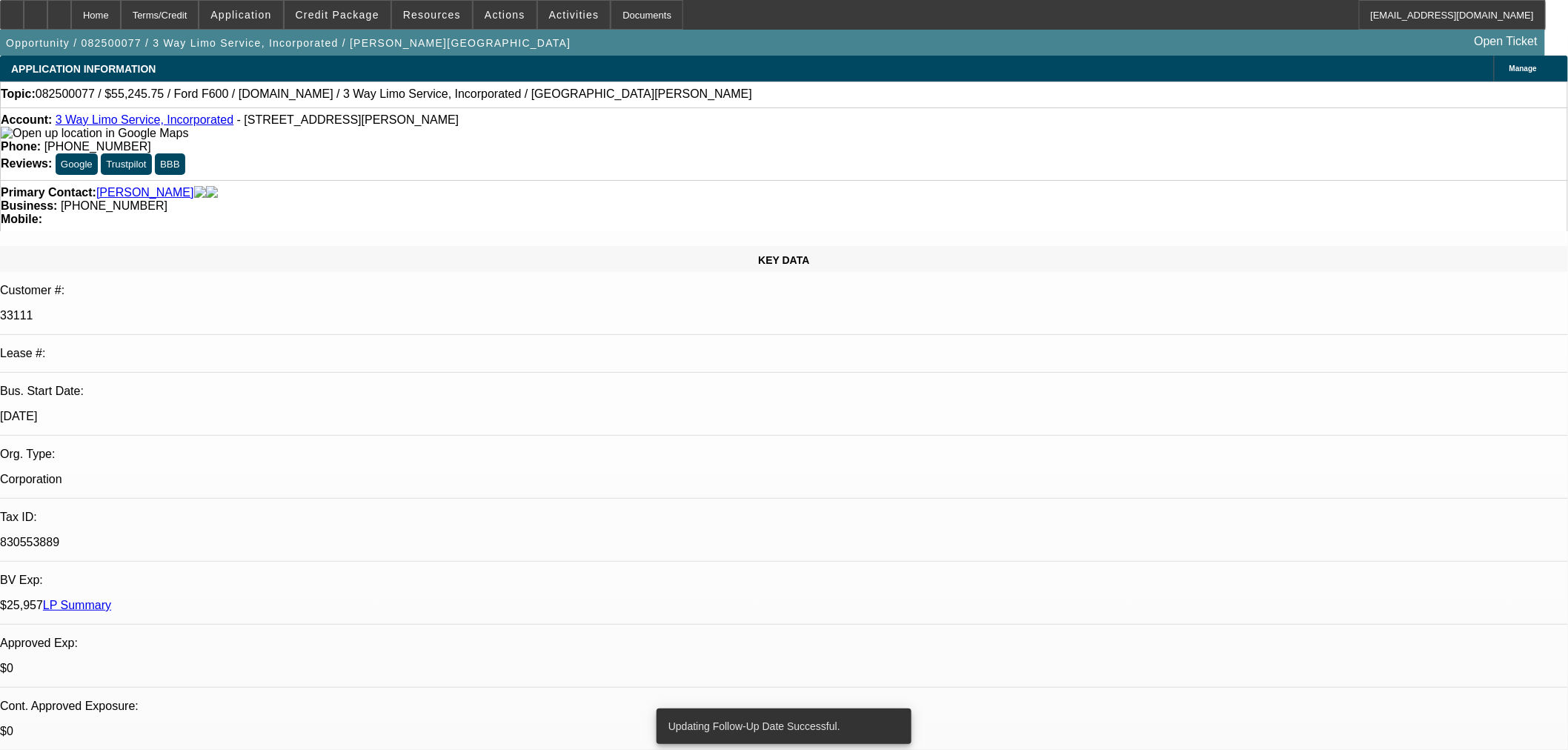
drag, startPoint x: 1248, startPoint y: 240, endPoint x: 1277, endPoint y: 286, distance: 54.4
radio input "true"
type textarea "Get update before closing"
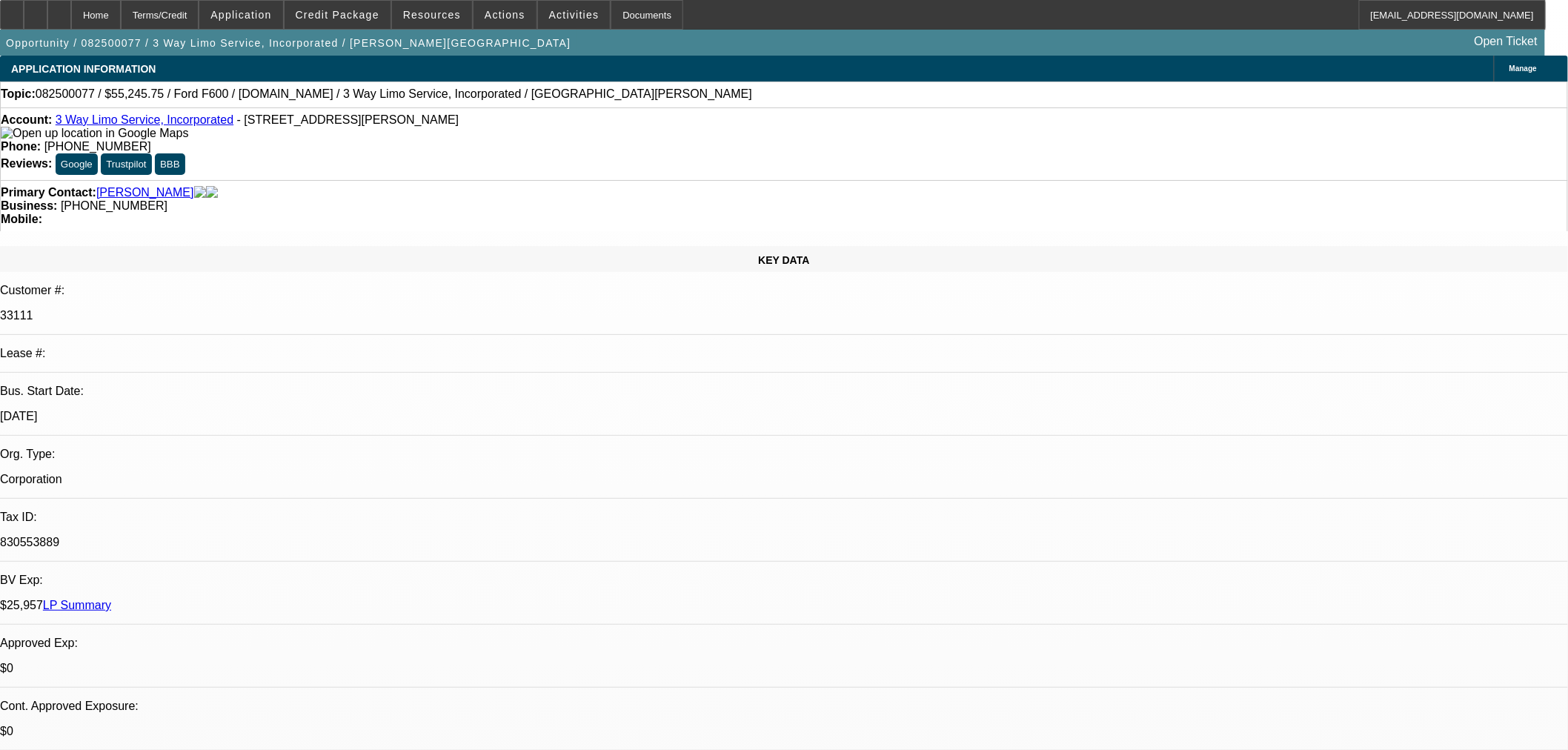
radio input "true"
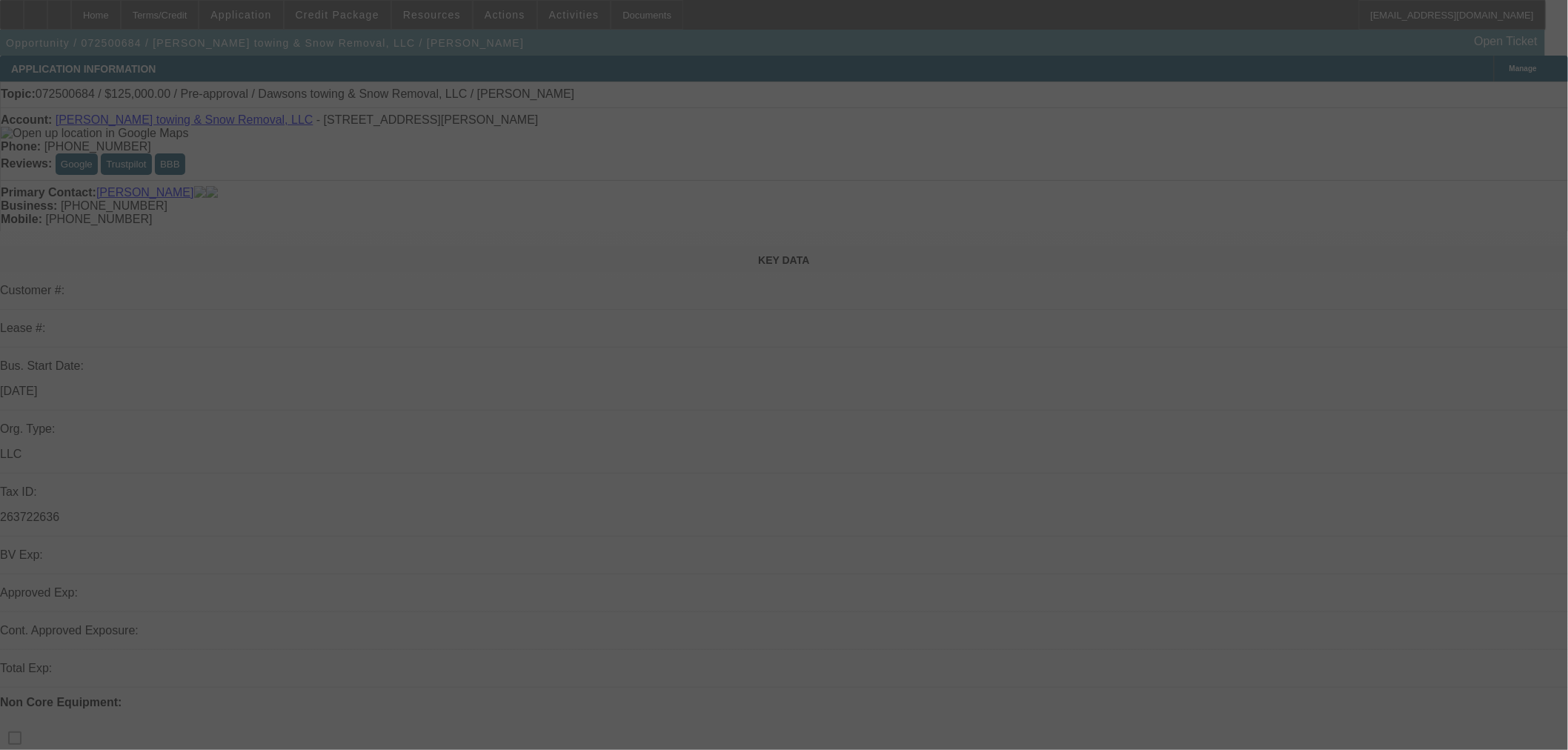
select select "0"
select select "2"
select select "0.1"
select select "4"
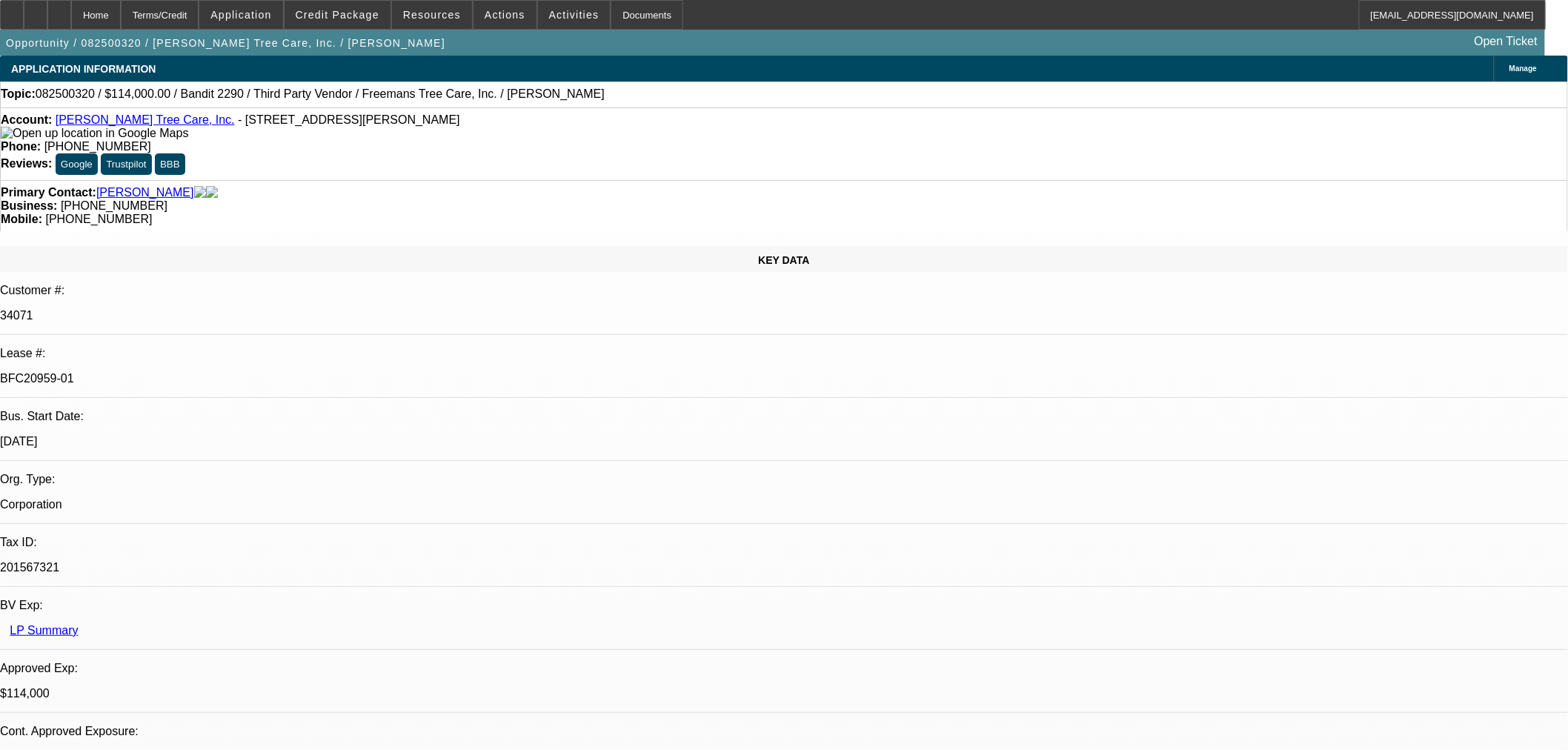
select select "0"
select select "6"
select select "0"
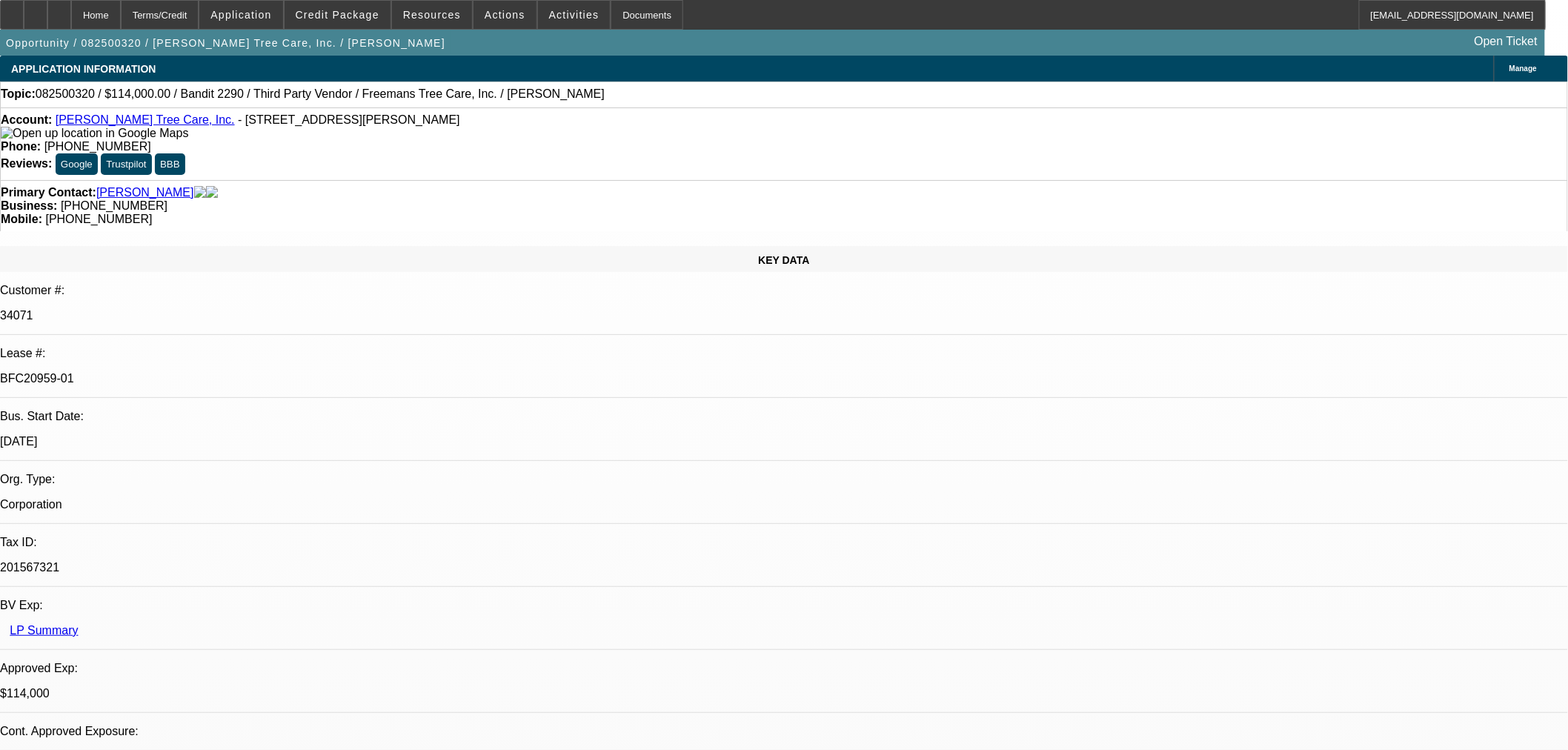
select select "0"
select select "6"
select select "0"
select select "2"
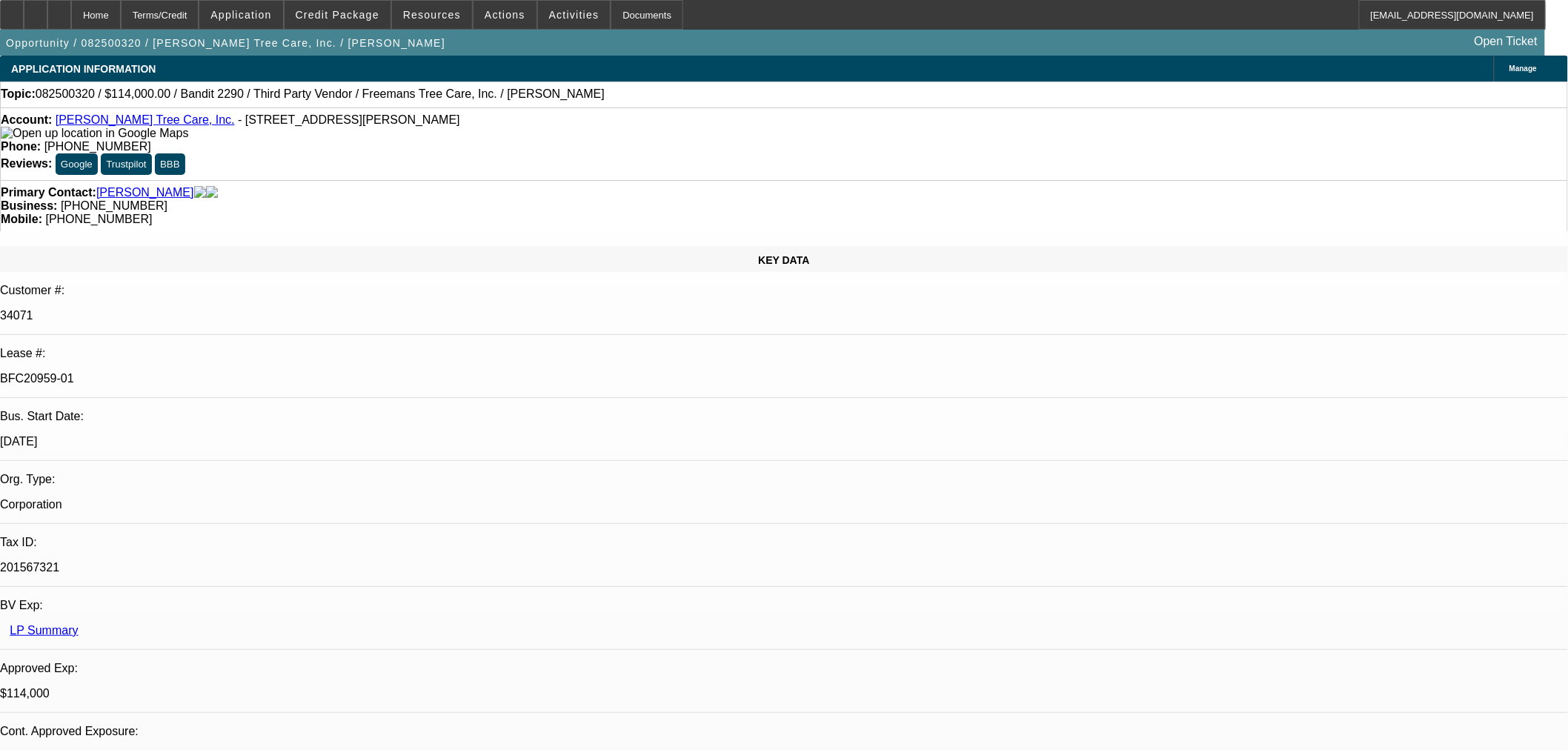
select select "2"
select select "0"
select select "6"
select select "0"
select select "2"
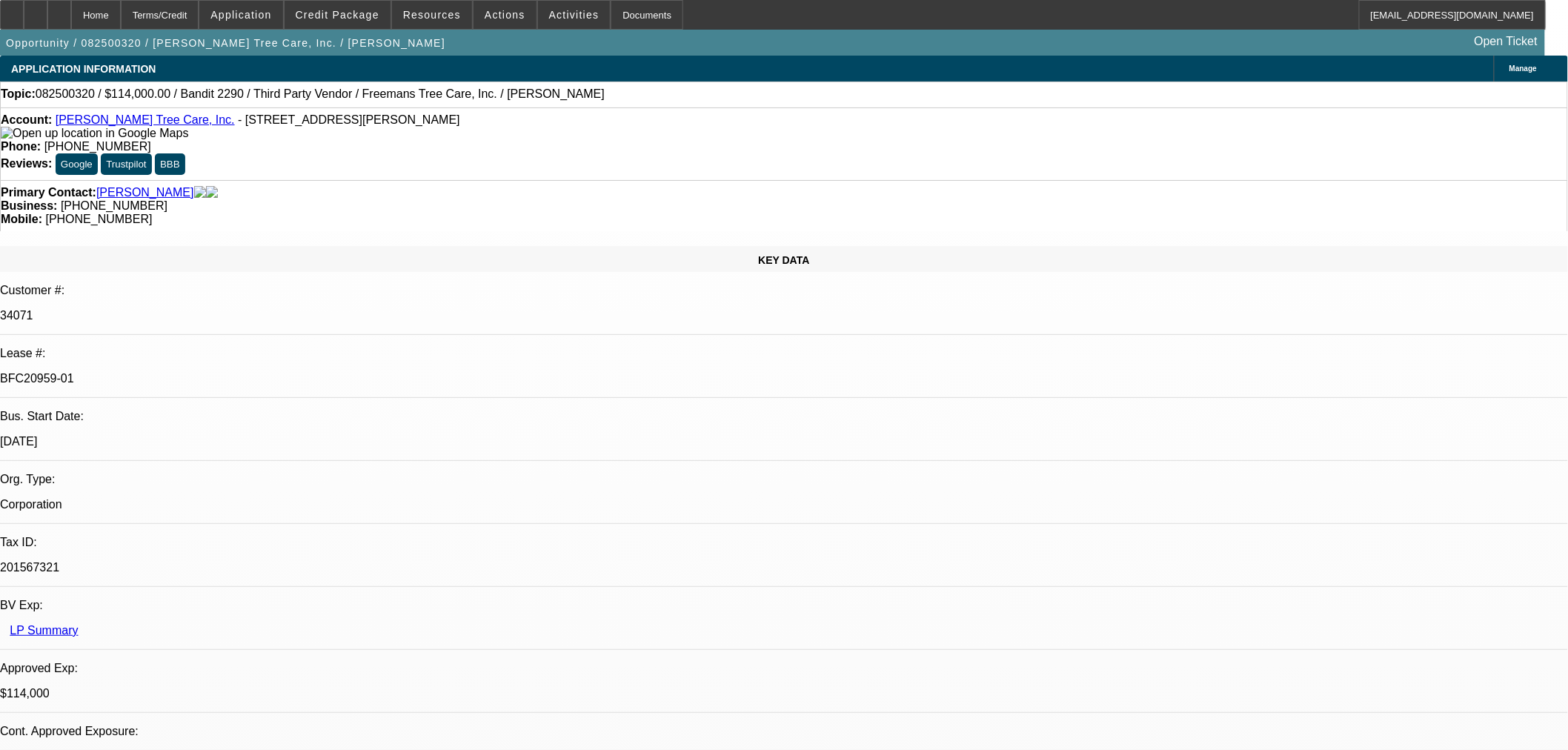
select select "2"
select select "0"
select select "6"
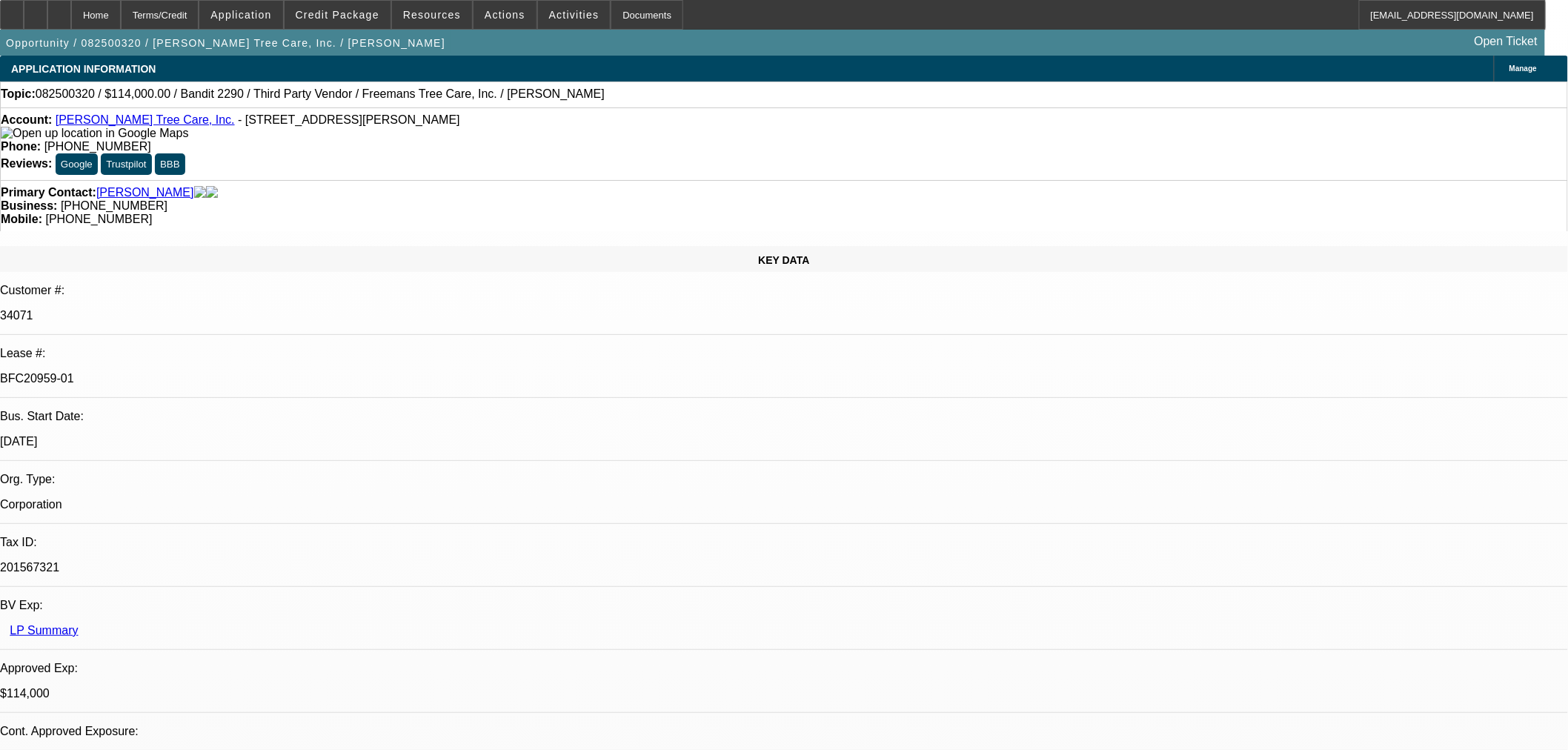
drag, startPoint x: 1448, startPoint y: 509, endPoint x: 1229, endPoint y: 520, distance: 219.3
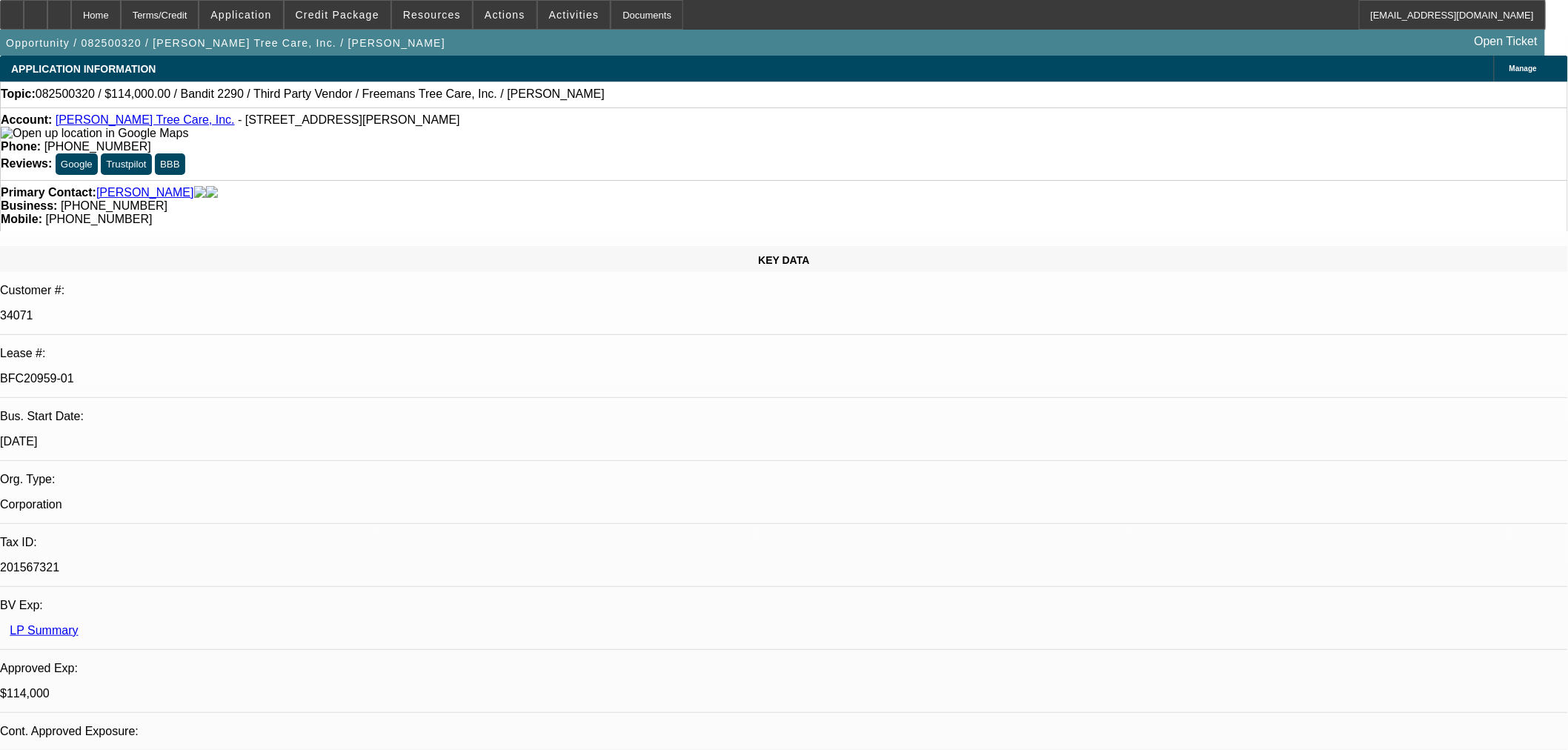
copy p "Do you think we will hear back from FCEF today?"
click at [1266, 168] on button "reply_all Reply All" at bounding box center [1287, 180] width 93 height 36
click at [1266, 199] on button "reply_all Reply All" at bounding box center [1278, 192] width 93 height 36
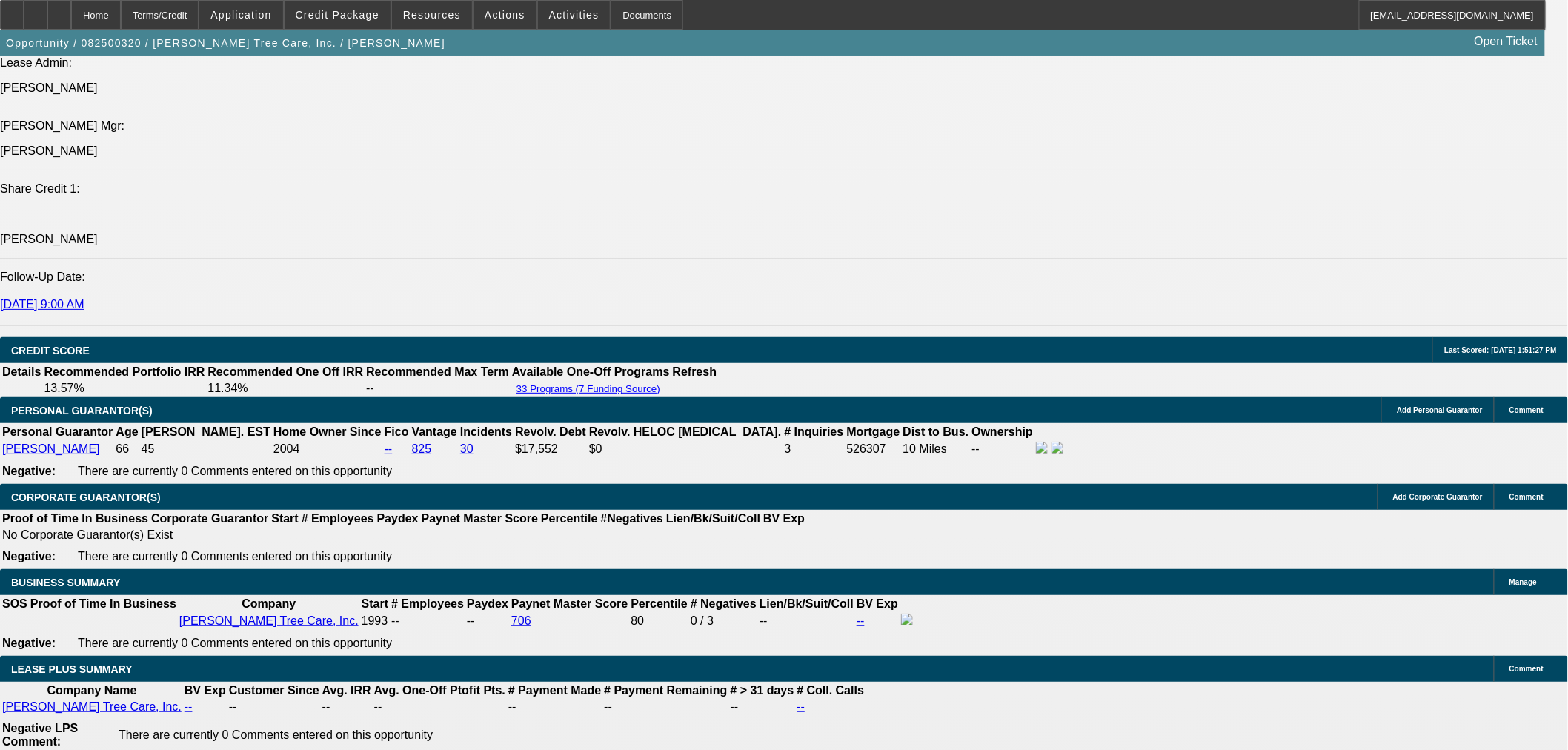
scroll to position [2059, 0]
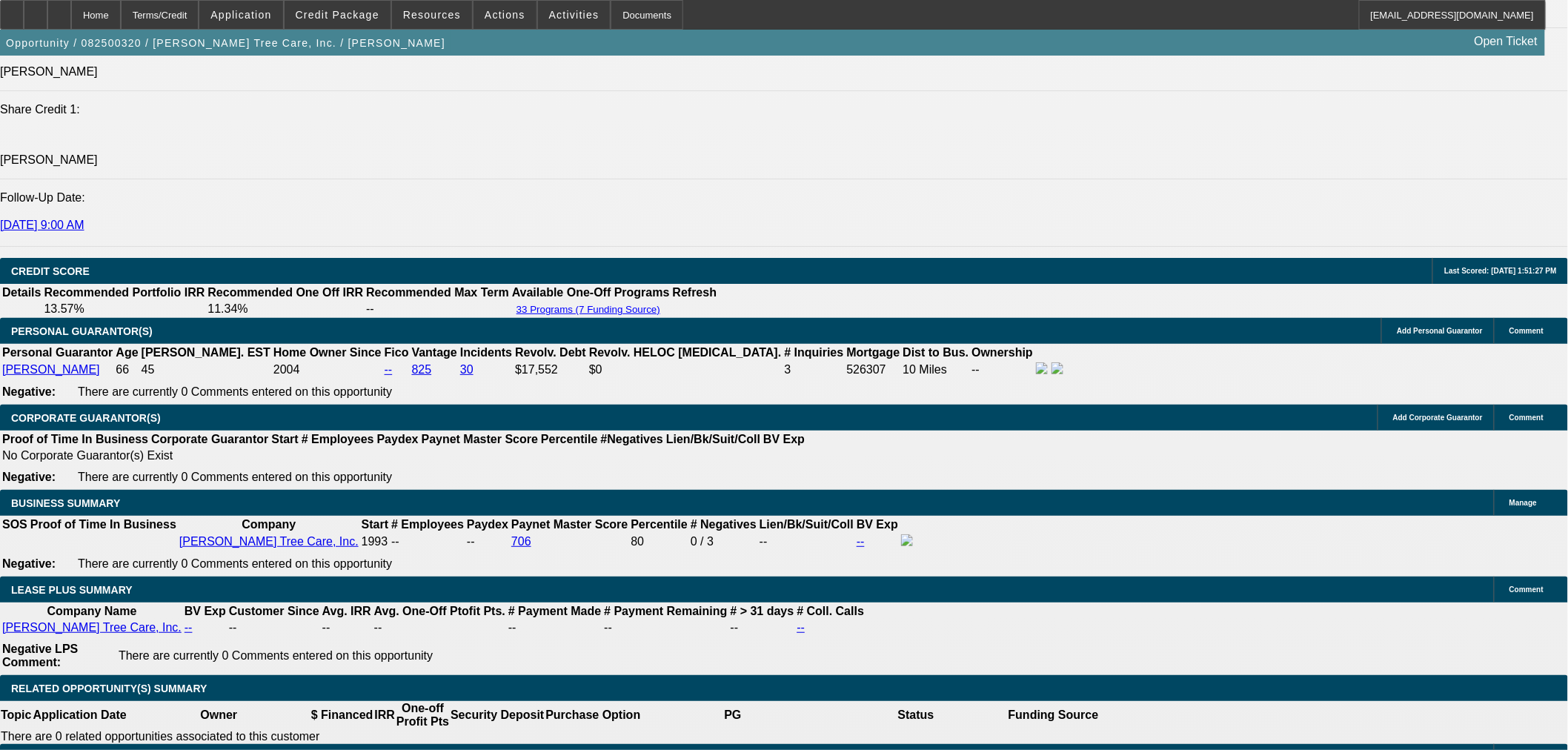
click at [71, 8] on div at bounding box center [58, 14] width 24 height 29
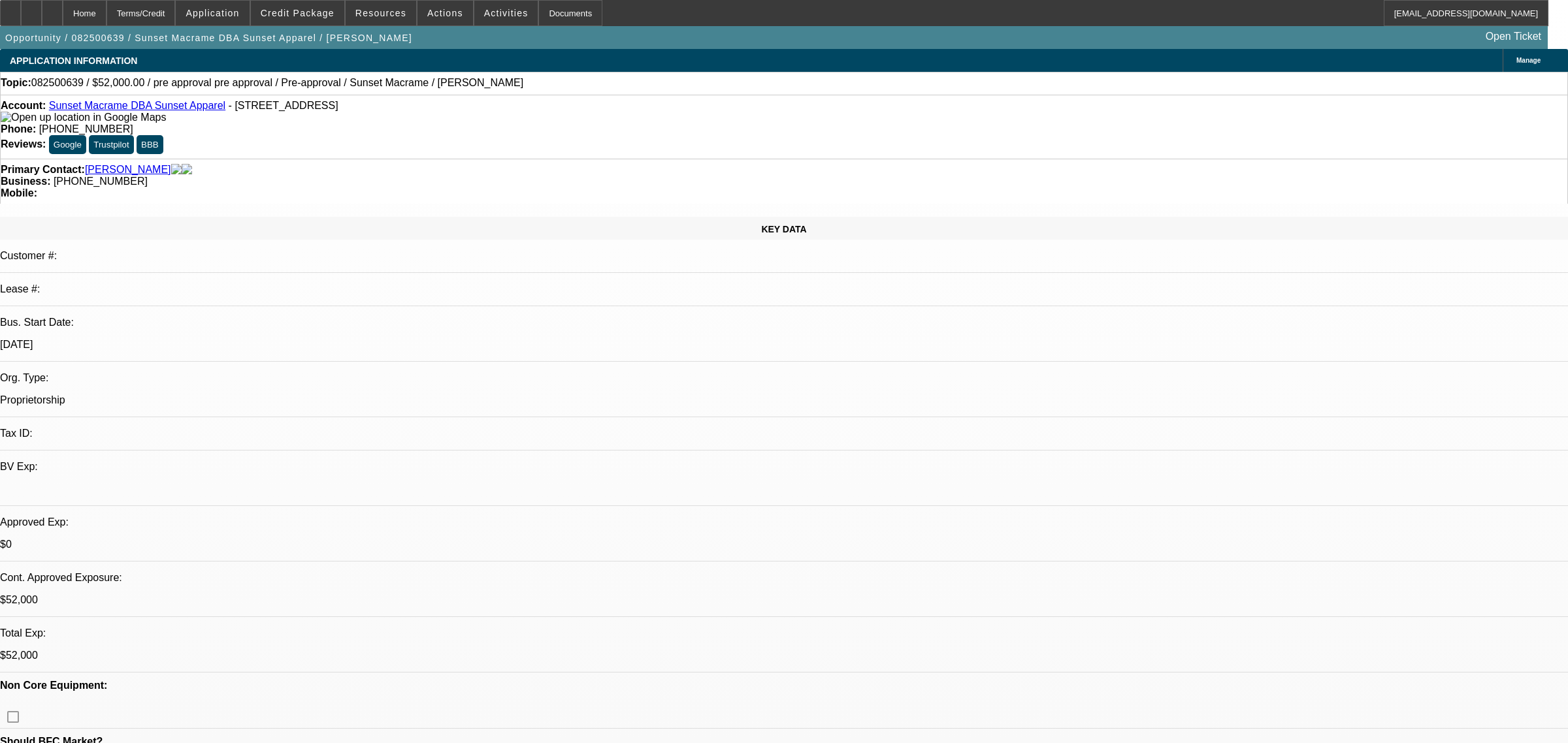
select select "0"
select select "2"
select select "0"
select select "6"
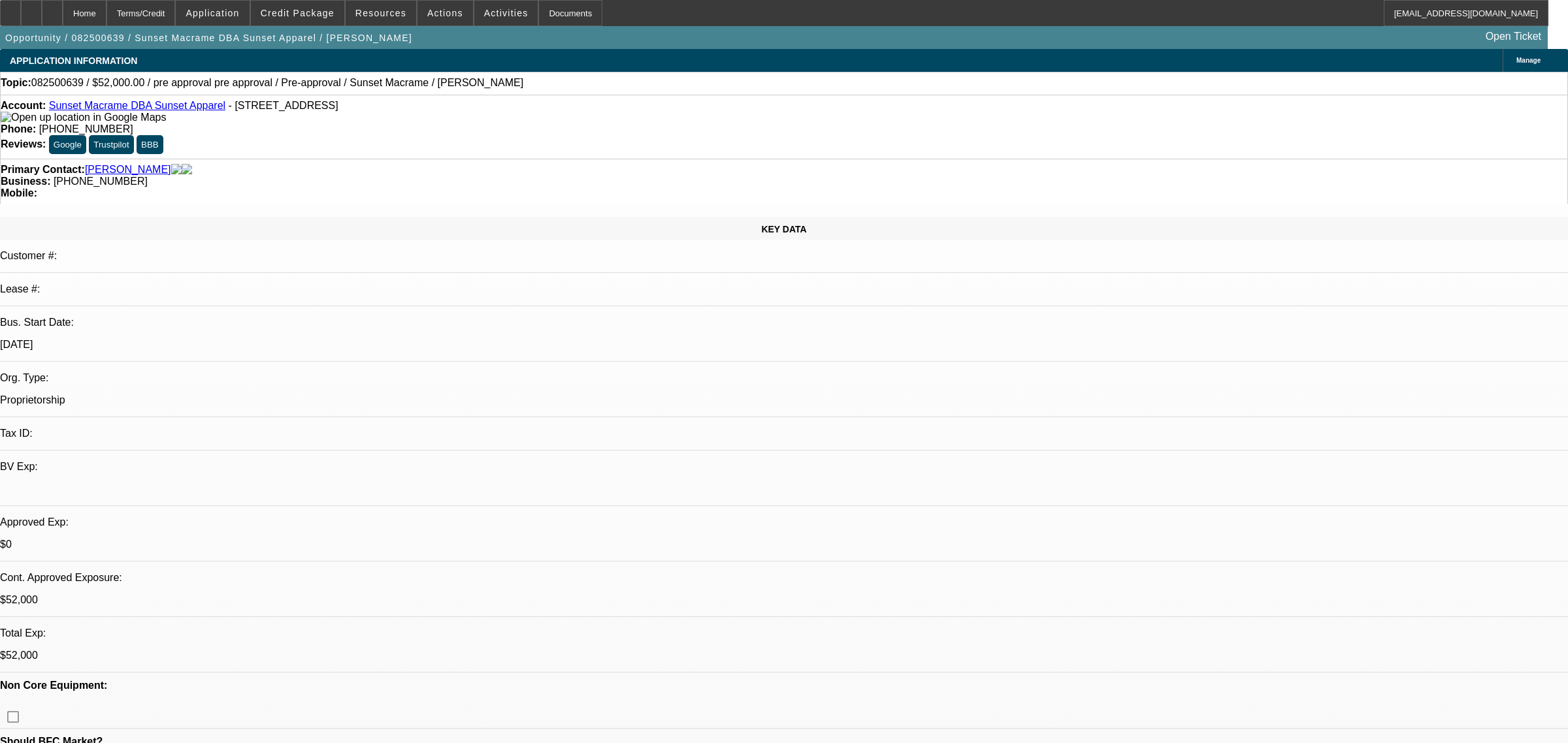
select select "0"
select select "2"
select select "0"
select select "6"
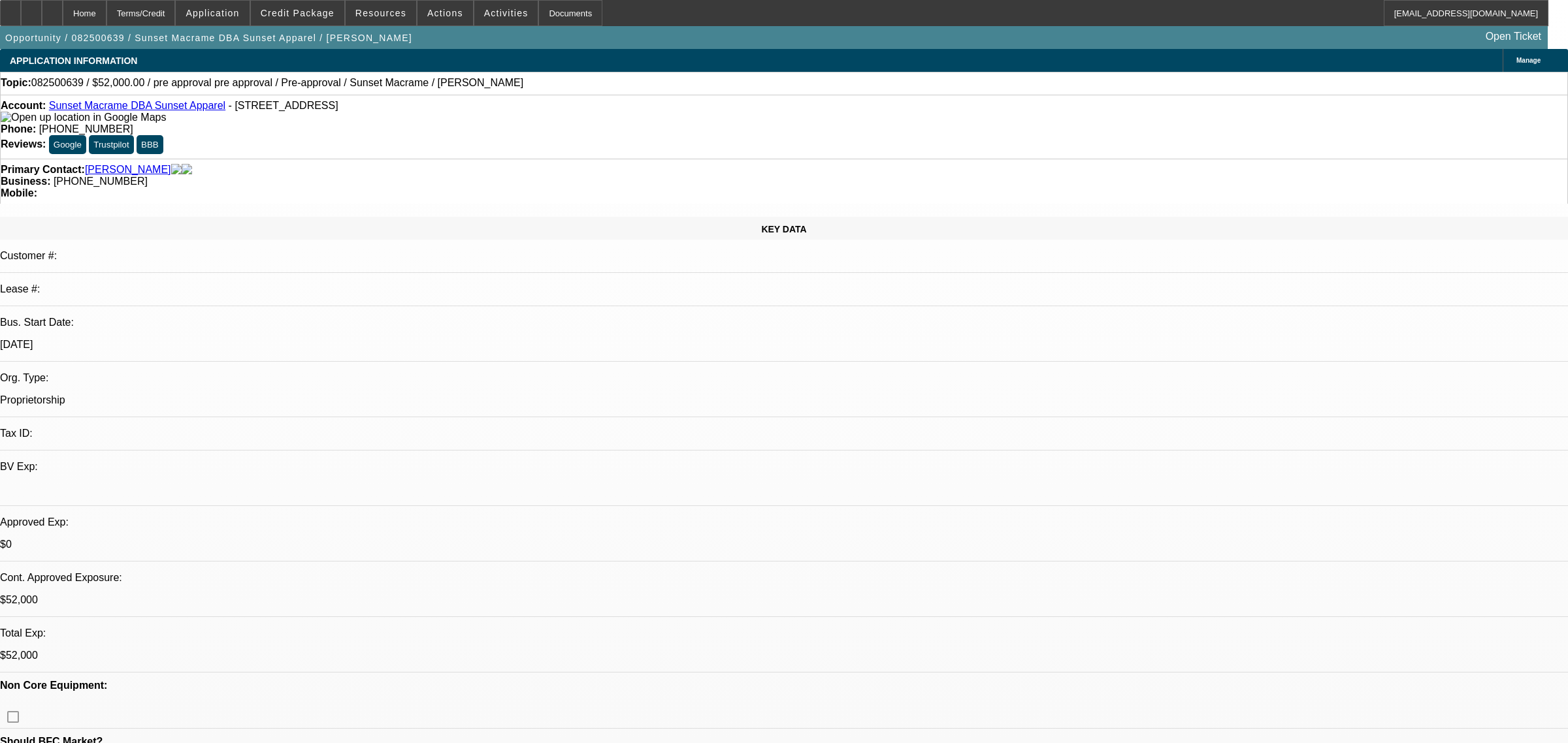
select select "0"
select select "2"
select select "0"
select select "6"
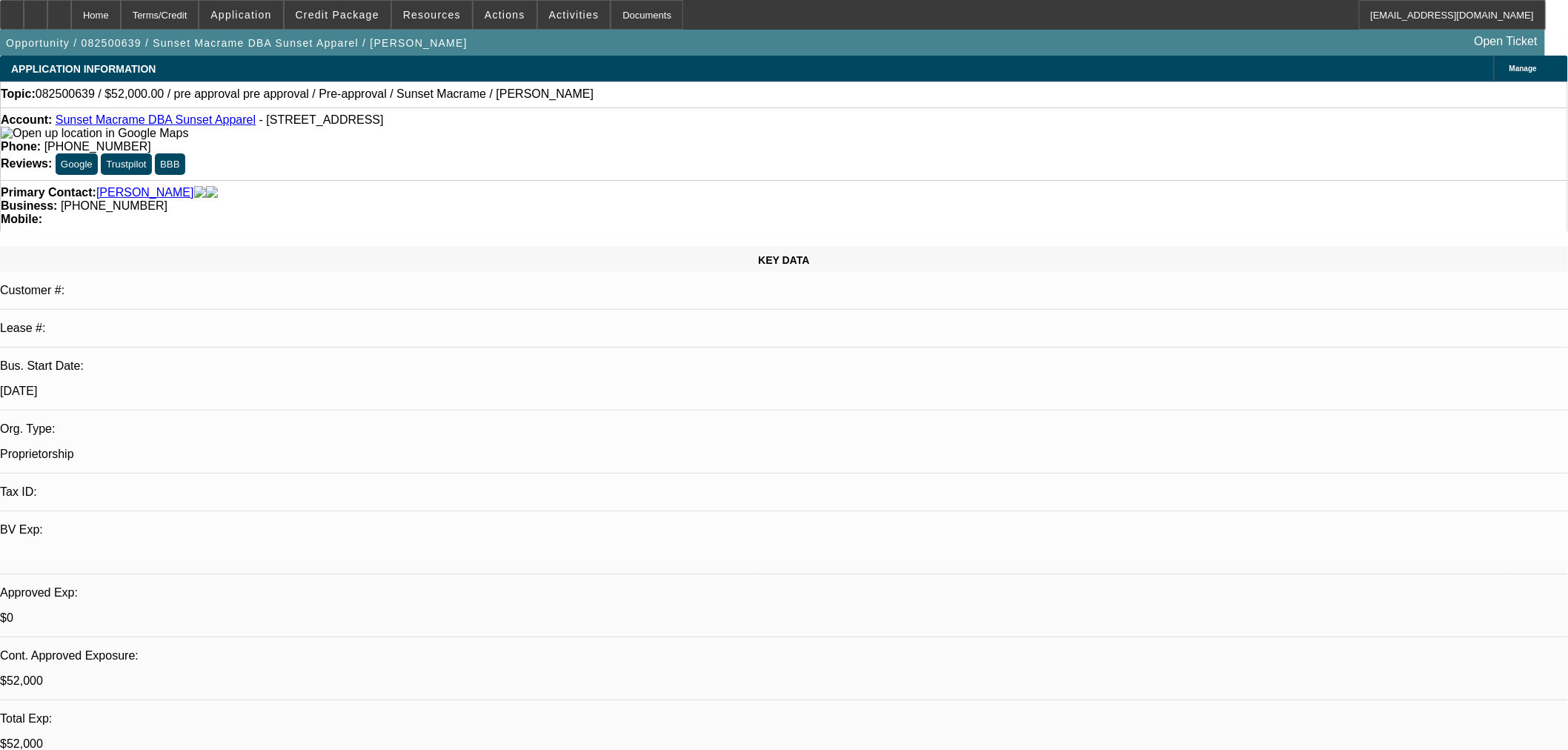
drag, startPoint x: 1211, startPoint y: 507, endPoint x: 1259, endPoint y: 506, distance: 48.0
drag, startPoint x: 1272, startPoint y: 506, endPoint x: 1242, endPoint y: 508, distance: 30.1
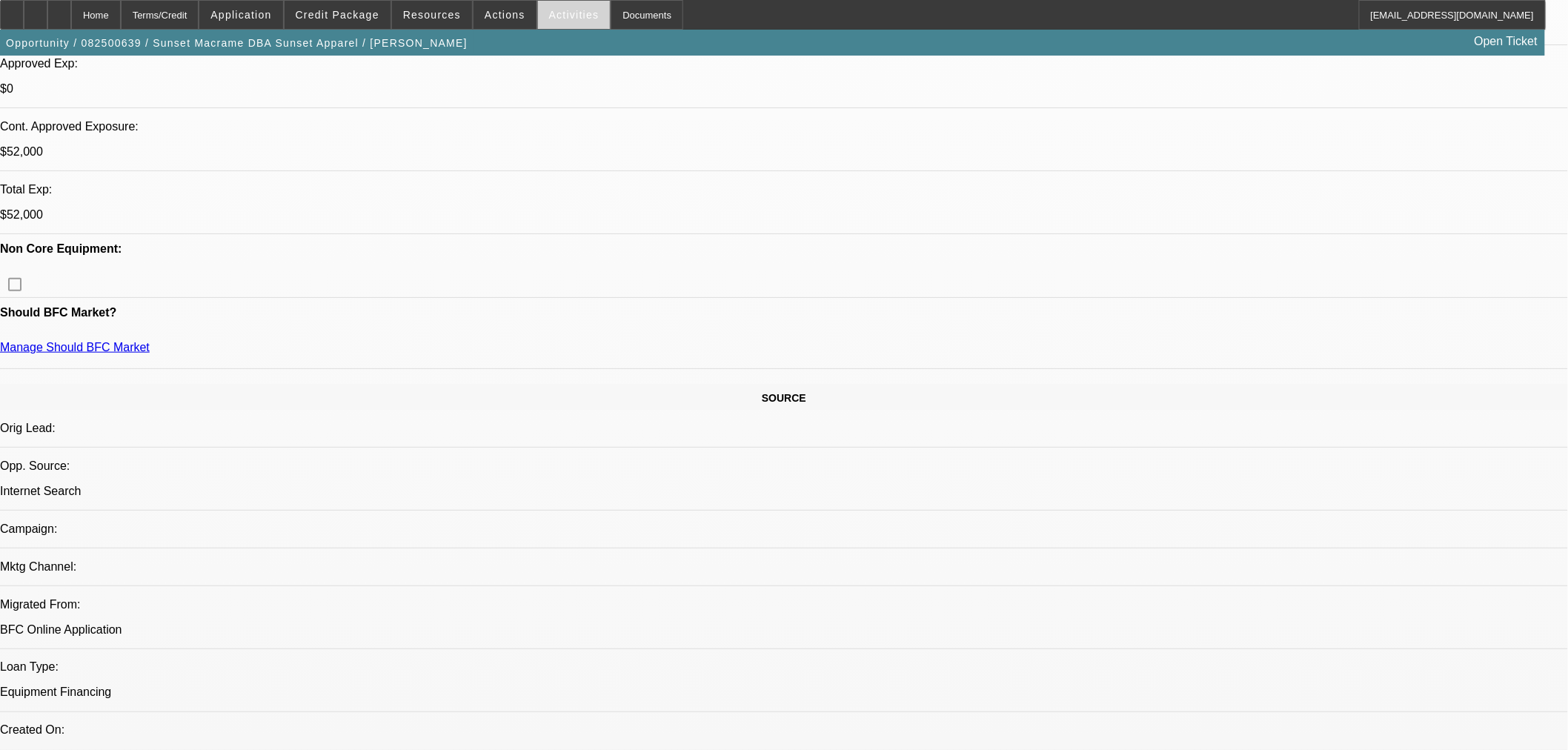
scroll to position [247, 0]
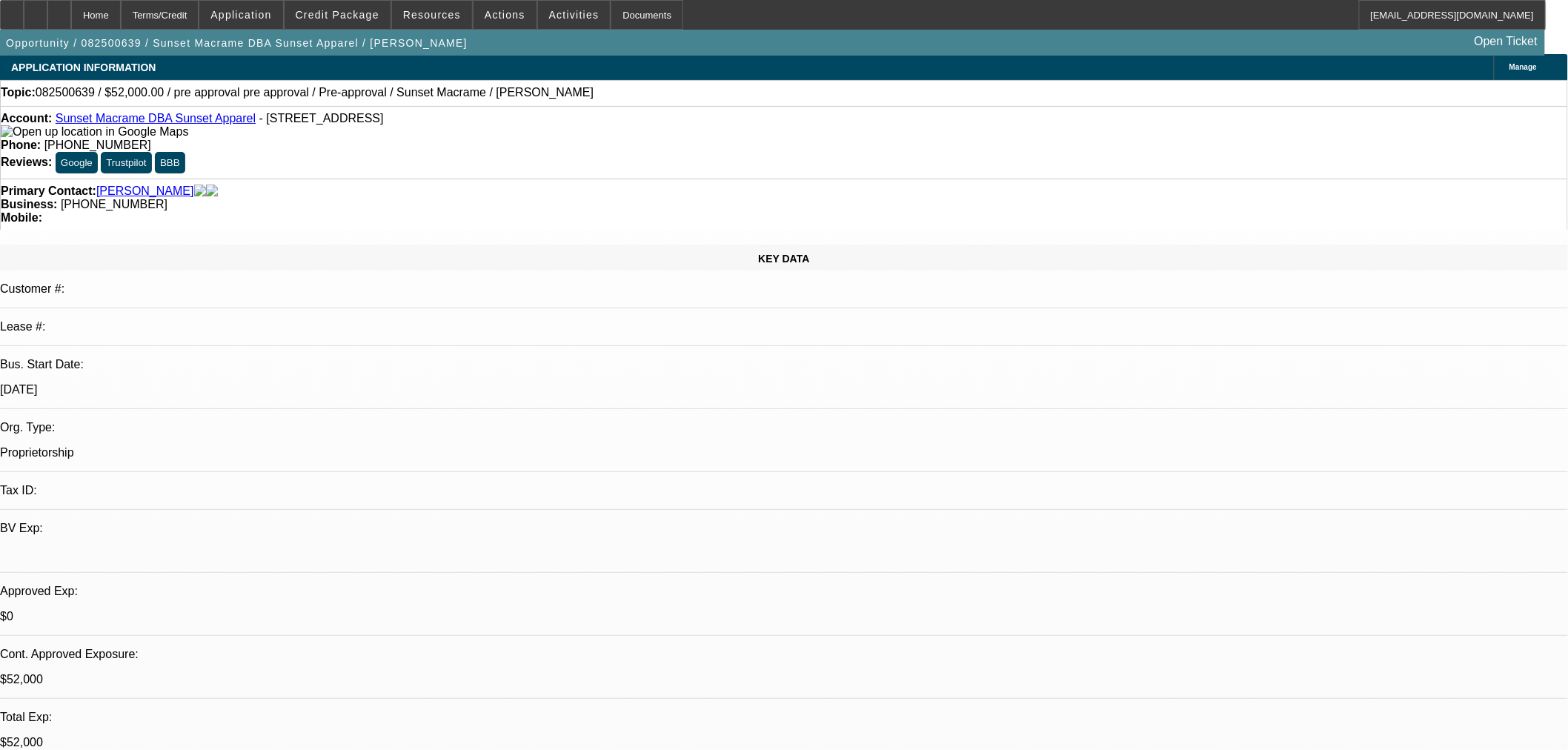
scroll to position [0, 0]
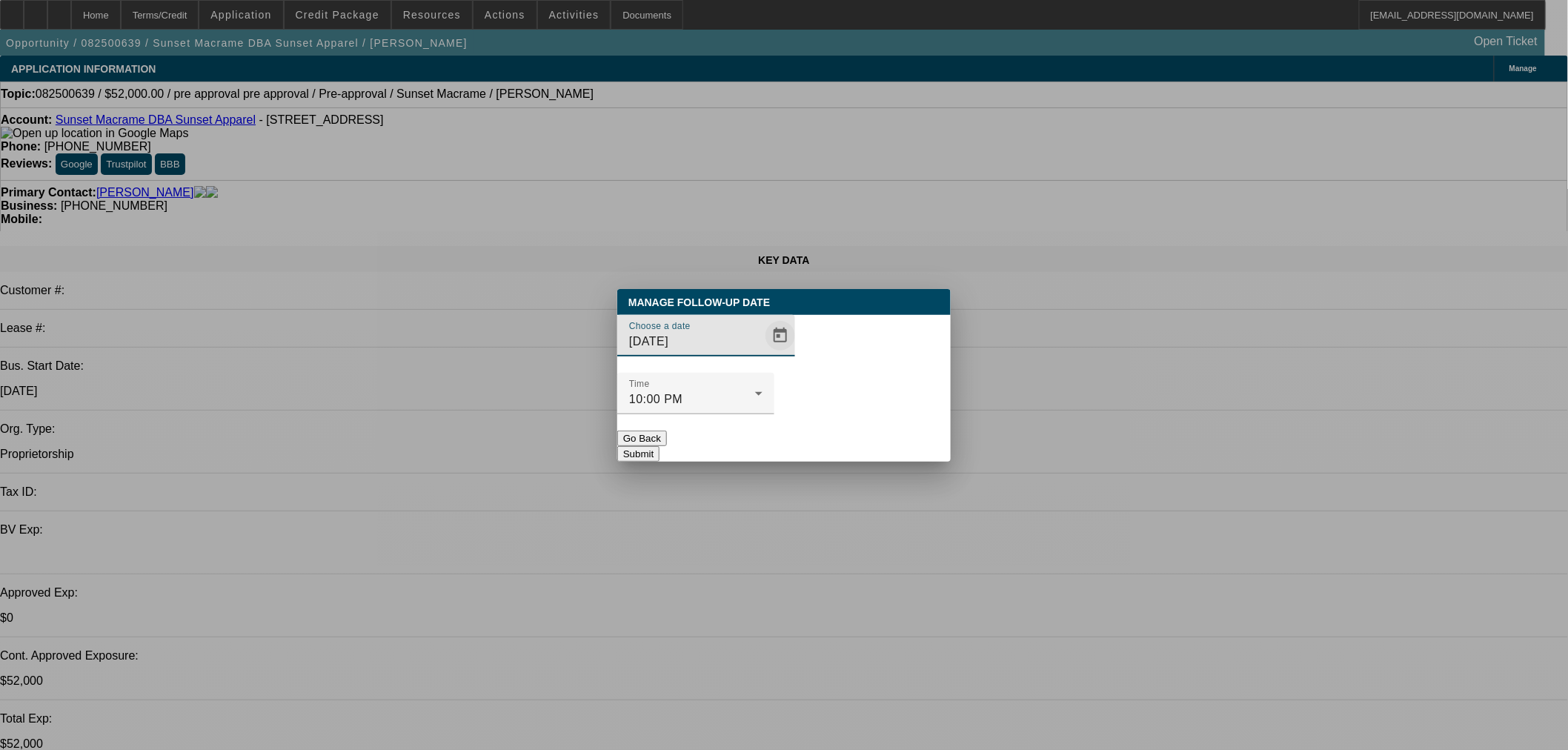
click at [763, 354] on span "Open calendar" at bounding box center [781, 336] width 36 height 36
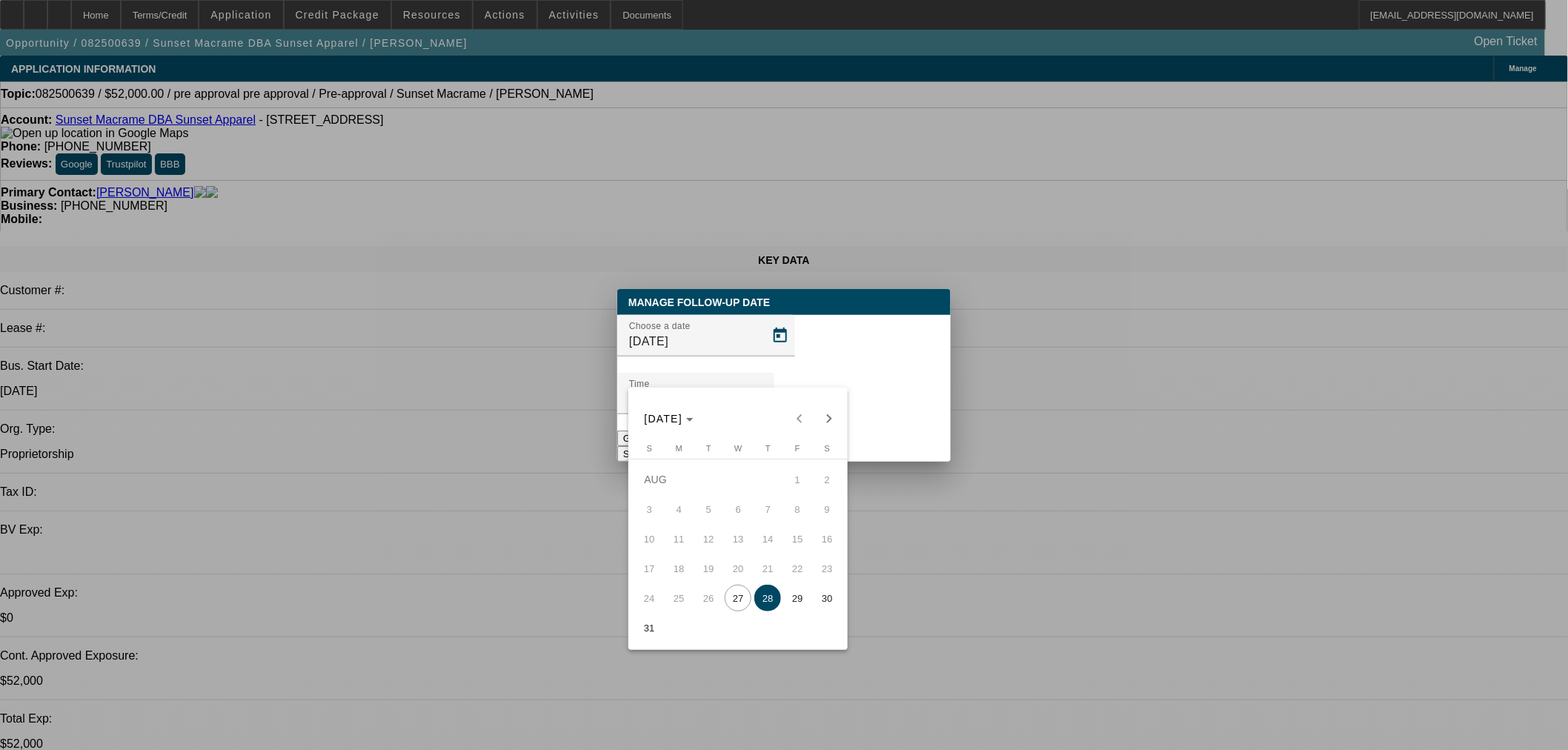
drag, startPoint x: 797, startPoint y: 599, endPoint x: 830, endPoint y: 470, distance: 133.2
click at [797, 598] on span "29" at bounding box center [798, 598] width 26 height 26
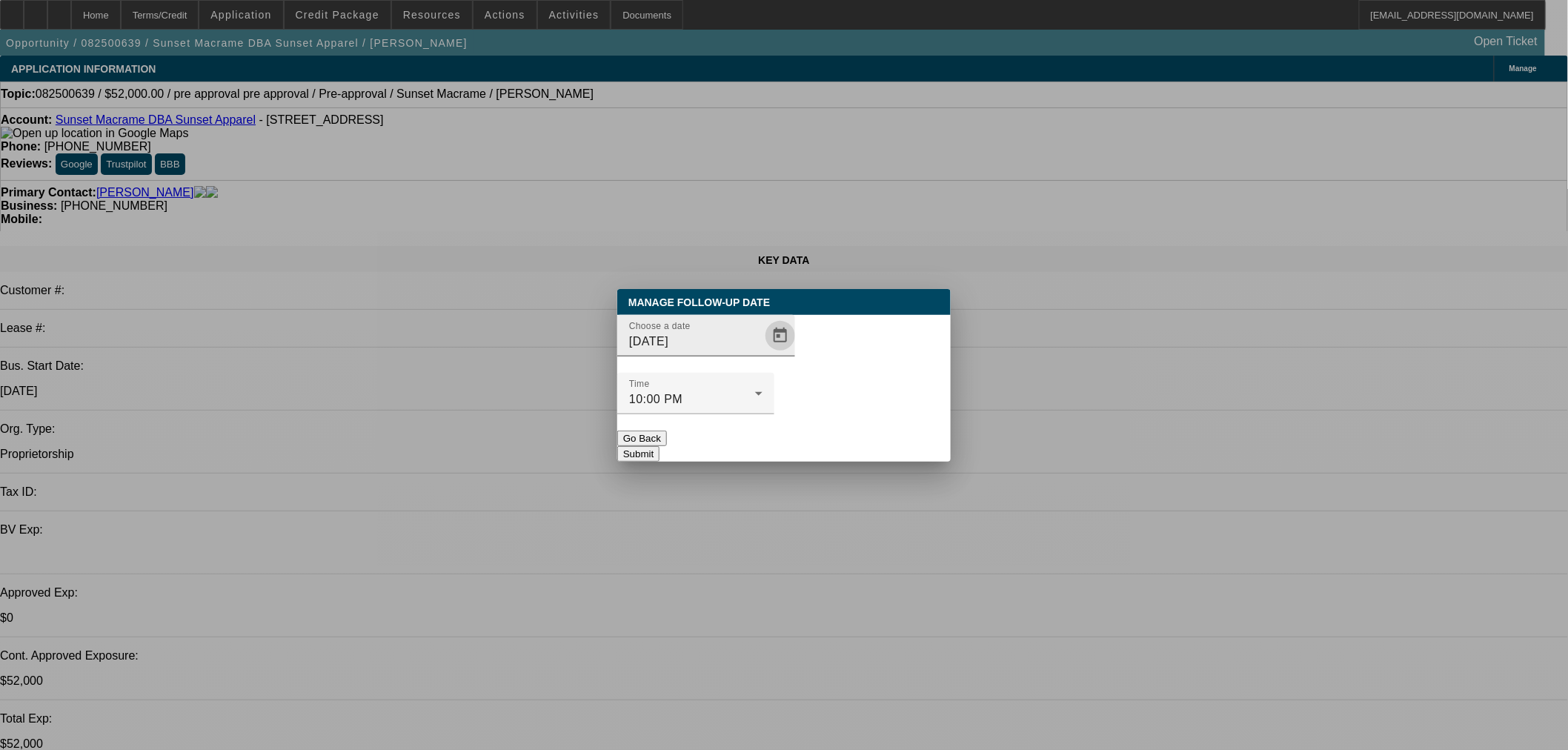
click at [763, 354] on span "Open calendar" at bounding box center [781, 336] width 36 height 36
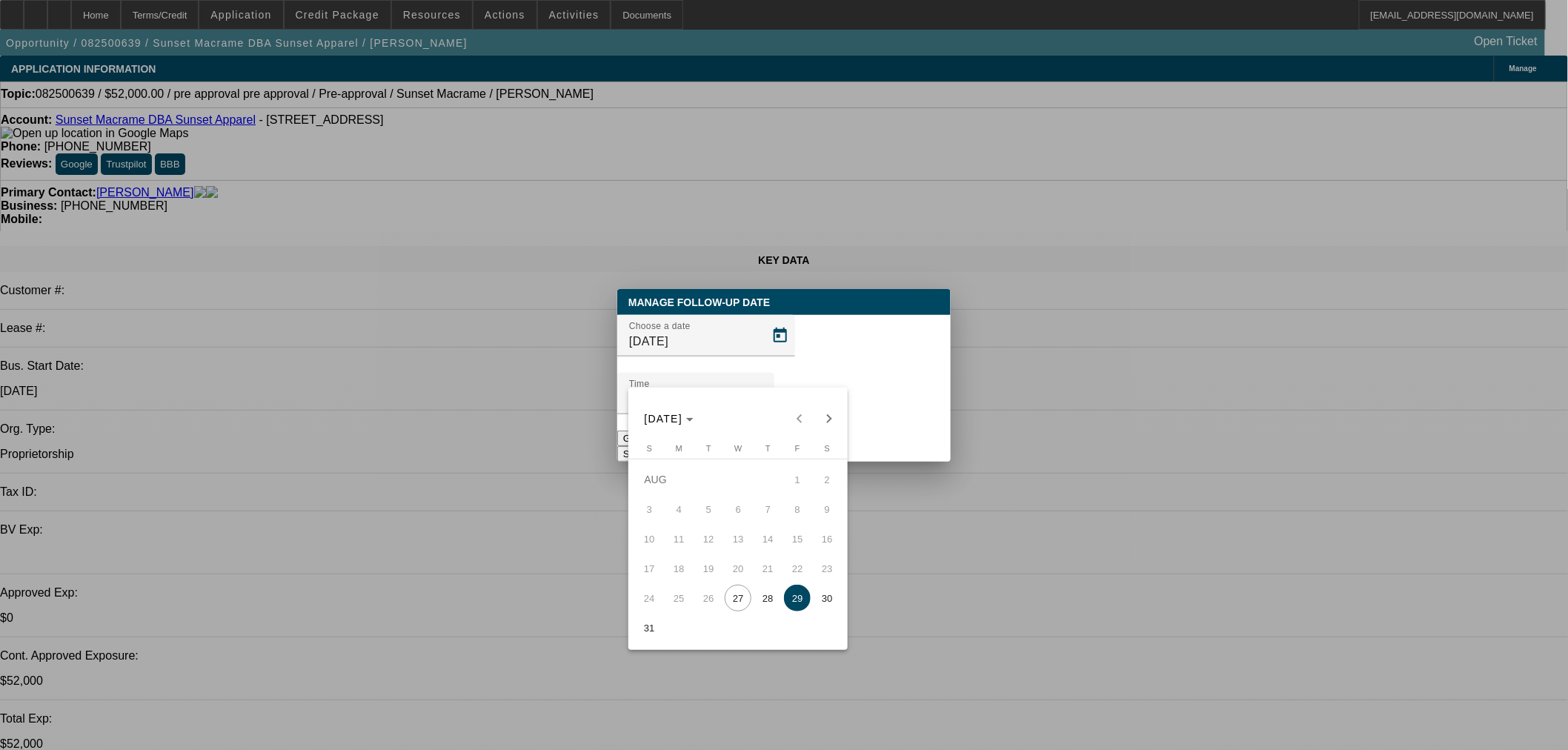
click at [768, 602] on span "28" at bounding box center [767, 598] width 26 height 26
type input "8/28/2025"
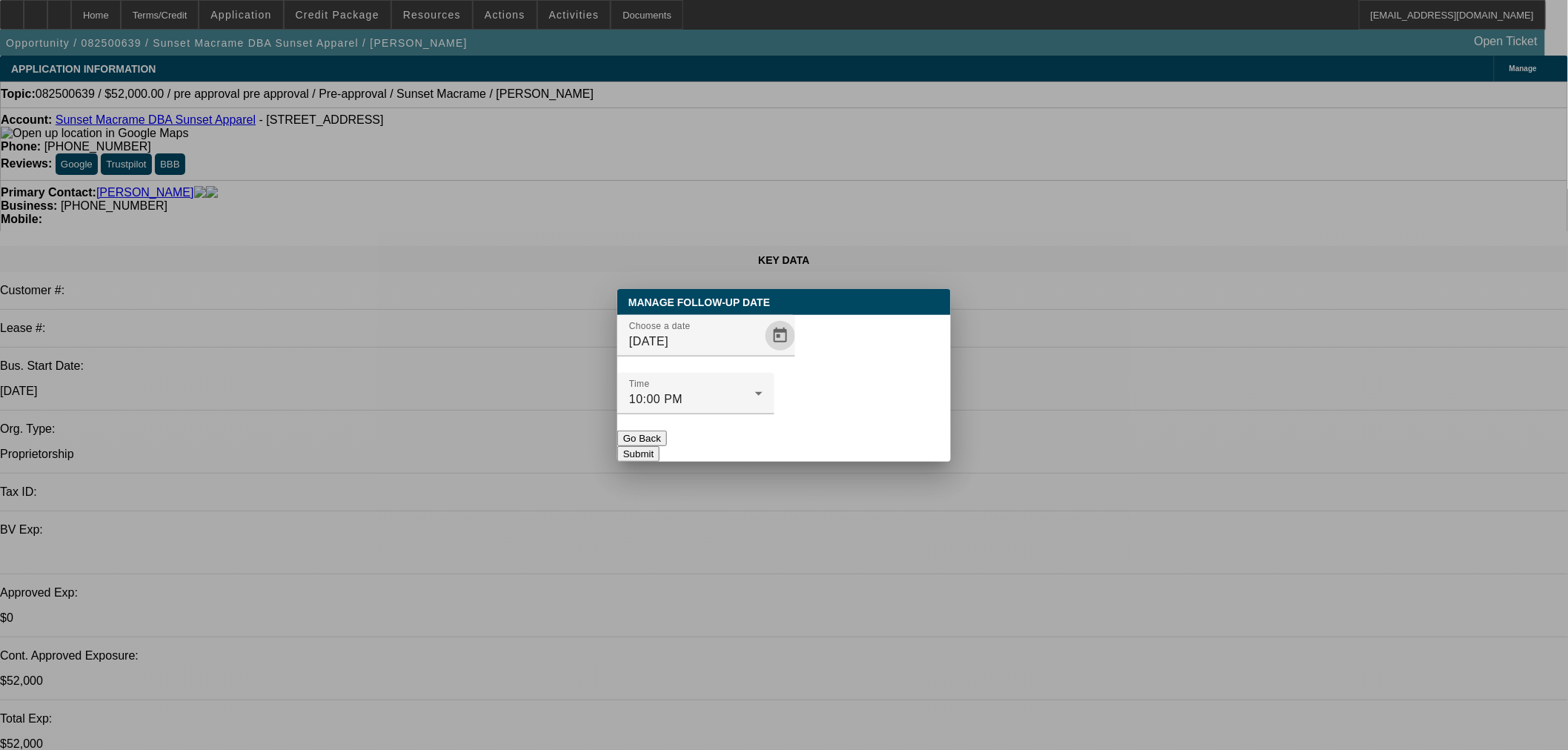
click at [660, 446] on button "Submit" at bounding box center [638, 454] width 42 height 16
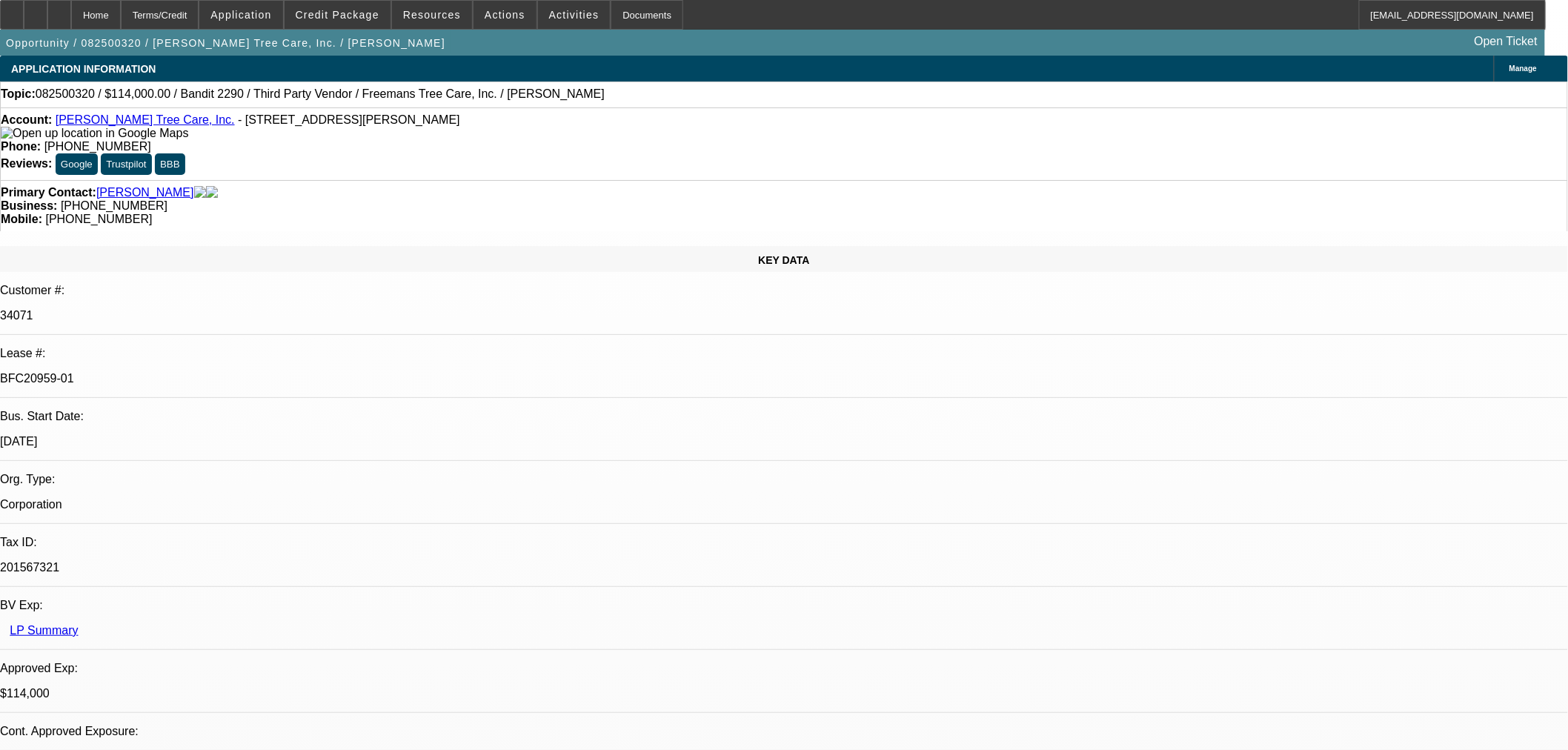
select select "0"
select select "6"
select select "0"
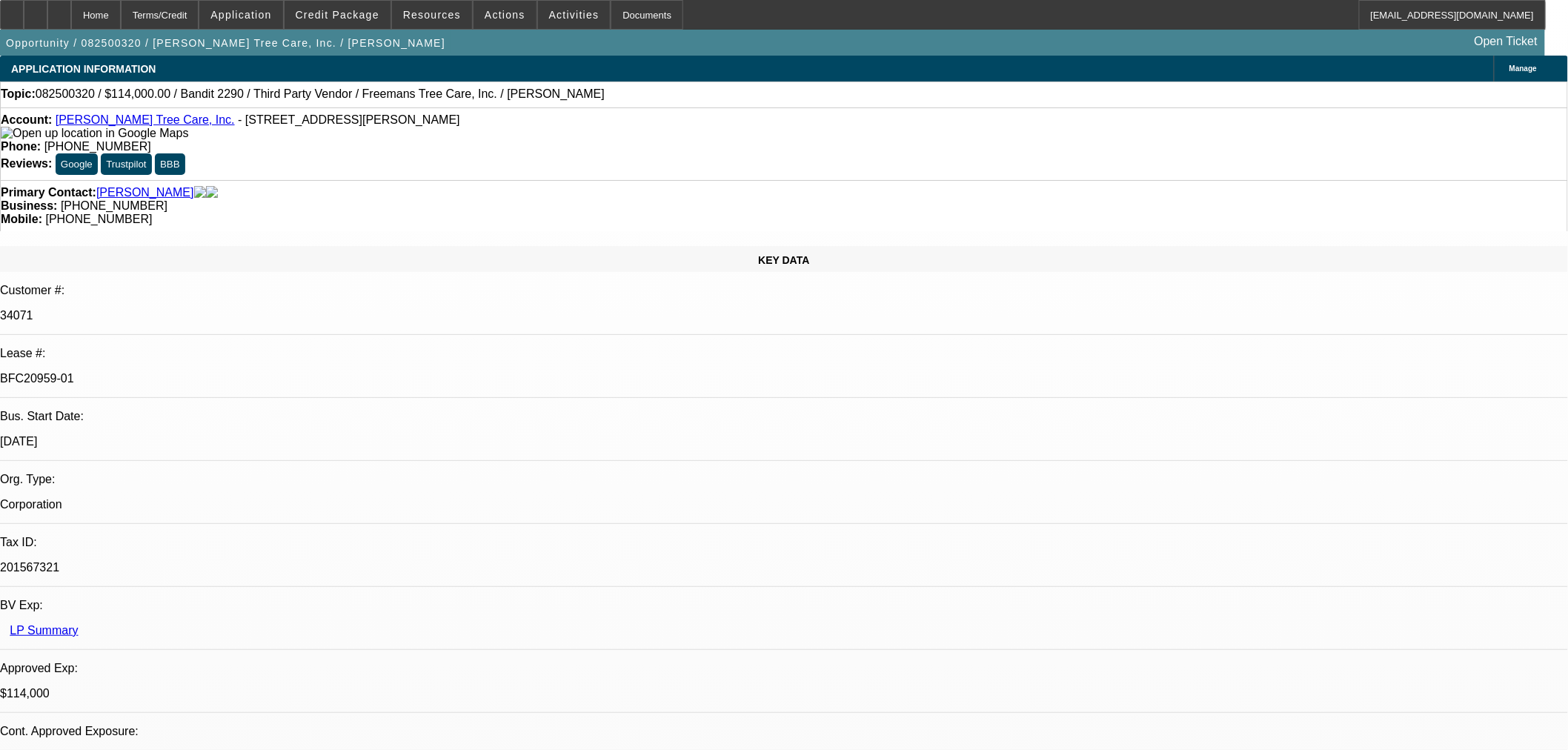
select select "0"
select select "6"
select select "0"
select select "2"
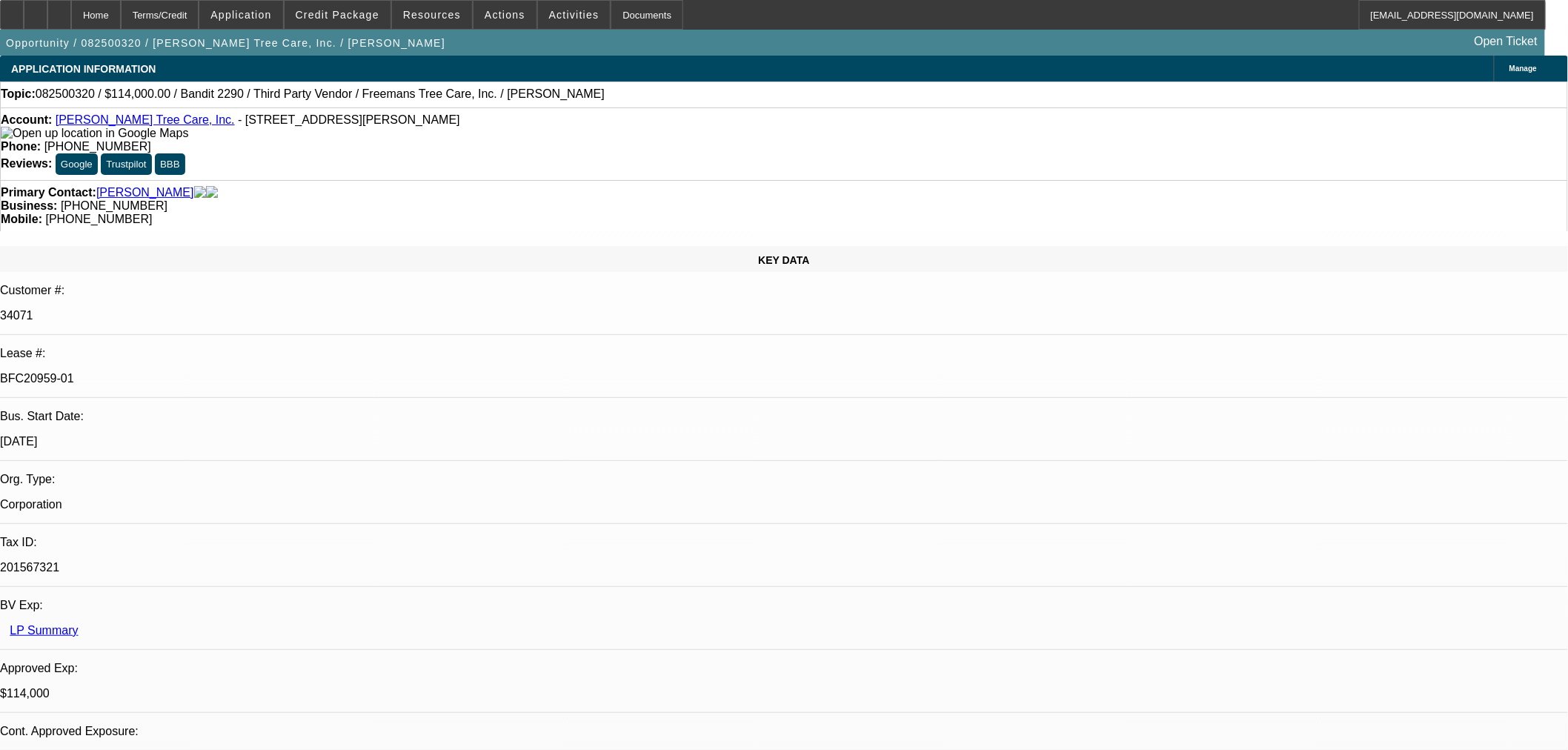
select select "2"
select select "0"
select select "6"
select select "0"
select select "2"
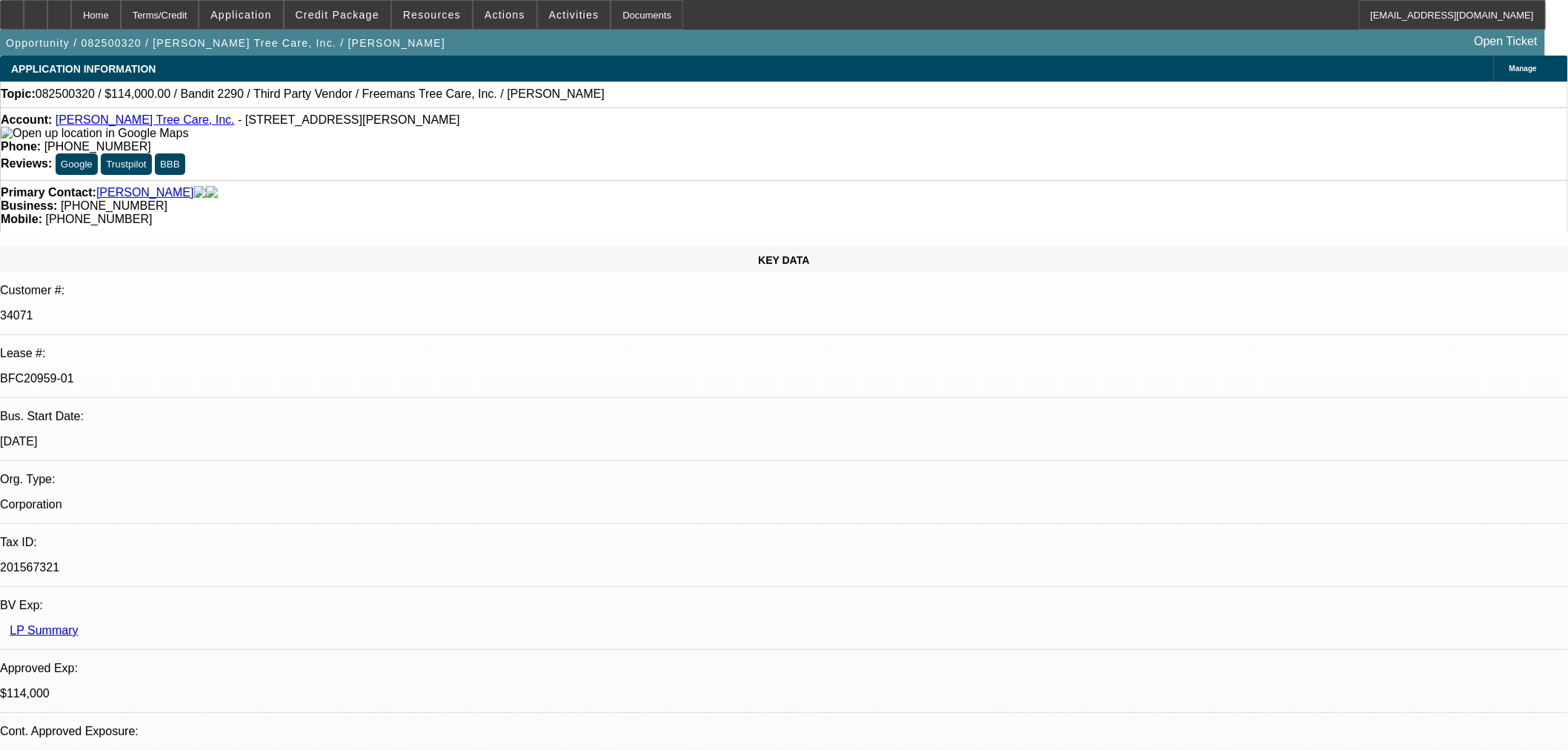
select select "2"
select select "0"
select select "6"
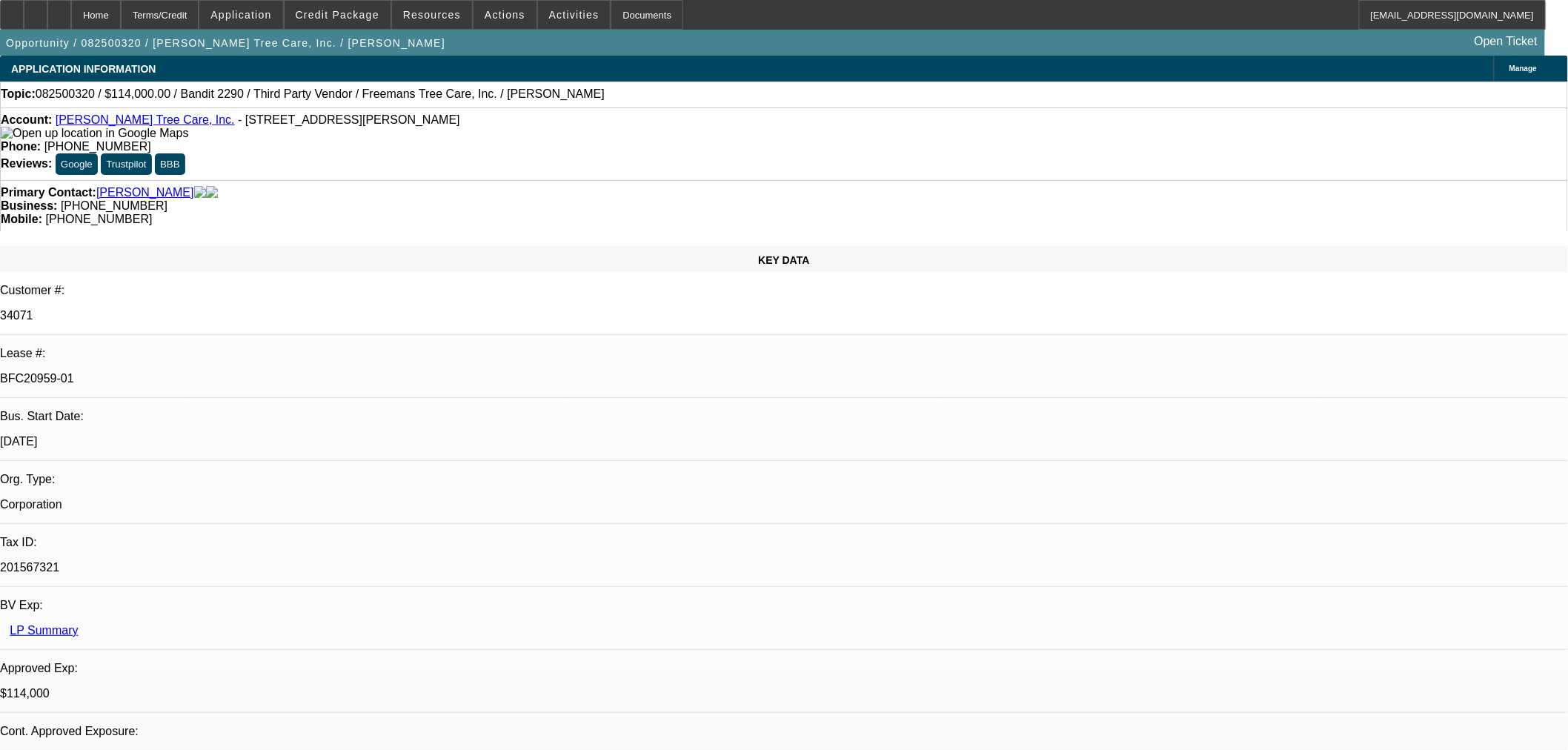
drag, startPoint x: 1062, startPoint y: 559, endPoint x: 1228, endPoint y: 567, distance: 166.2
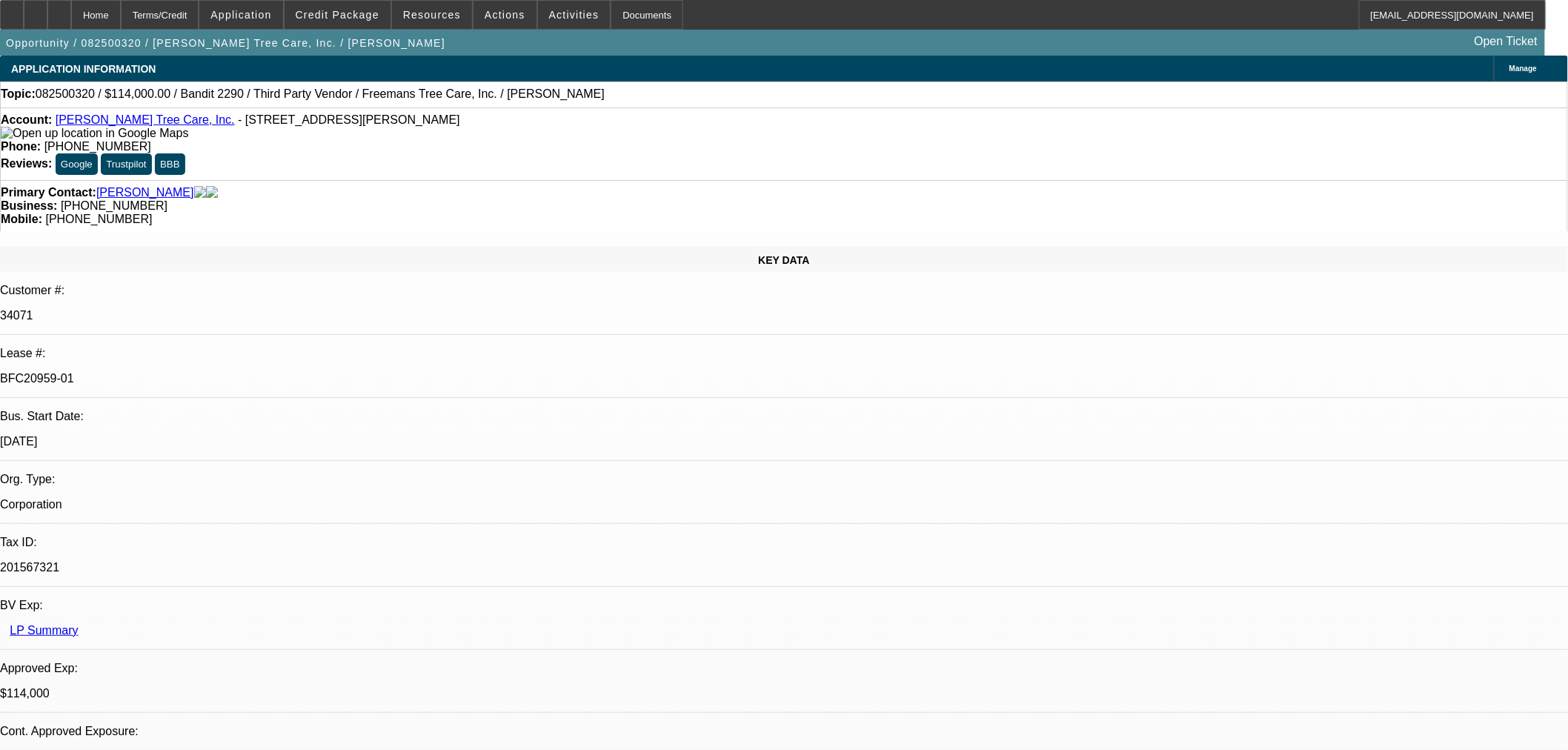
drag, startPoint x: 1246, startPoint y: 568, endPoint x: 1472, endPoint y: 593, distance: 227.4
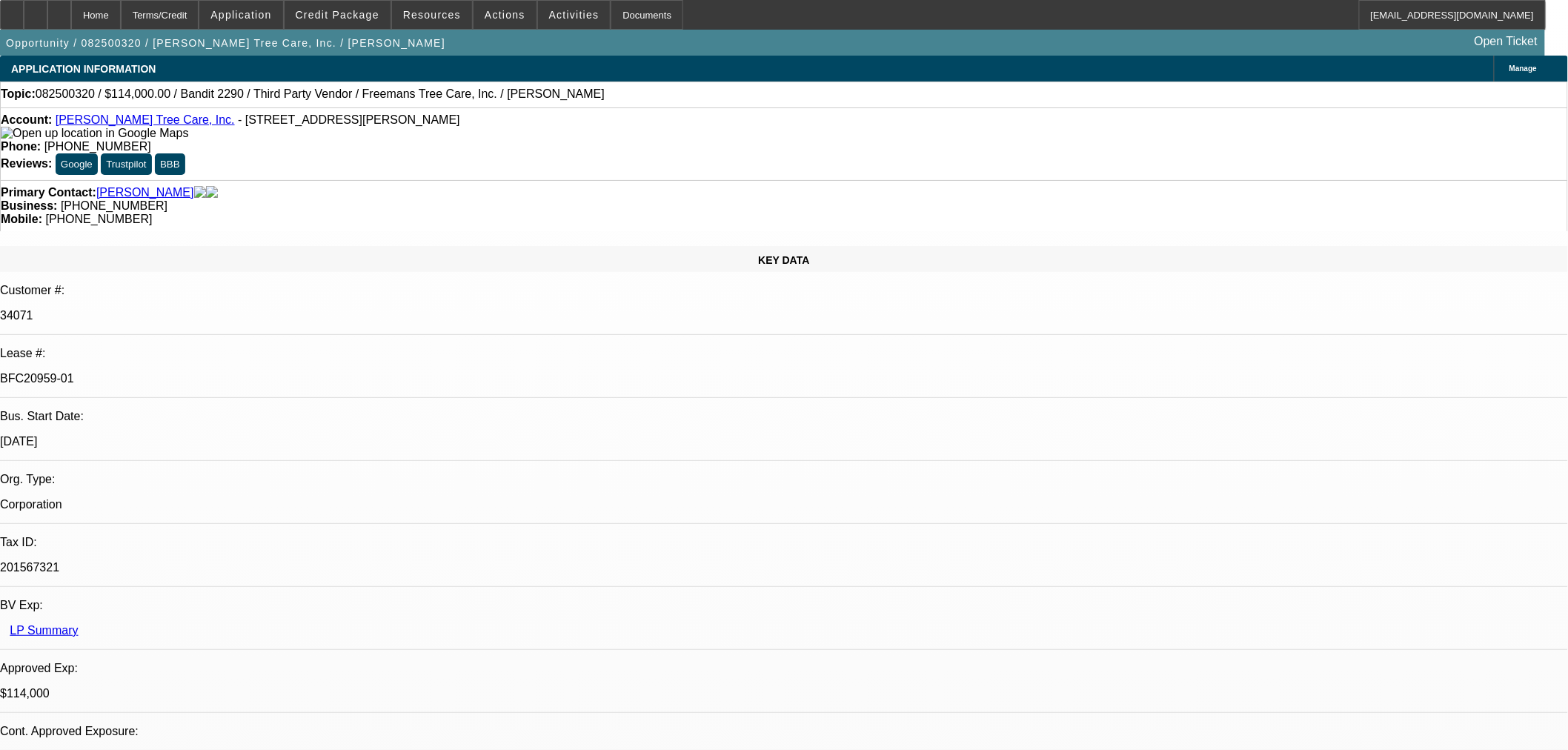
copy p "Do you want to run our finding by First Commonwealth to make sure they agree on…"
click at [71, 16] on div at bounding box center [58, 14] width 24 height 29
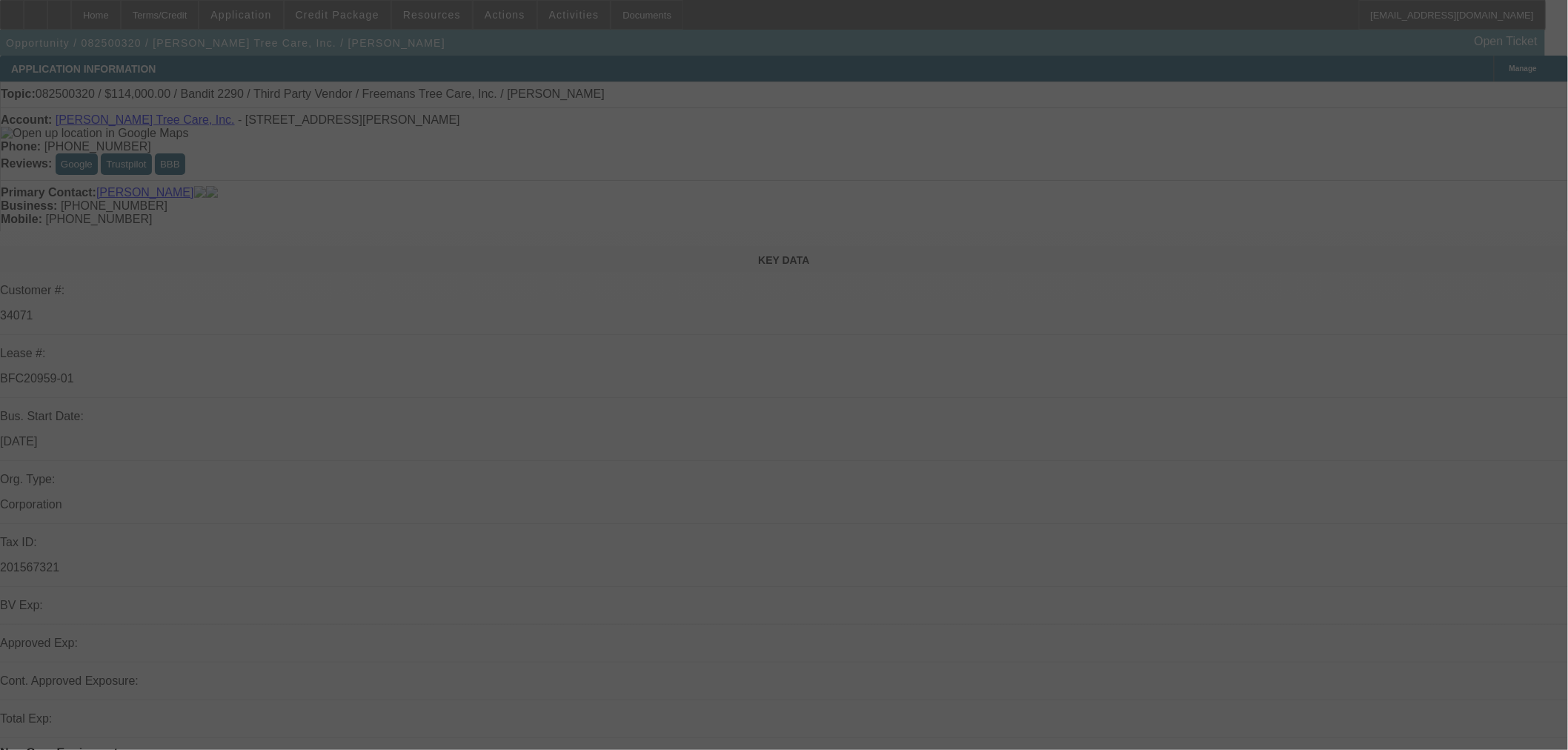
click at [1465, 84] on div at bounding box center [784, 375] width 1568 height 750
click at [1463, 89] on div at bounding box center [784, 375] width 1568 height 750
click at [1457, 101] on div at bounding box center [784, 375] width 1568 height 750
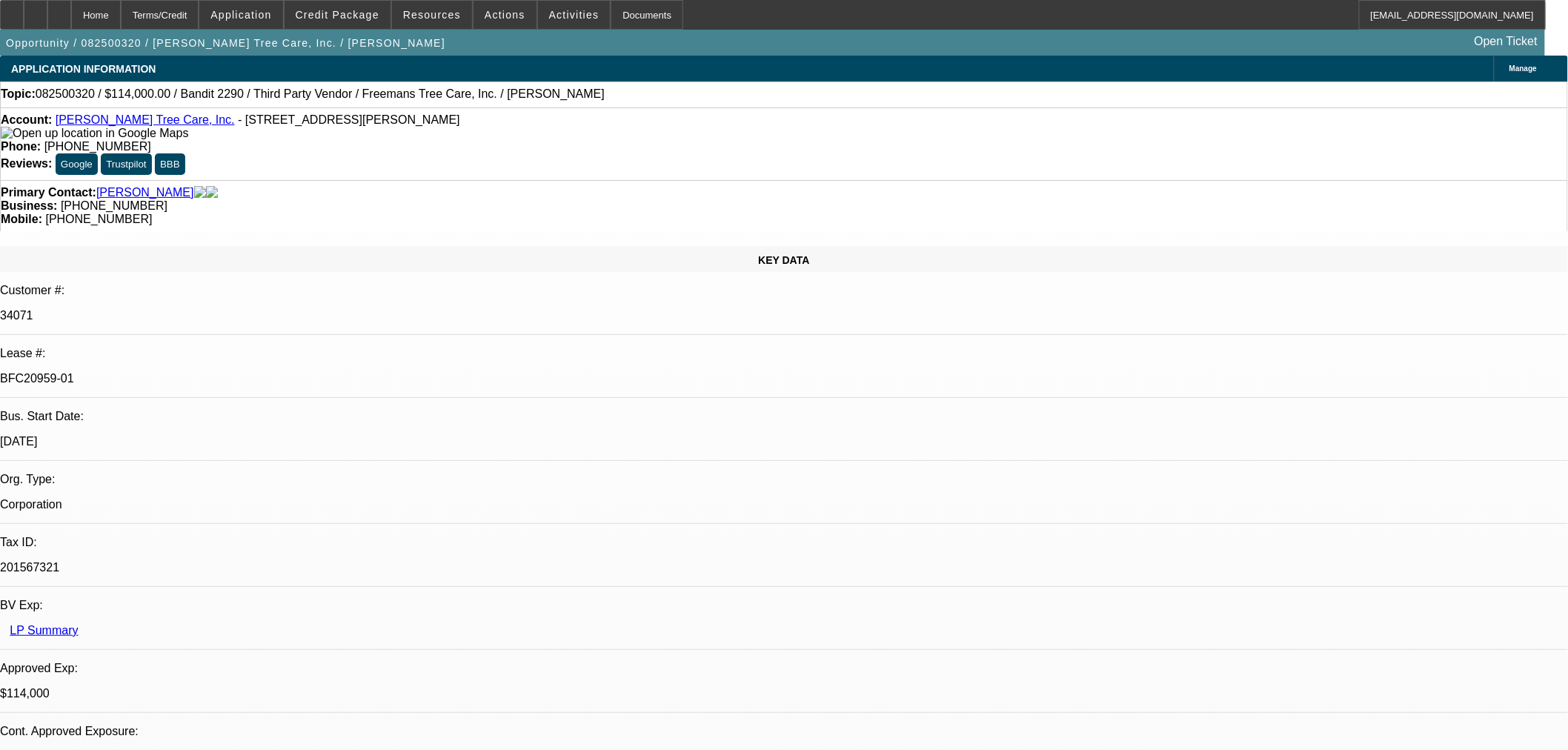
select select "0"
select select "6"
select select "0"
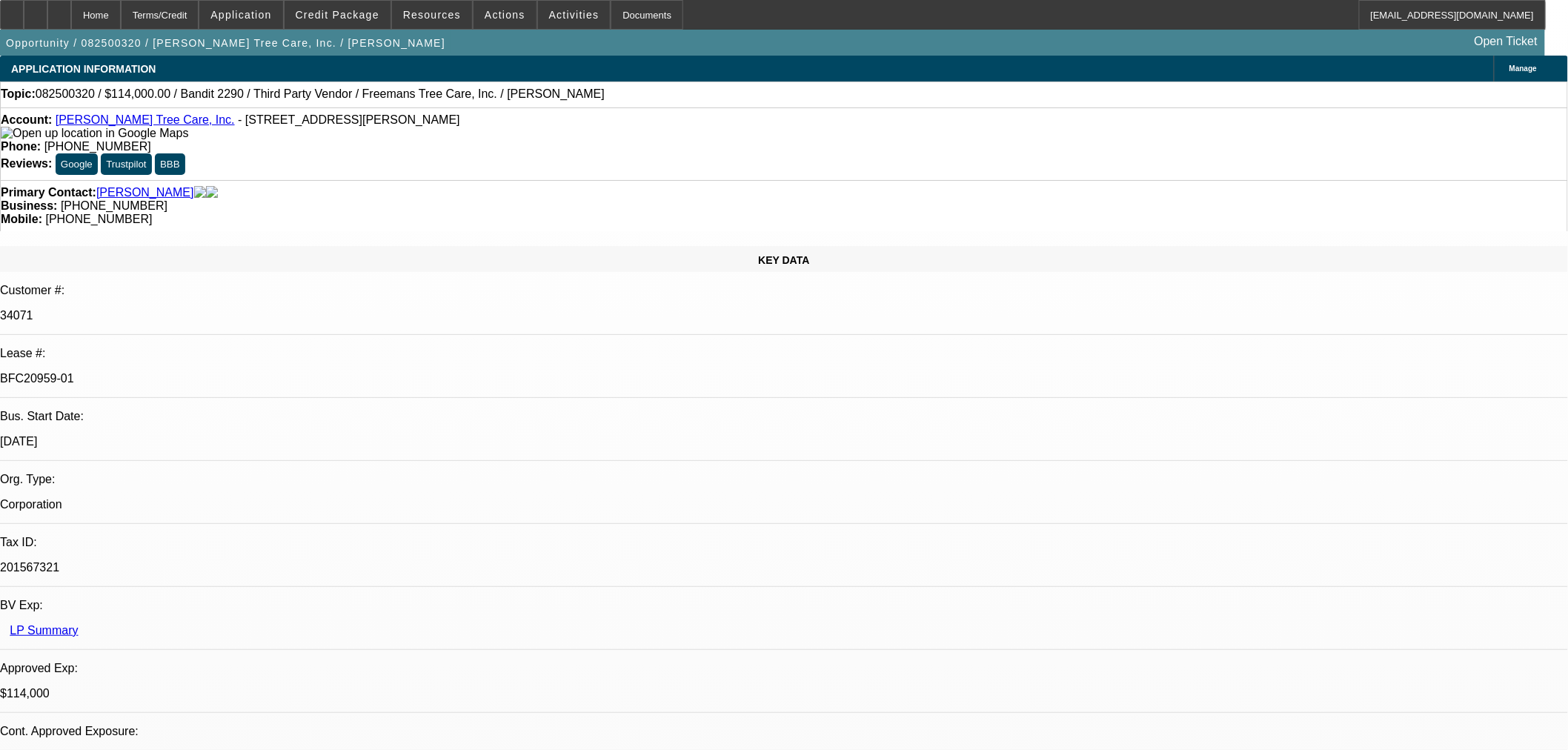
select select "0"
select select "6"
select select "0"
select select "2"
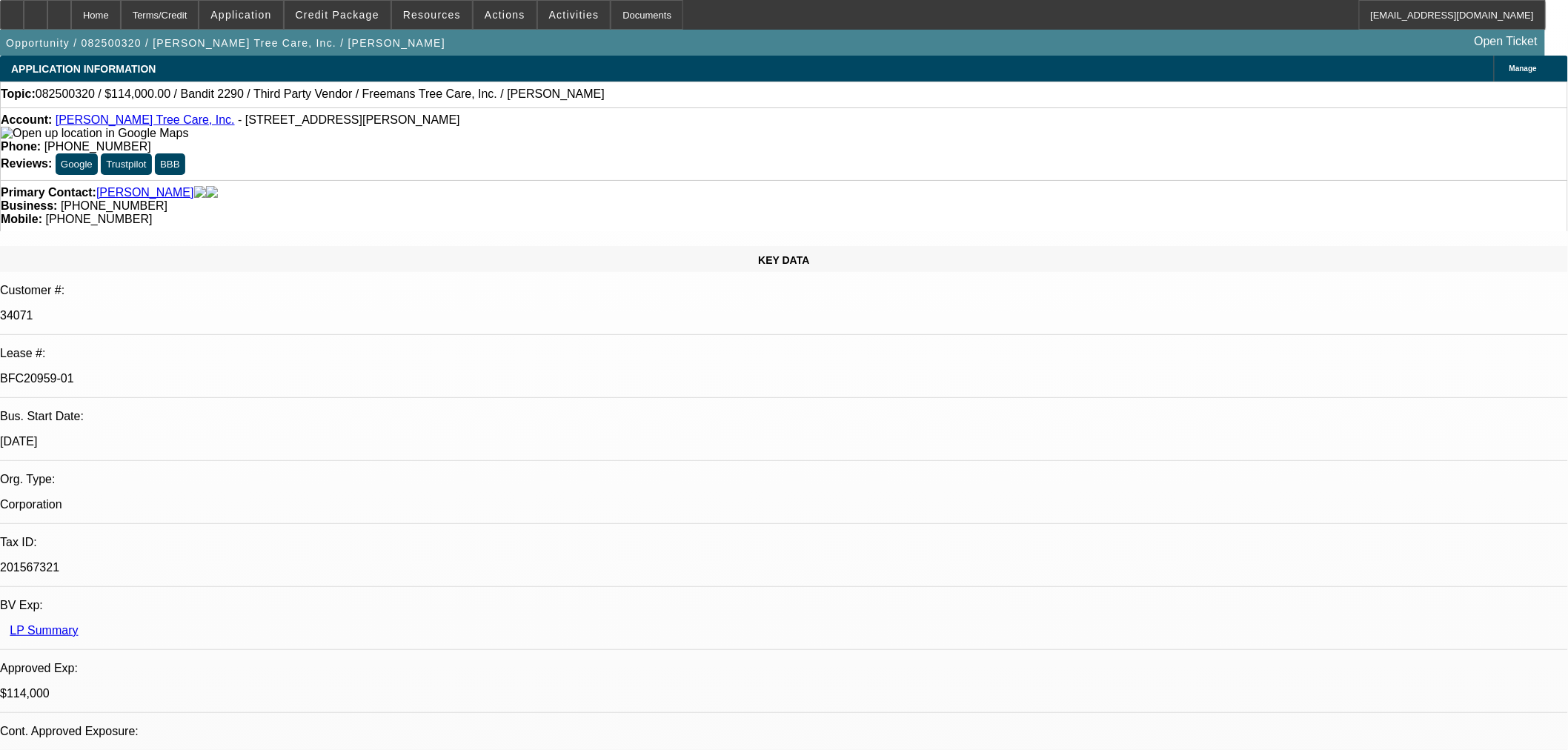
select select "2"
select select "0"
select select "6"
select select "0"
select select "2"
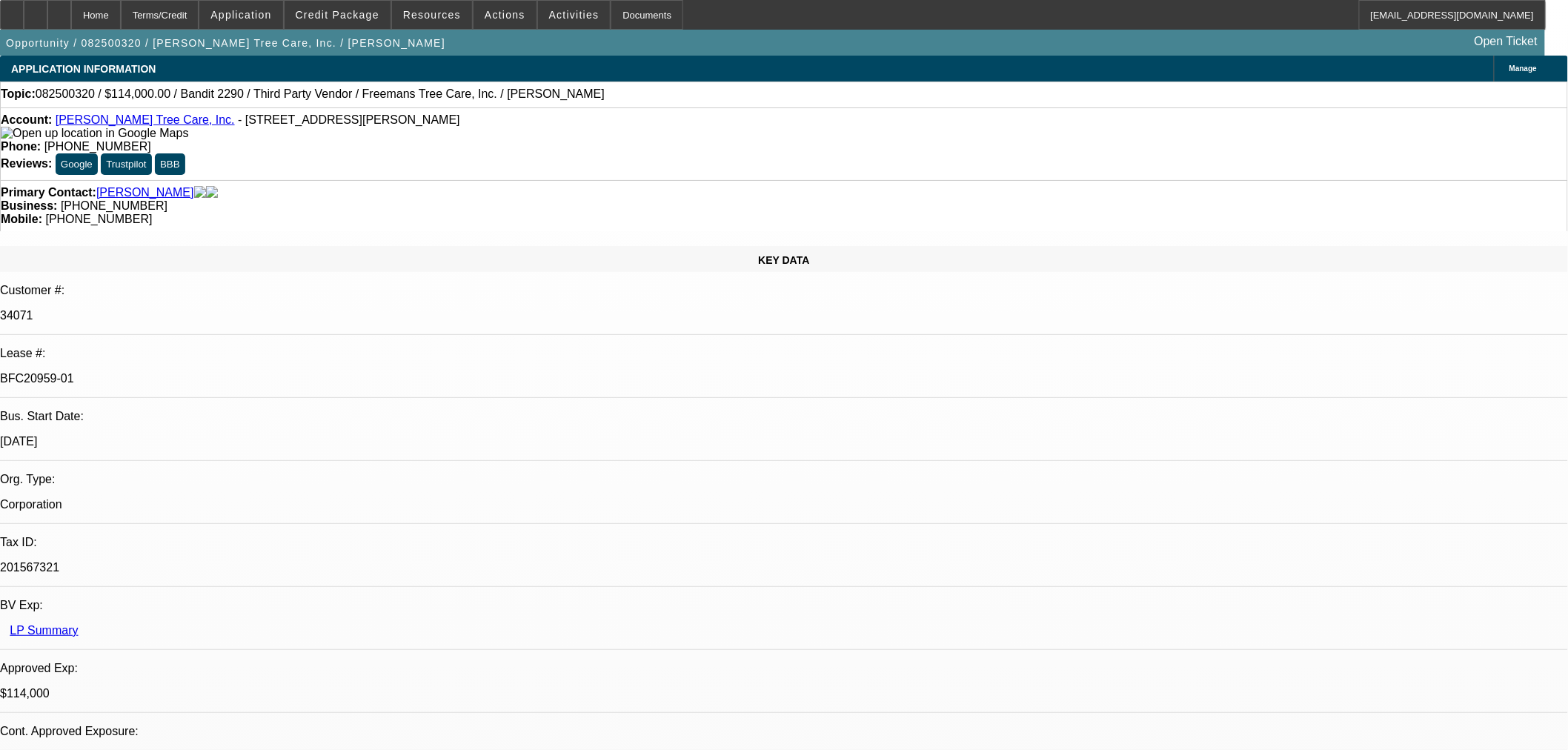
select select "2"
select select "0"
select select "6"
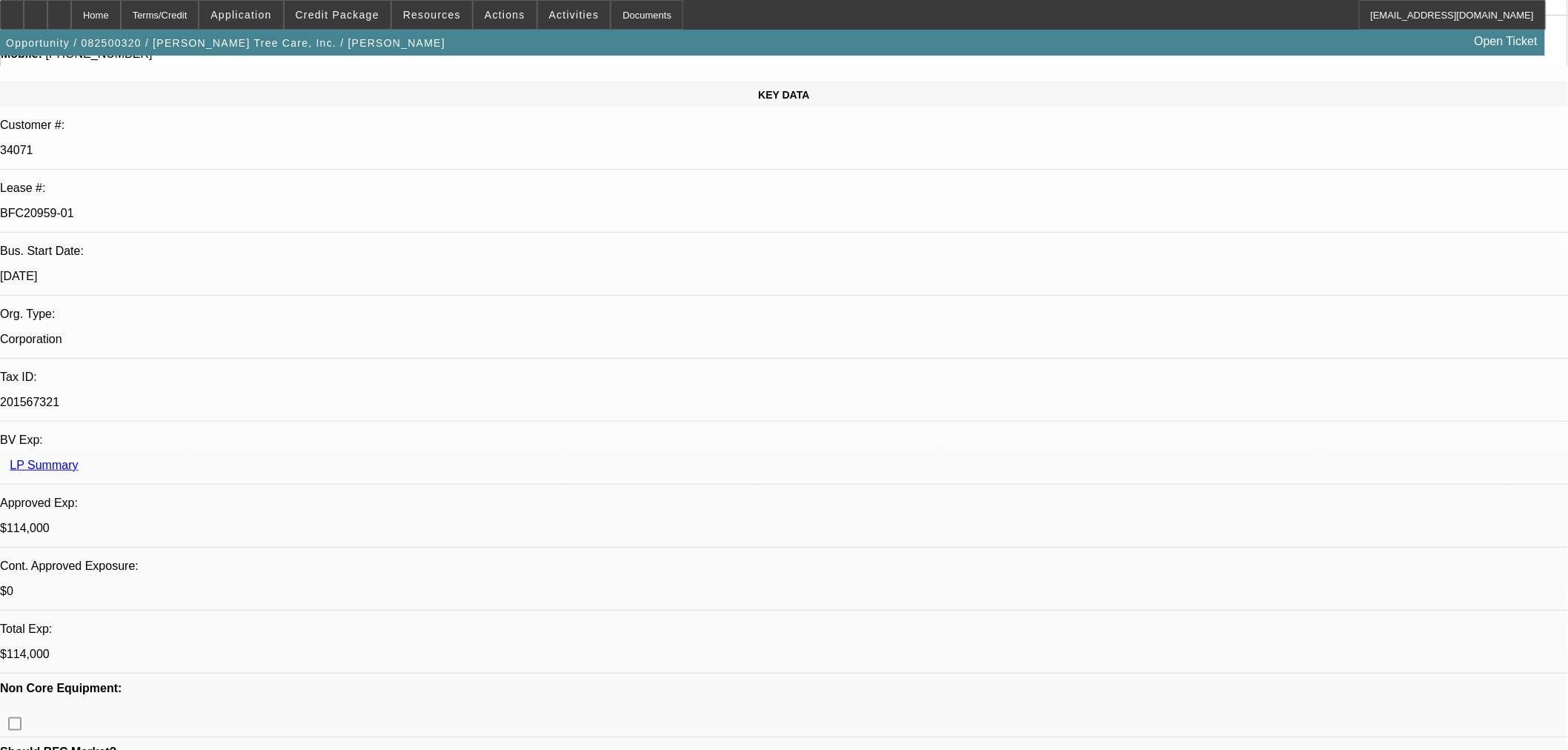
scroll to position [164, 0]
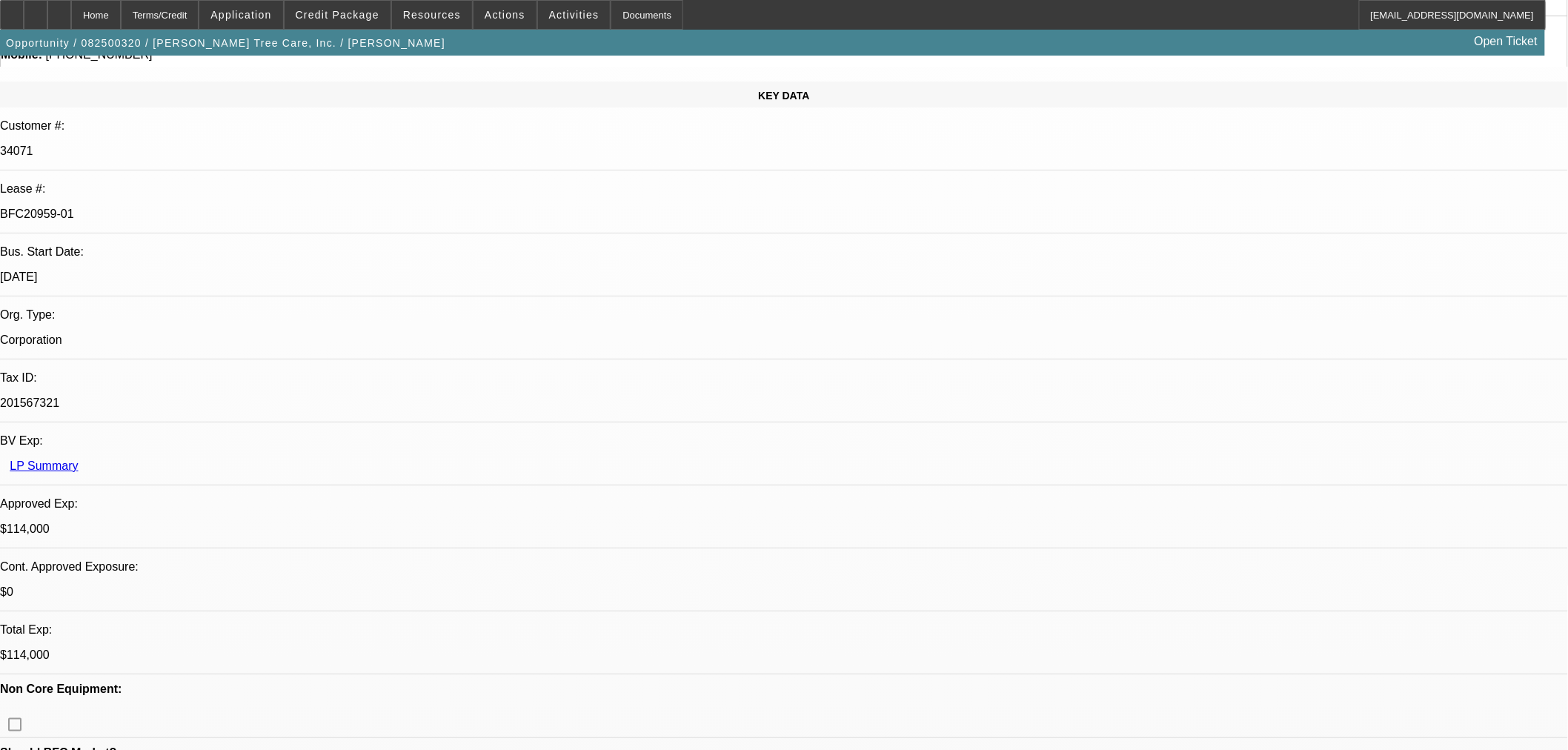
click at [1252, 189] on span "Reply All" at bounding box center [1246, 182] width 40 height 18
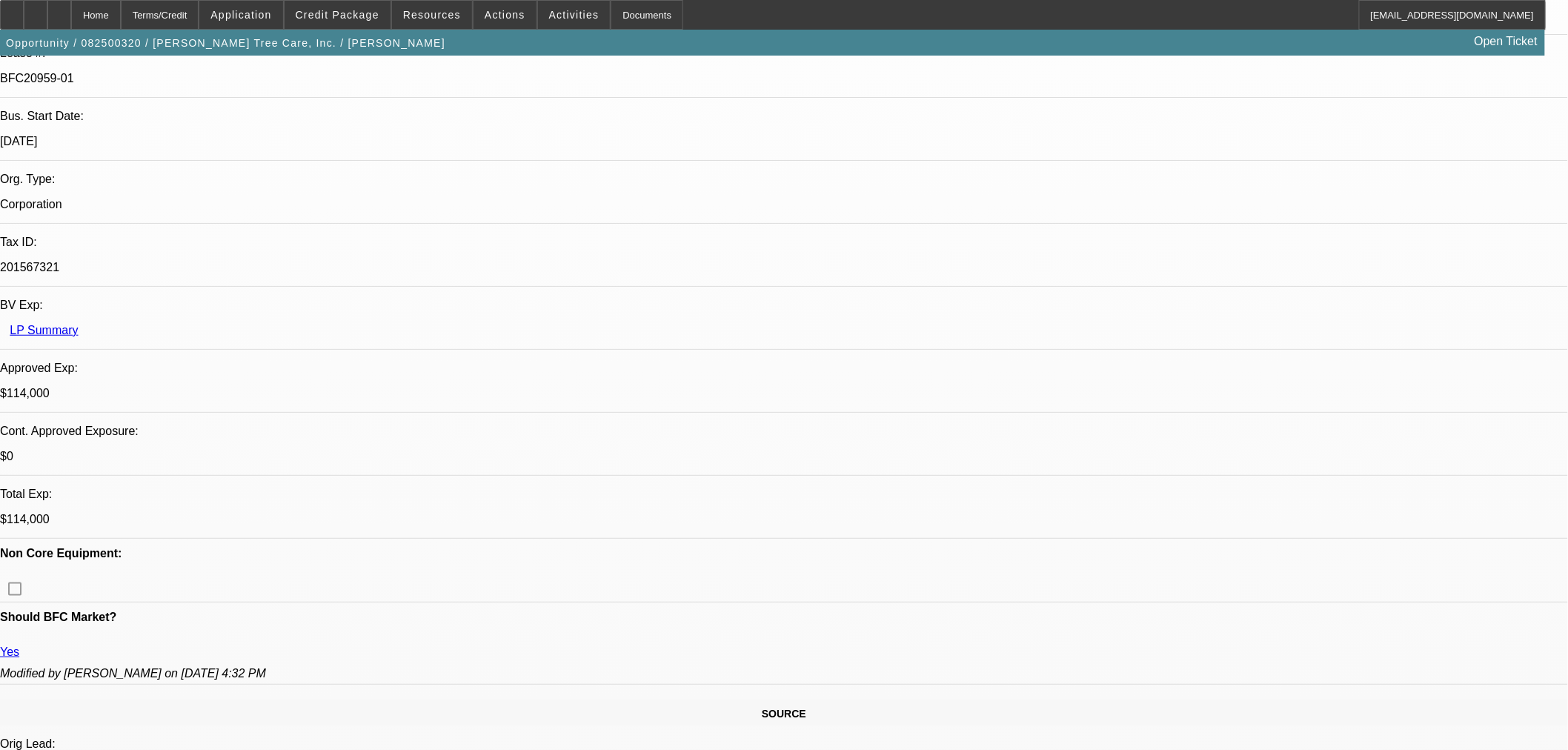
scroll to position [493, 0]
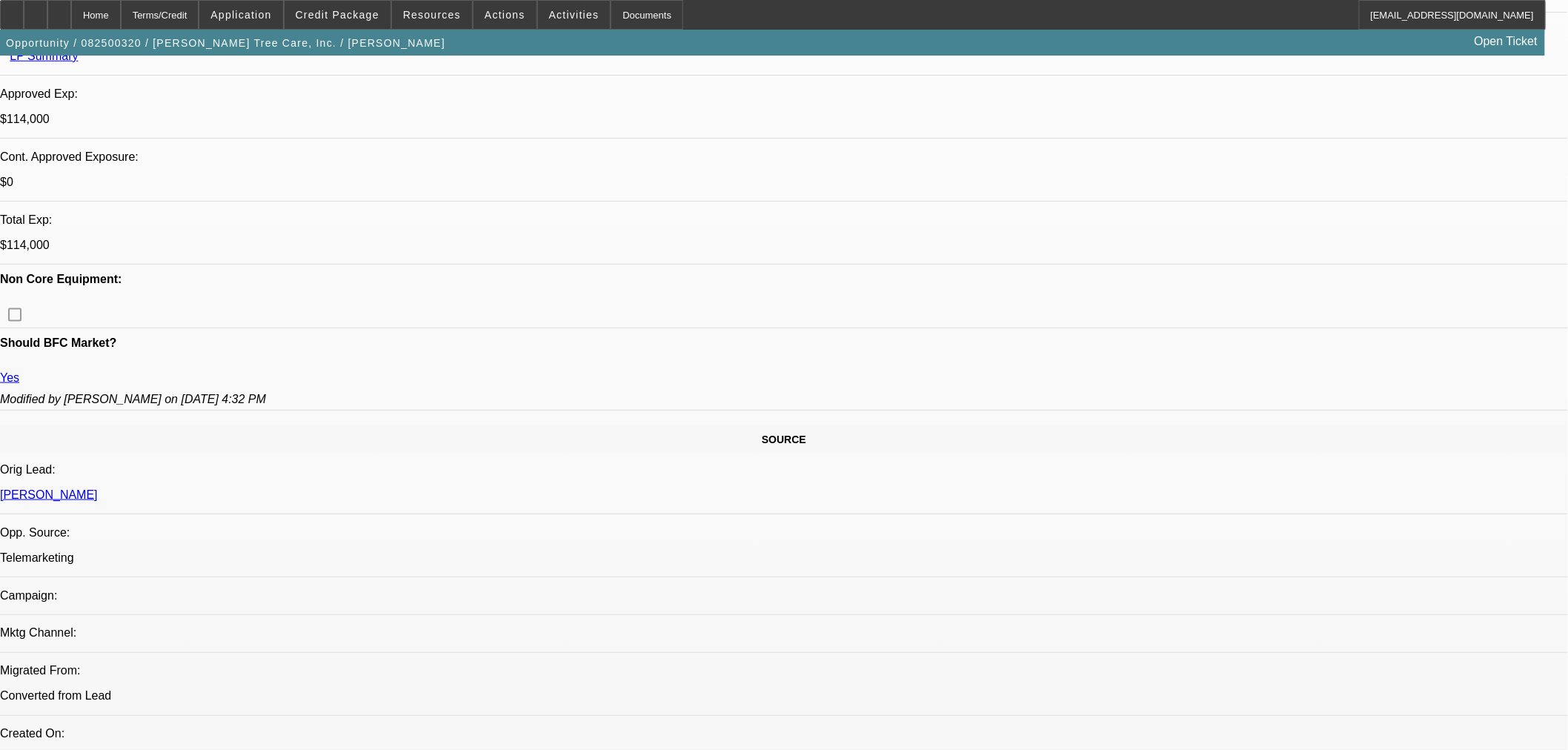
scroll to position [742, 0]
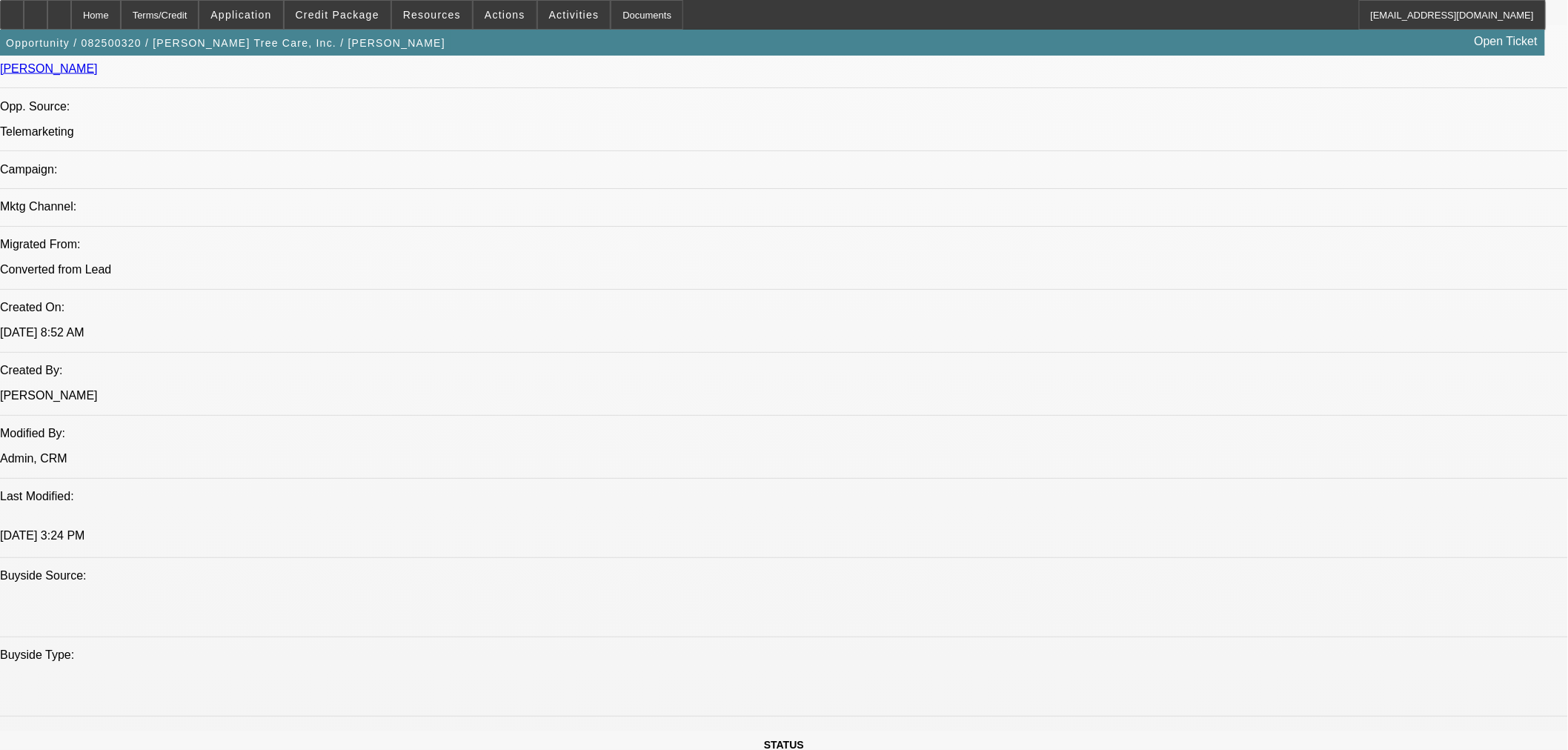
scroll to position [824, 0]
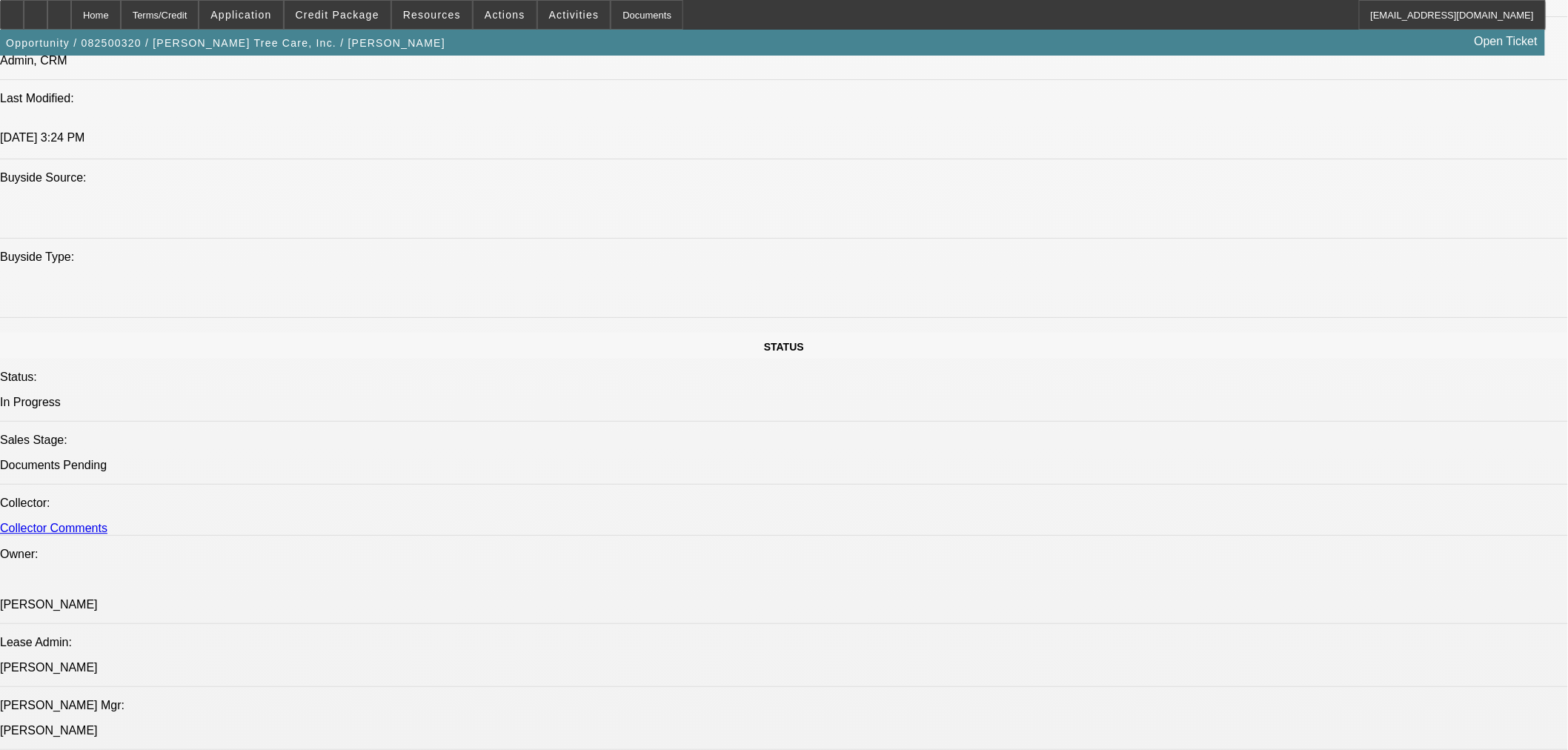
scroll to position [576, 0]
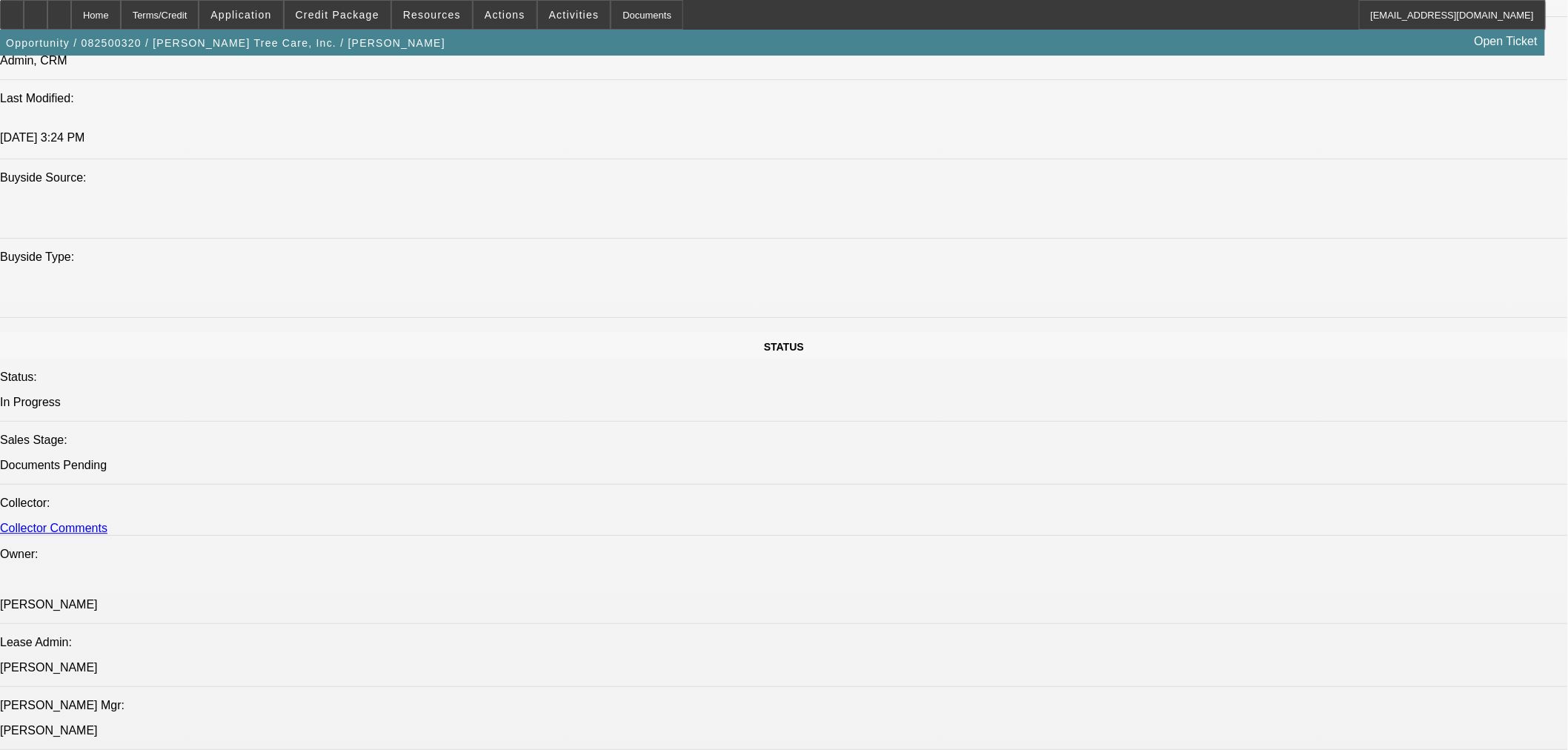
drag, startPoint x: 1079, startPoint y: 575, endPoint x: 1177, endPoint y: 580, distance: 98.1
